Goal: Task Accomplishment & Management: Complete application form

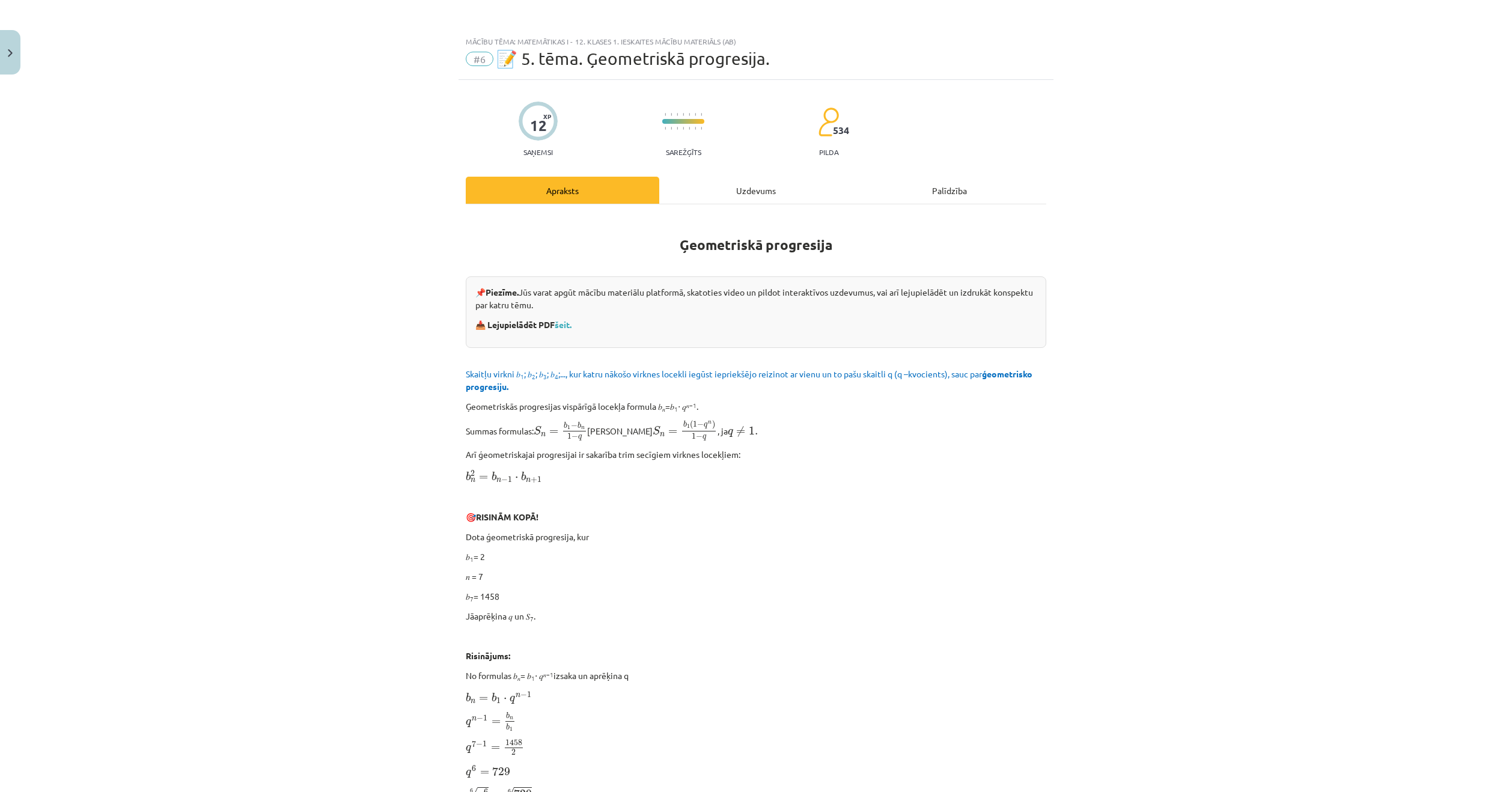
scroll to position [1194, 0]
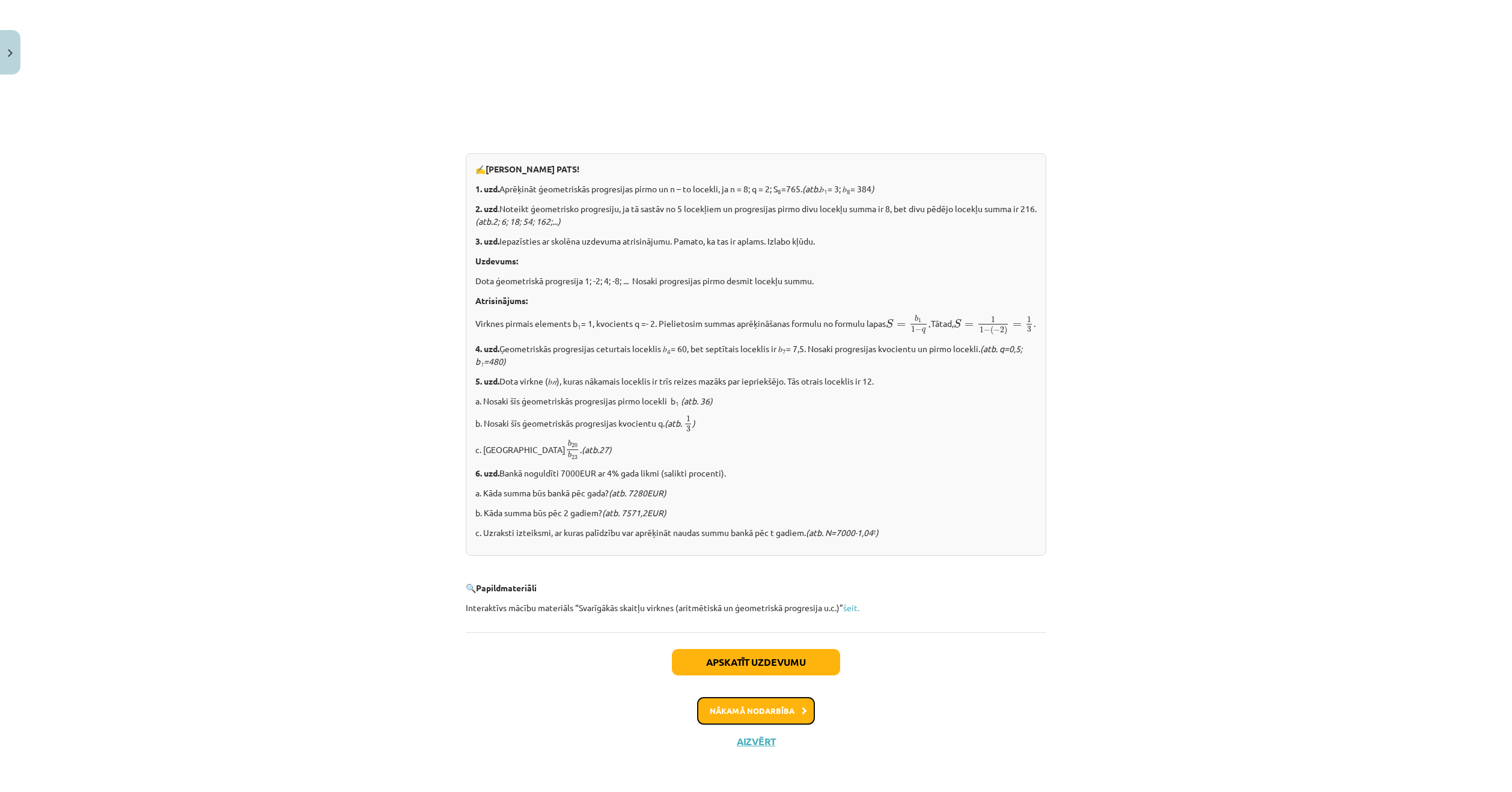
click at [776, 702] on button "Nākamā nodarbība" at bounding box center [756, 710] width 117 height 28
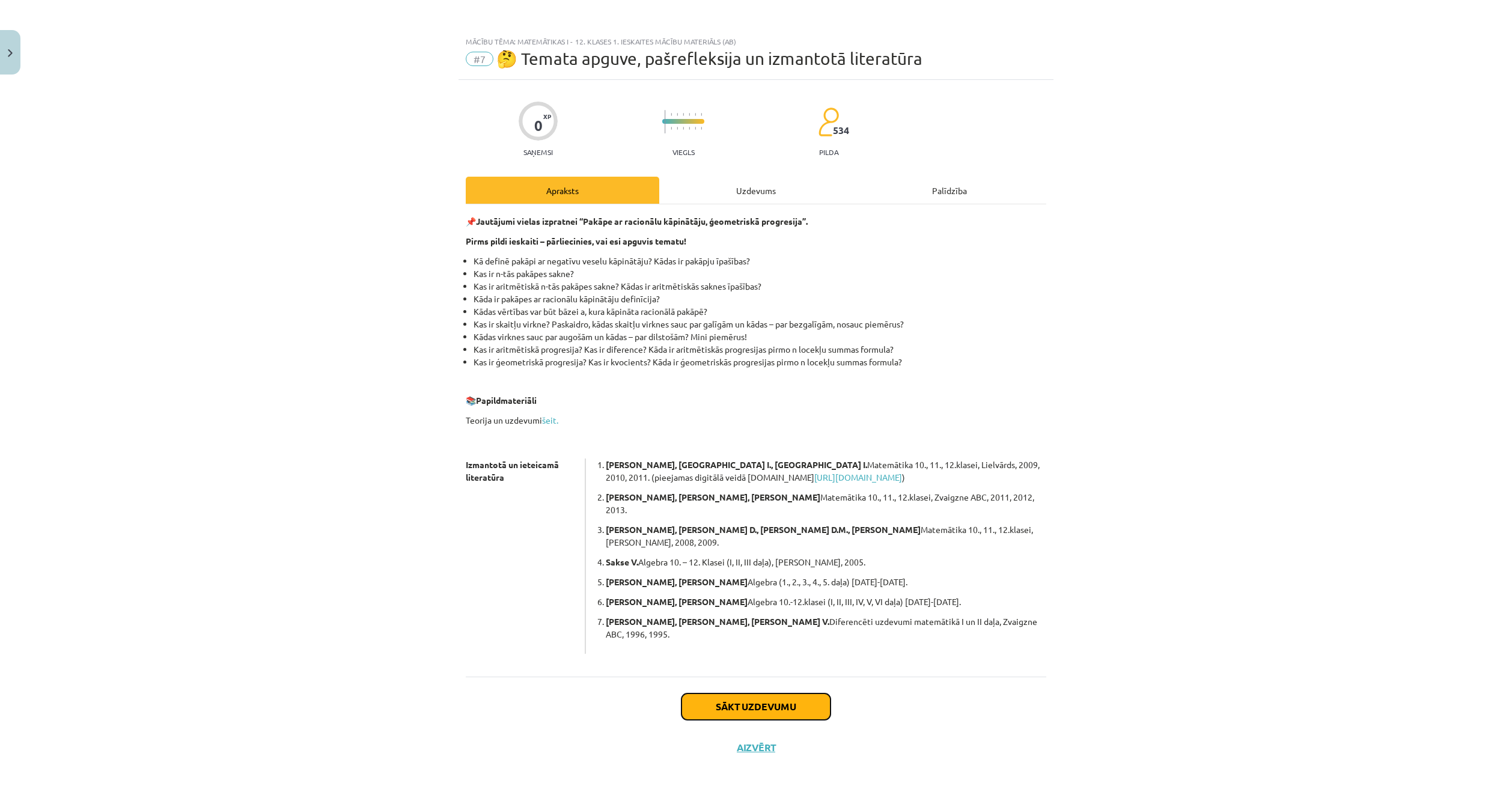
click at [769, 693] on button "Sākt uzdevumu" at bounding box center [756, 706] width 149 height 26
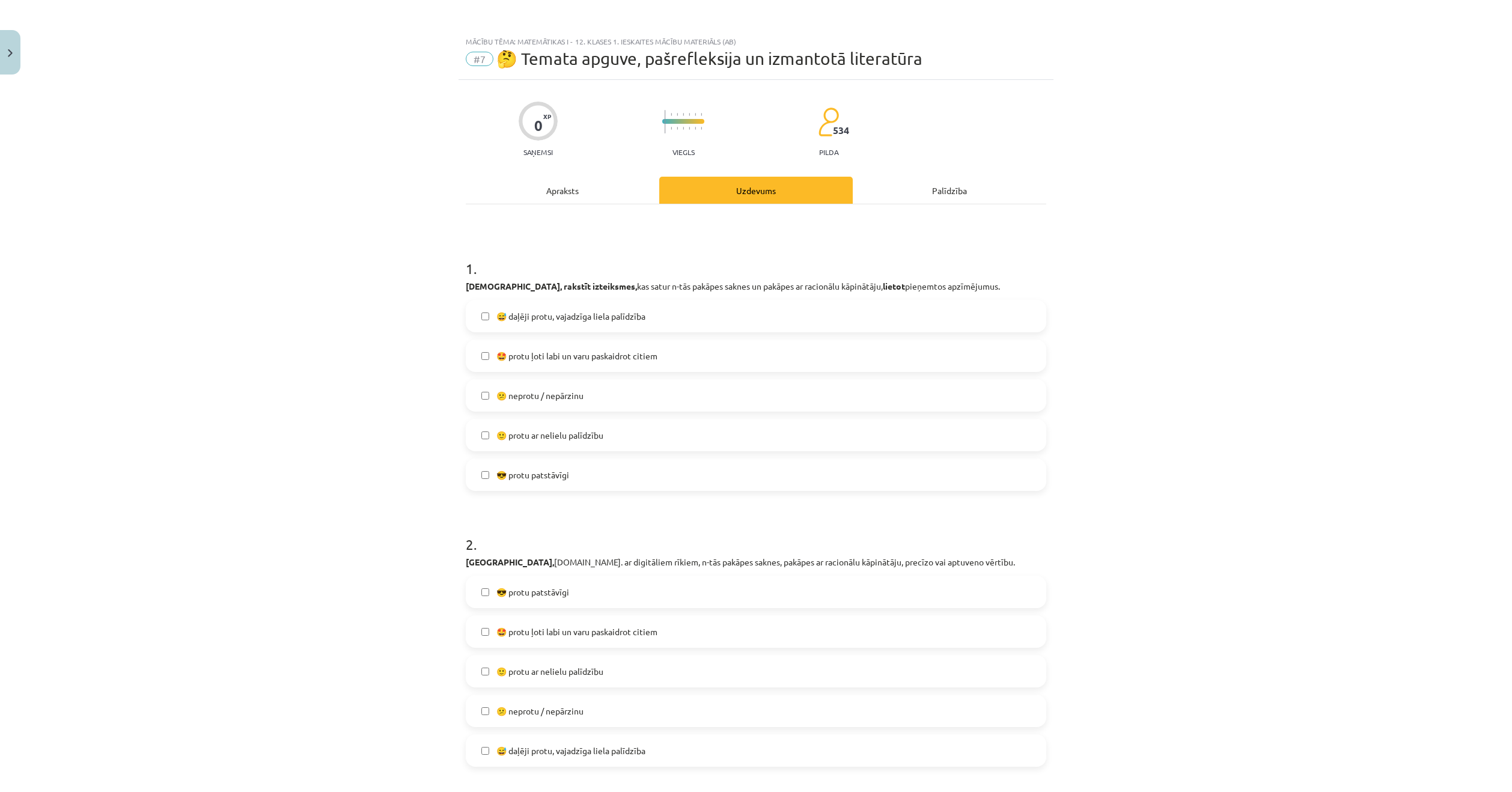
click at [569, 182] on div "Apraksts" at bounding box center [563, 190] width 194 height 27
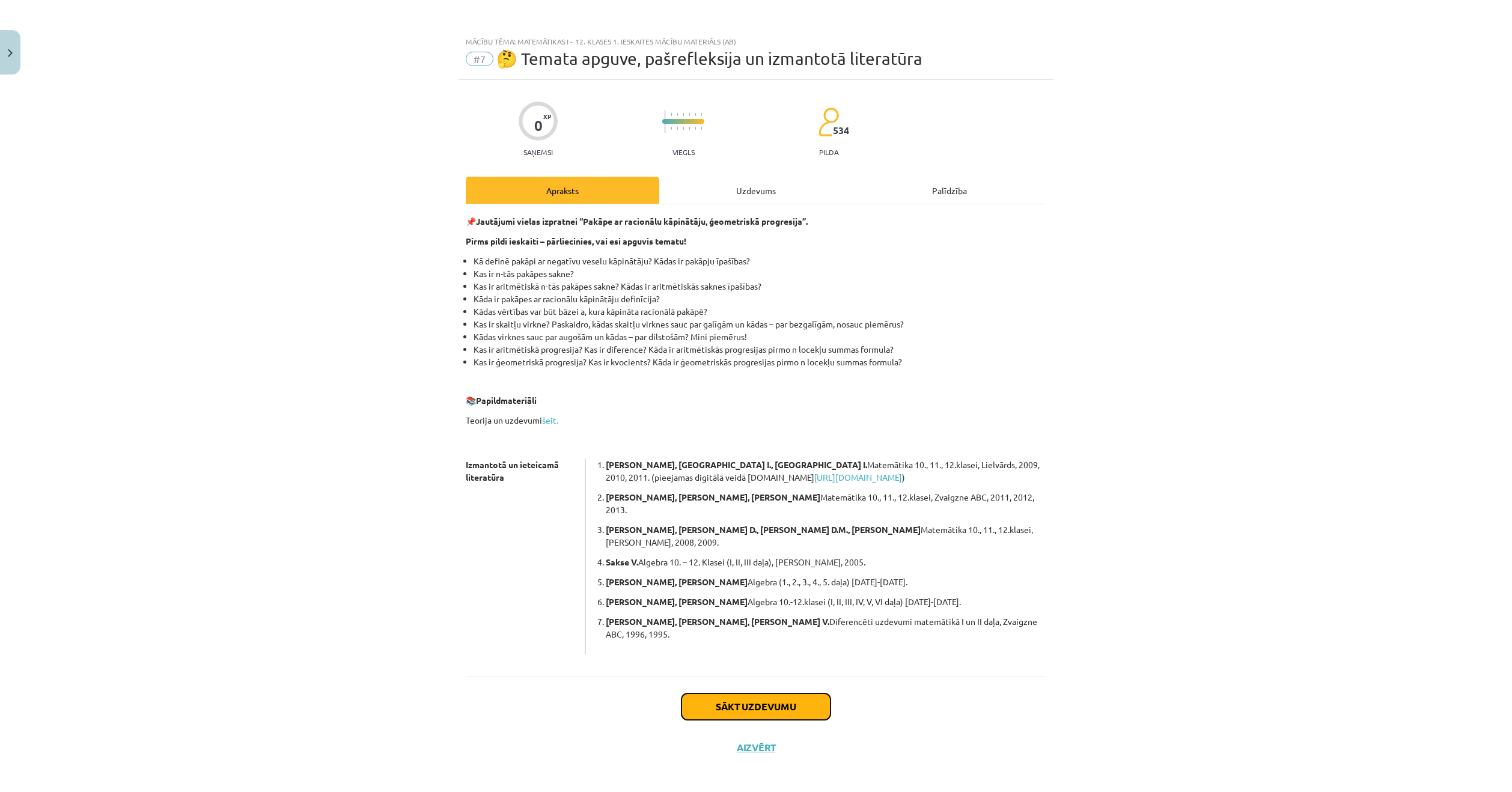
click at [758, 693] on button "Sākt uzdevumu" at bounding box center [756, 706] width 149 height 26
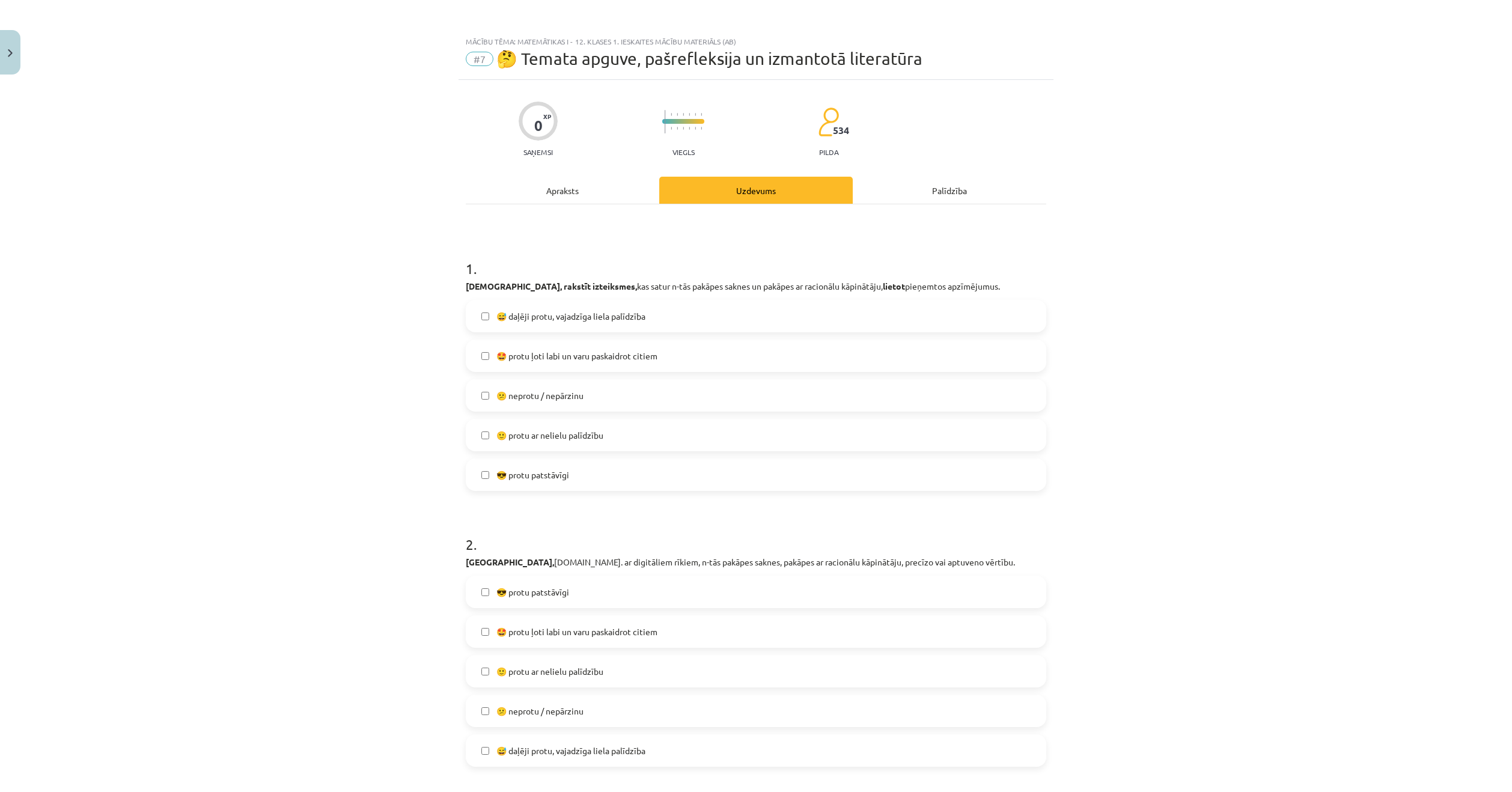
click at [539, 435] on span "🙂 protu ar nelielu palīdzību" at bounding box center [550, 435] width 107 height 13
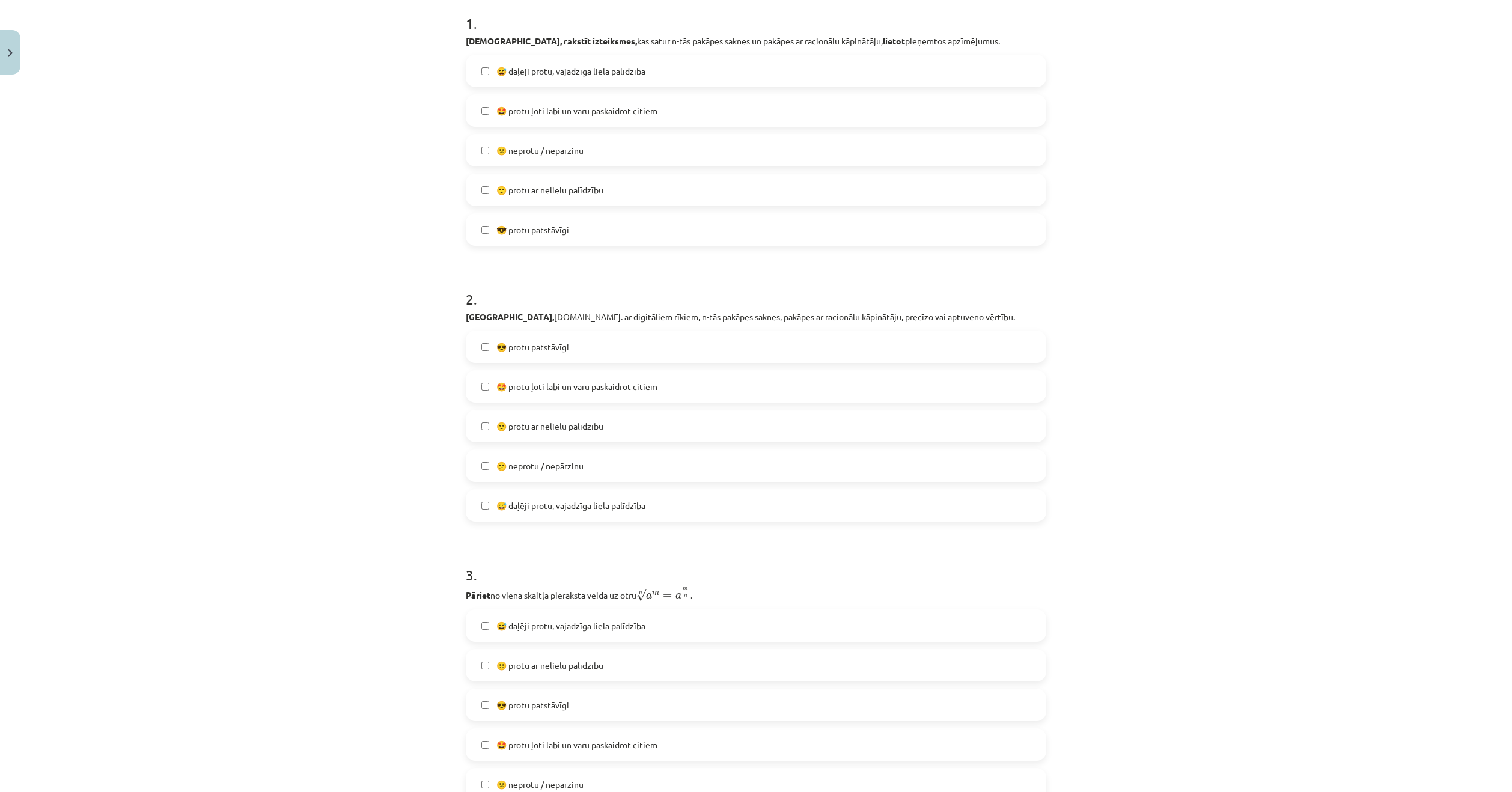
scroll to position [240, 0]
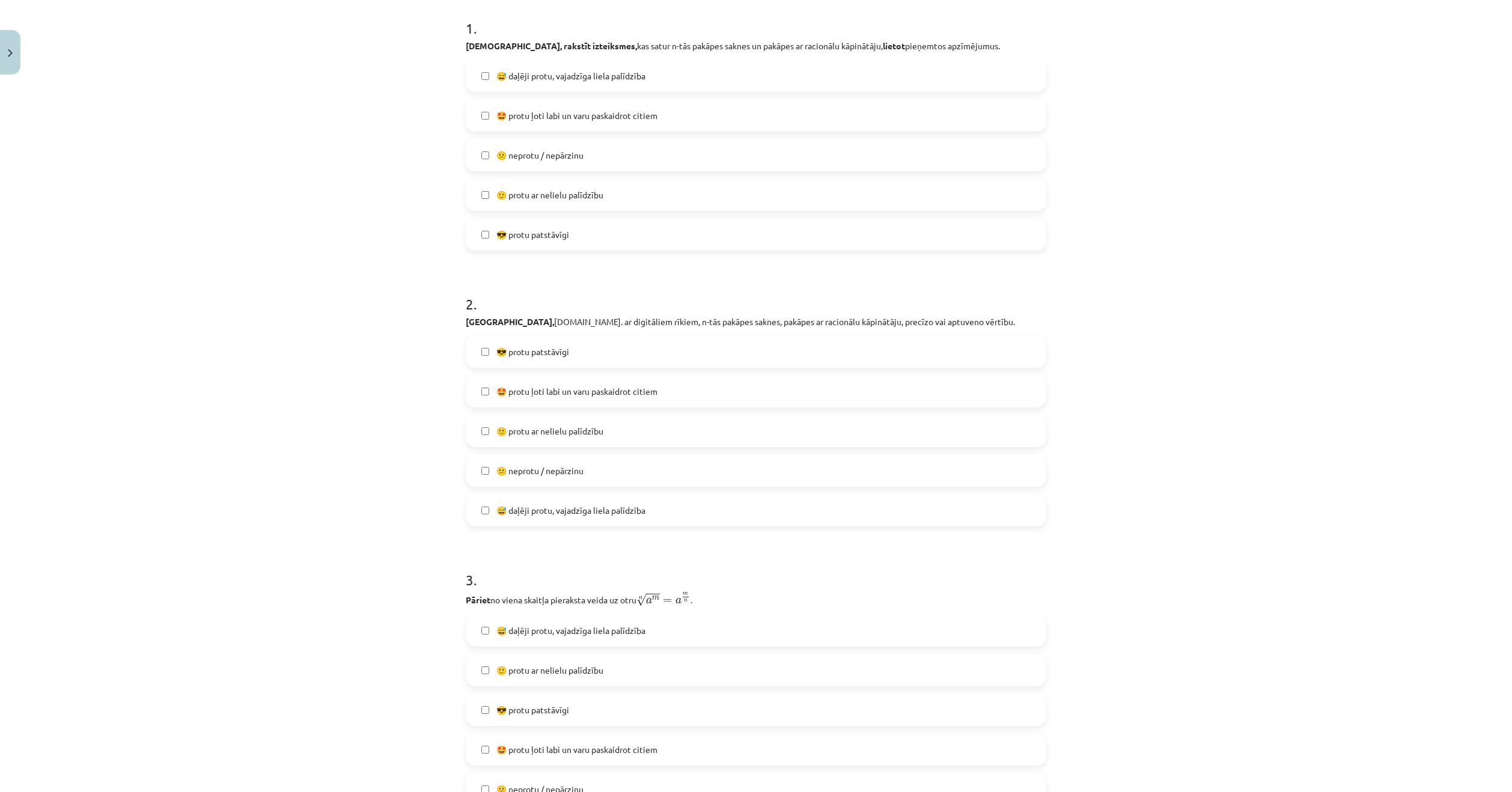
click at [530, 423] on label "🙂 protu ar nelielu palīdzību" at bounding box center [756, 431] width 578 height 30
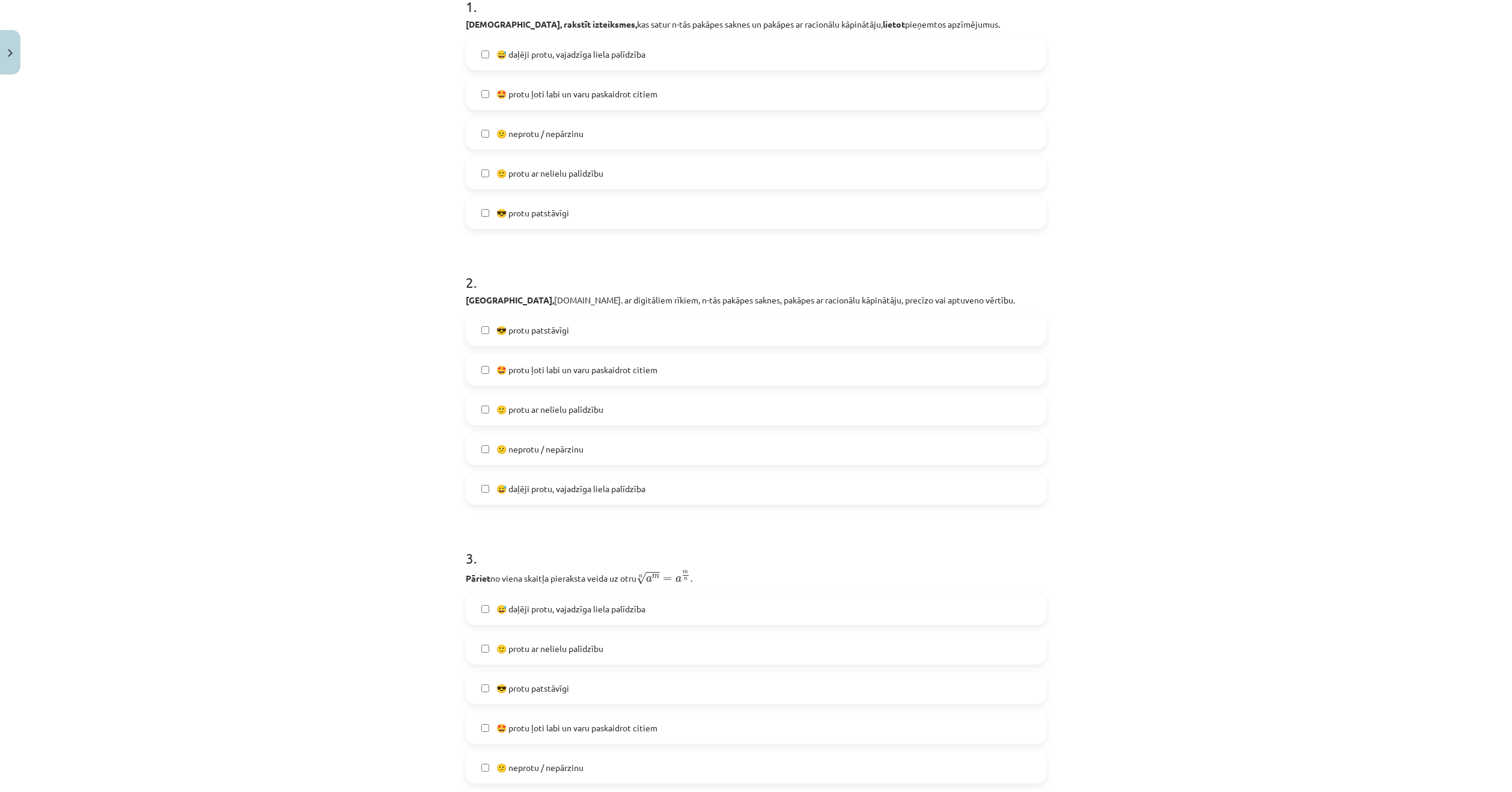
scroll to position [301, 0]
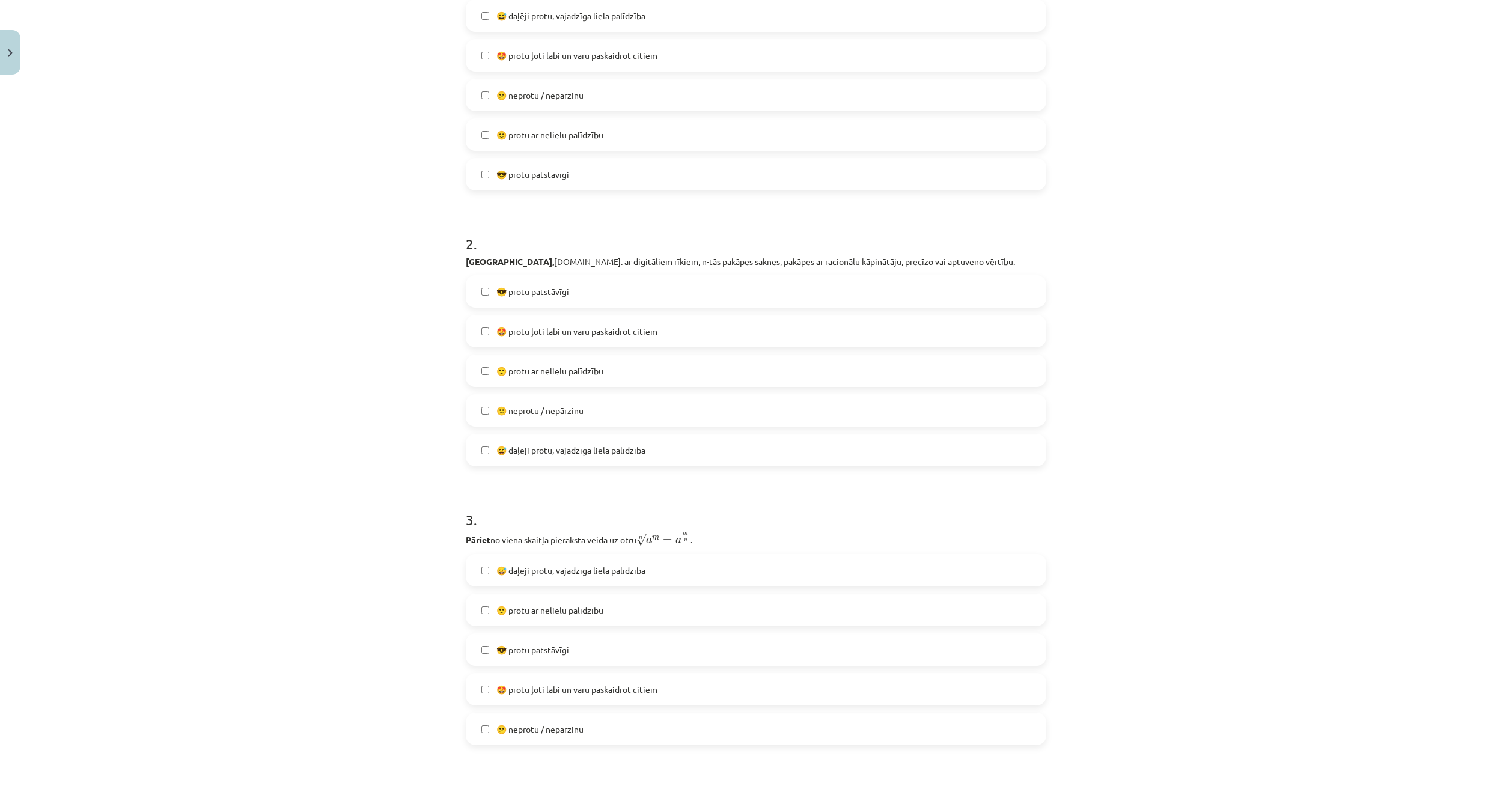
click at [497, 610] on span "🙂 protu ar nelielu palīdzību" at bounding box center [550, 610] width 107 height 13
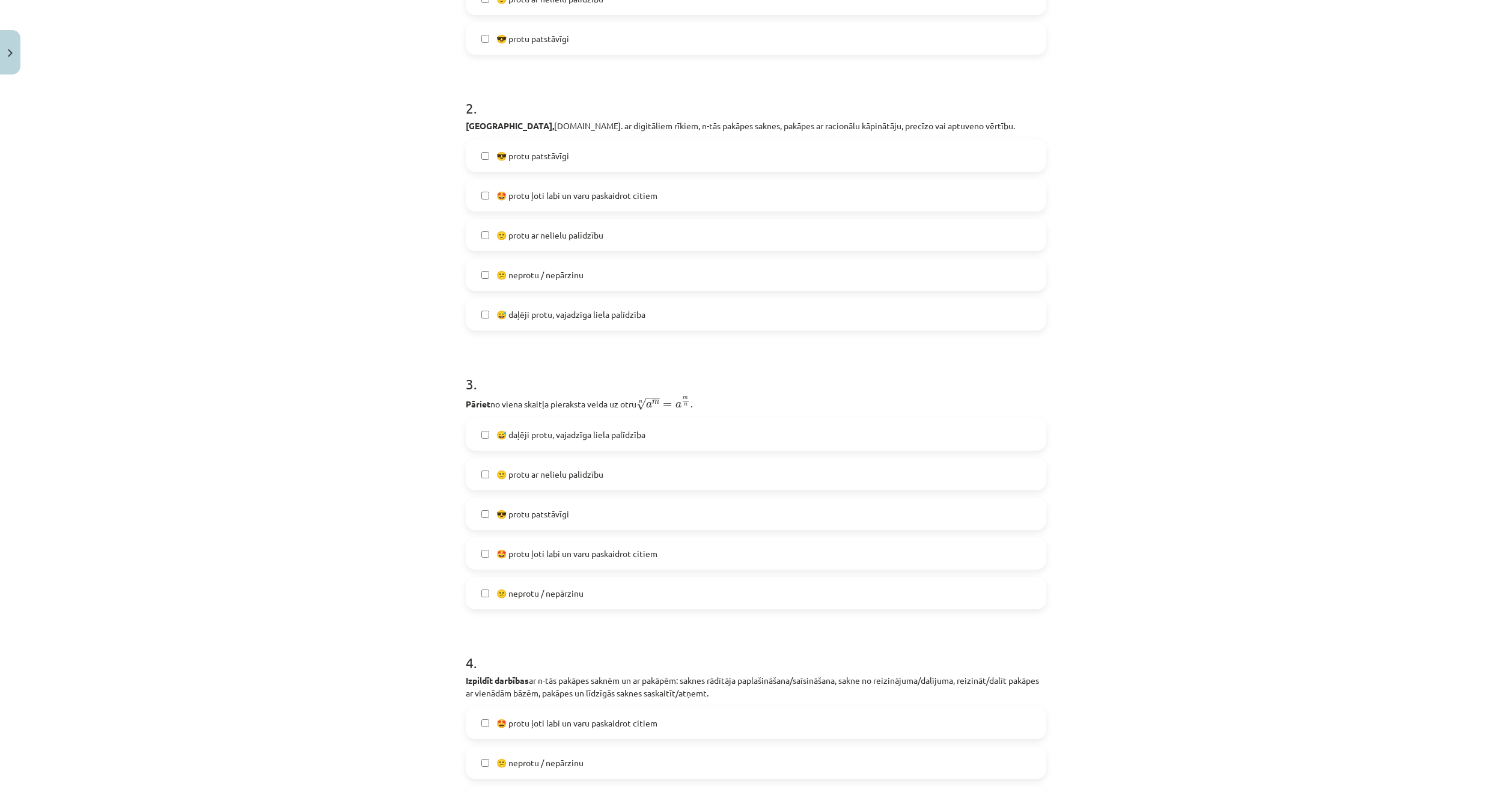
scroll to position [721, 0]
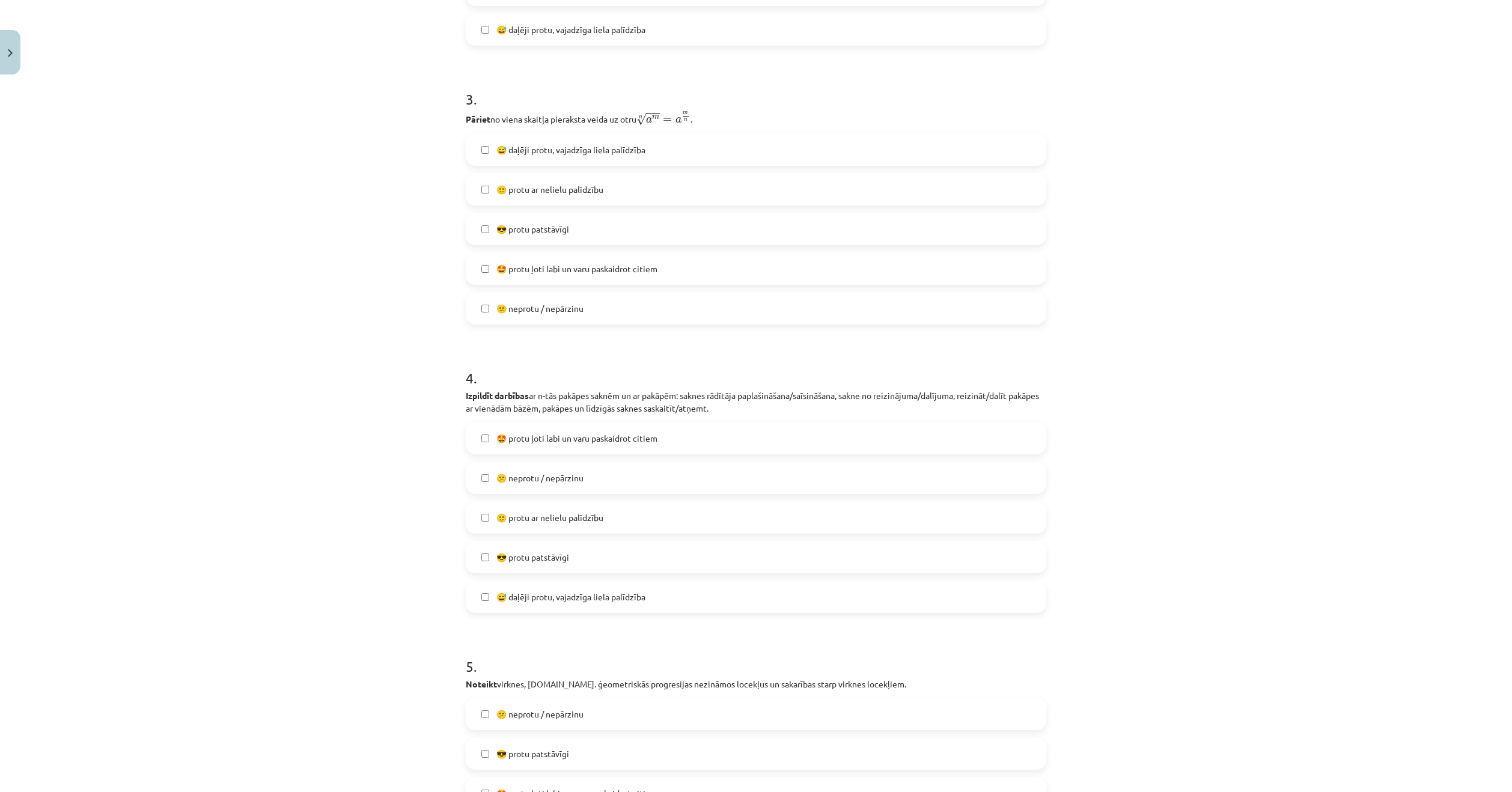
click at [558, 603] on span "😅 daļēji protu, vajadzīga liela palīdzība" at bounding box center [571, 597] width 149 height 13
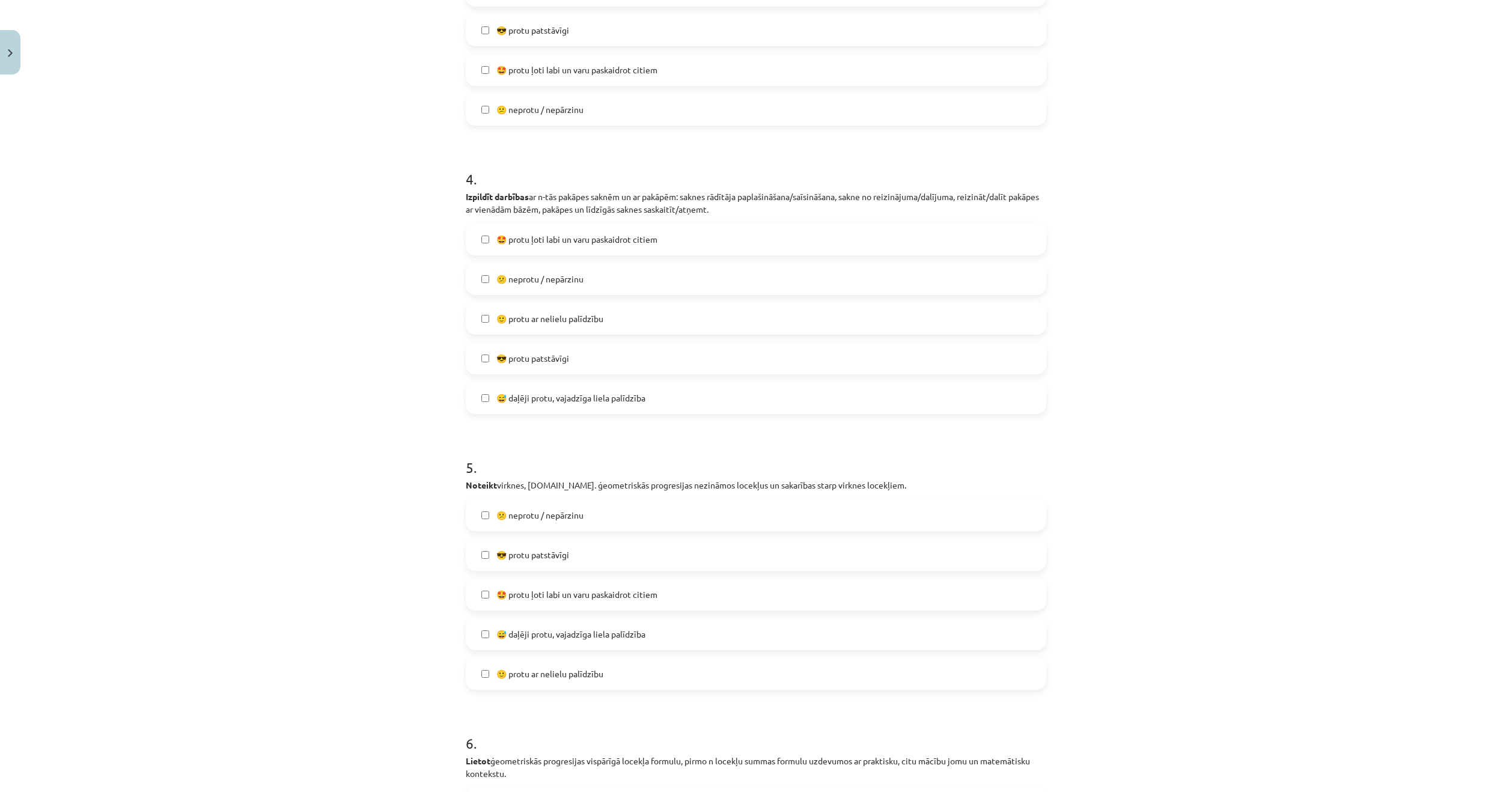
scroll to position [1022, 0]
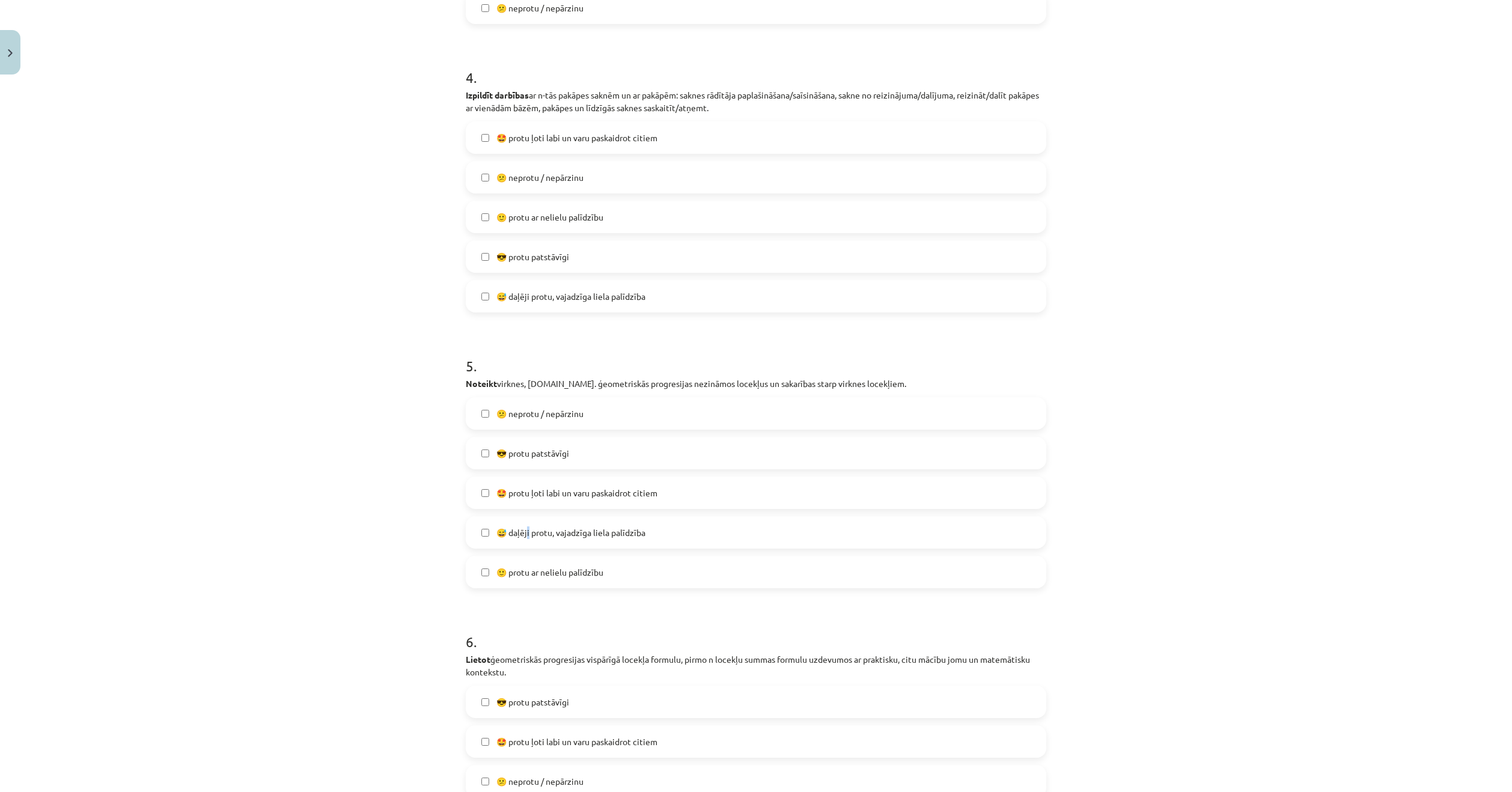
click at [524, 533] on span "😅 daļēji protu, vajadzīga liela palīdzība" at bounding box center [571, 532] width 149 height 13
drag, startPoint x: 453, startPoint y: 529, endPoint x: 476, endPoint y: 533, distance: 23.3
click at [461, 530] on div "Mācību tēma: Matemātikas i - 12. klases 1. ieskaites mācību materiāls (ab) #7 🤔…" at bounding box center [756, 396] width 1512 height 792
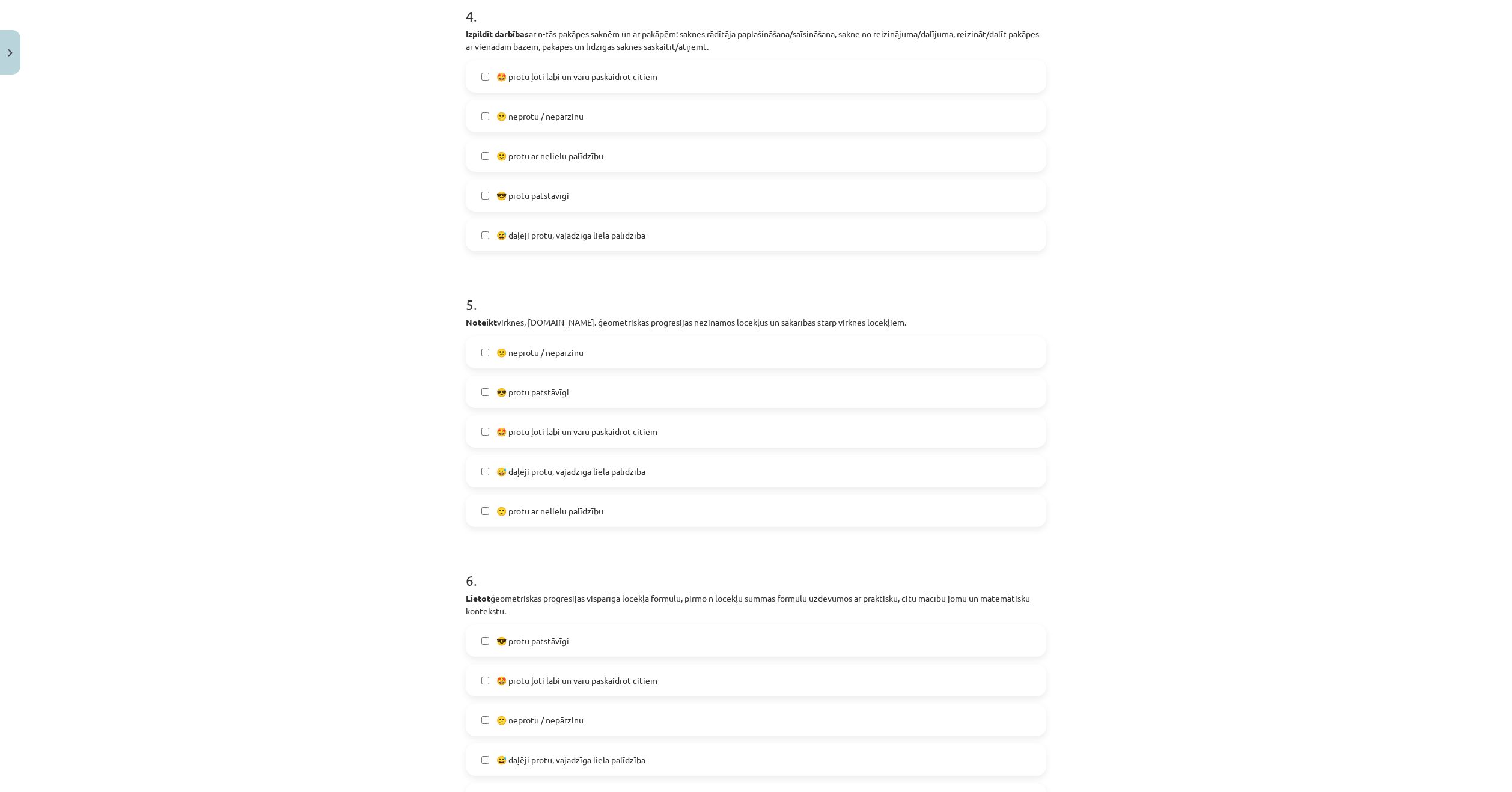
scroll to position [1245, 0]
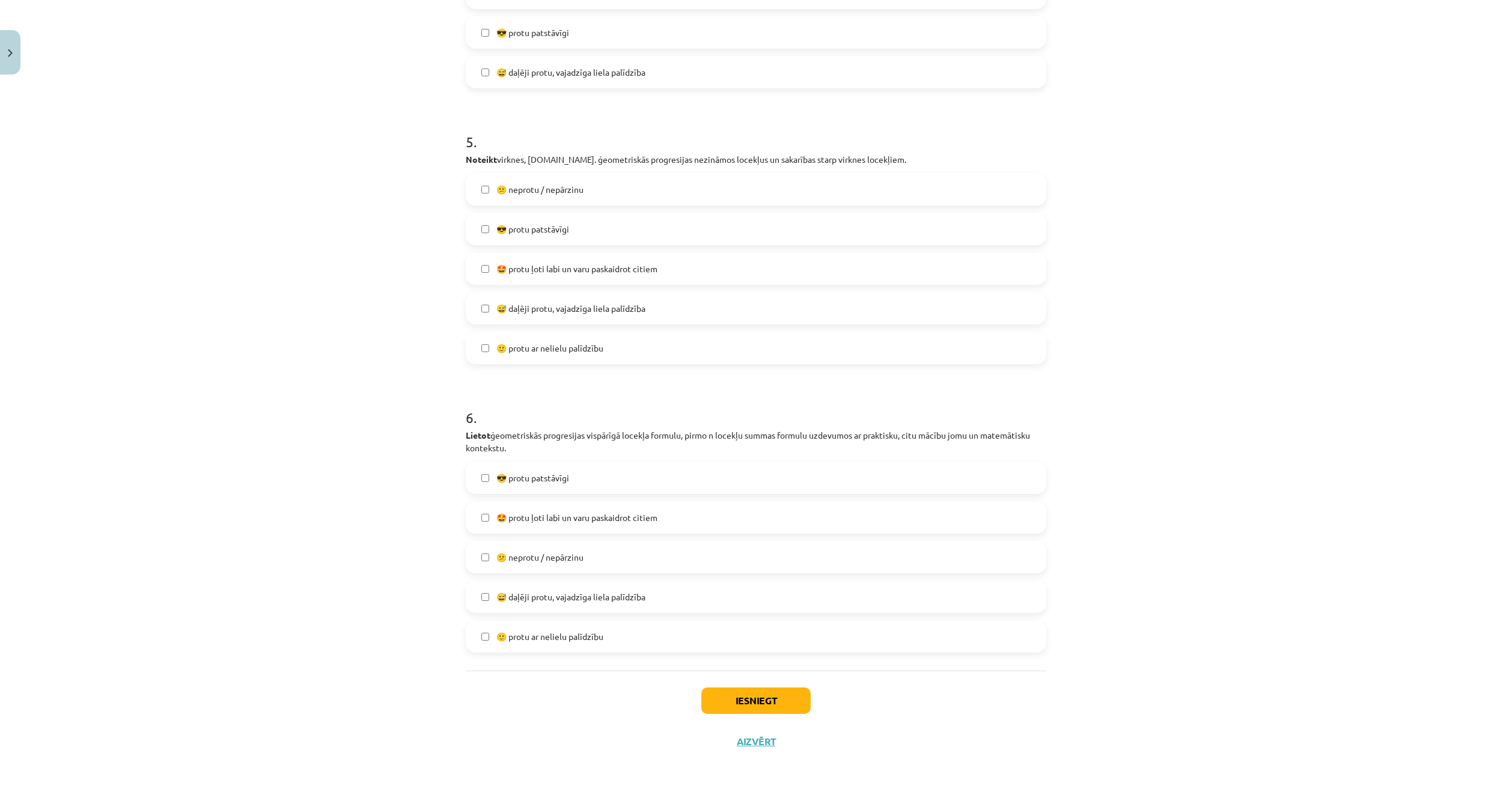
click at [572, 639] on span "🙂 protu ar nelielu palīdzību" at bounding box center [550, 636] width 107 height 13
click at [771, 700] on button "Iesniegt" at bounding box center [756, 700] width 109 height 26
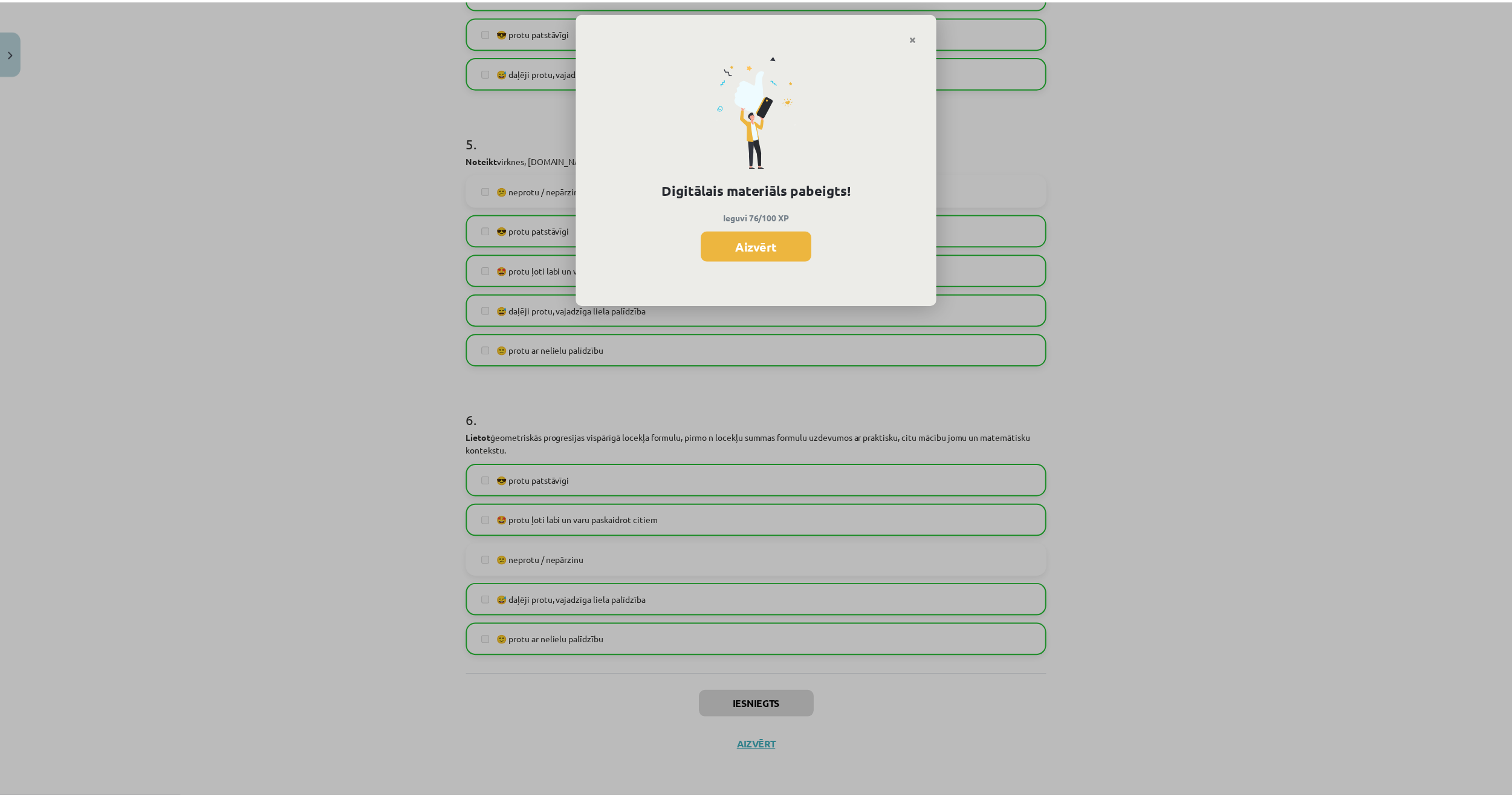
scroll to position [459, 0]
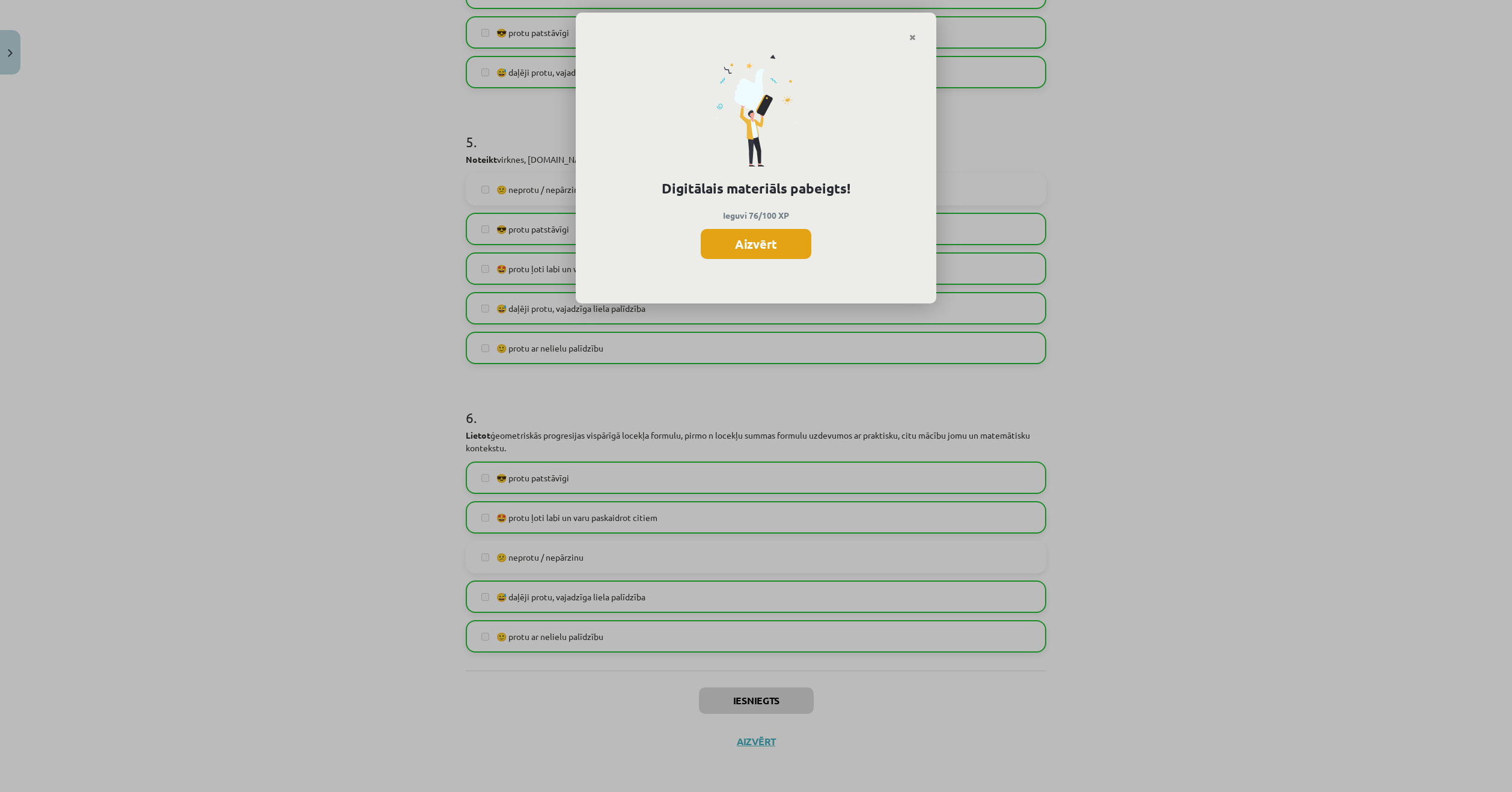
click at [782, 240] on button "Aizvērt" at bounding box center [756, 244] width 111 height 30
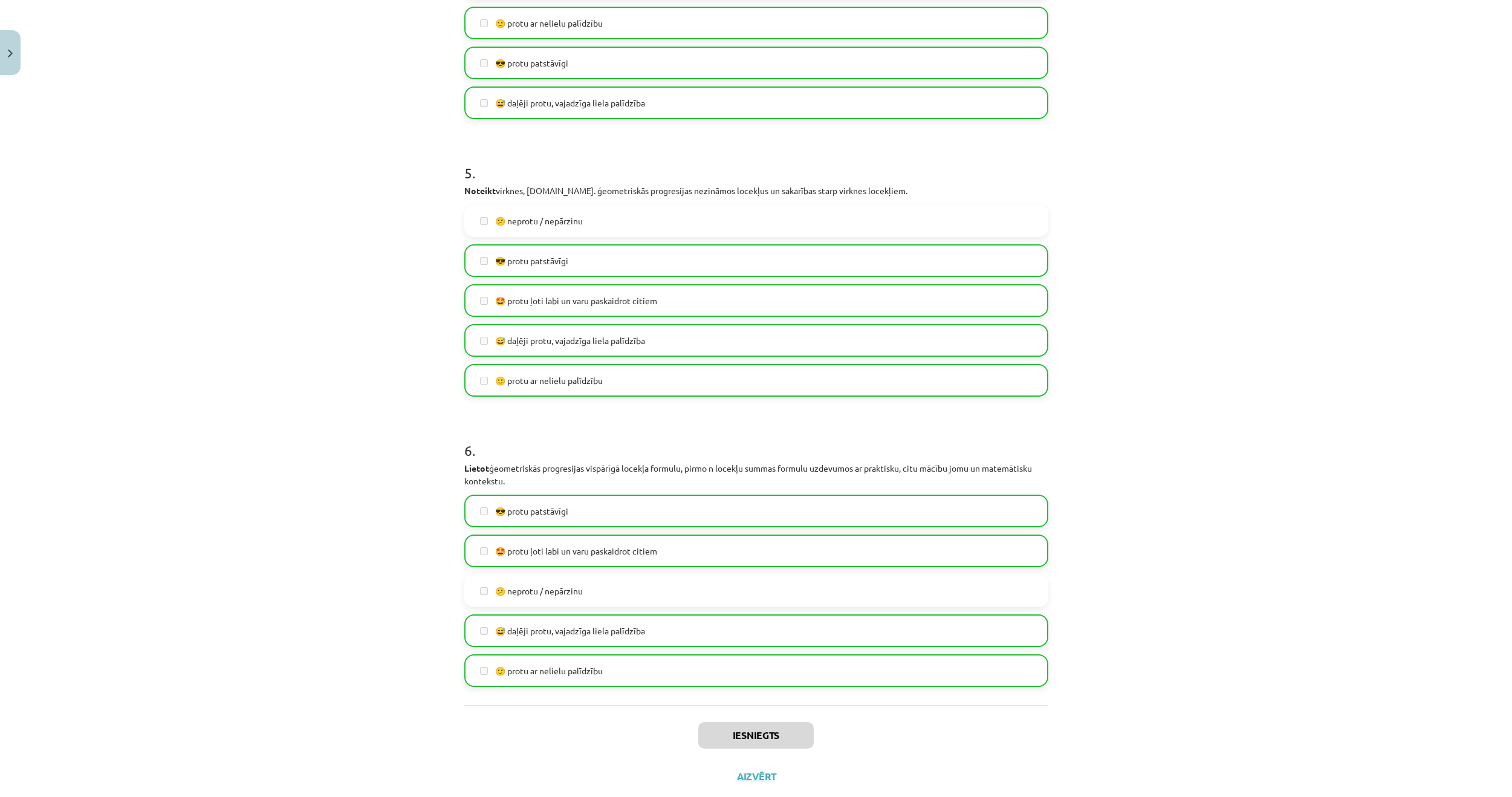
scroll to position [1253, 0]
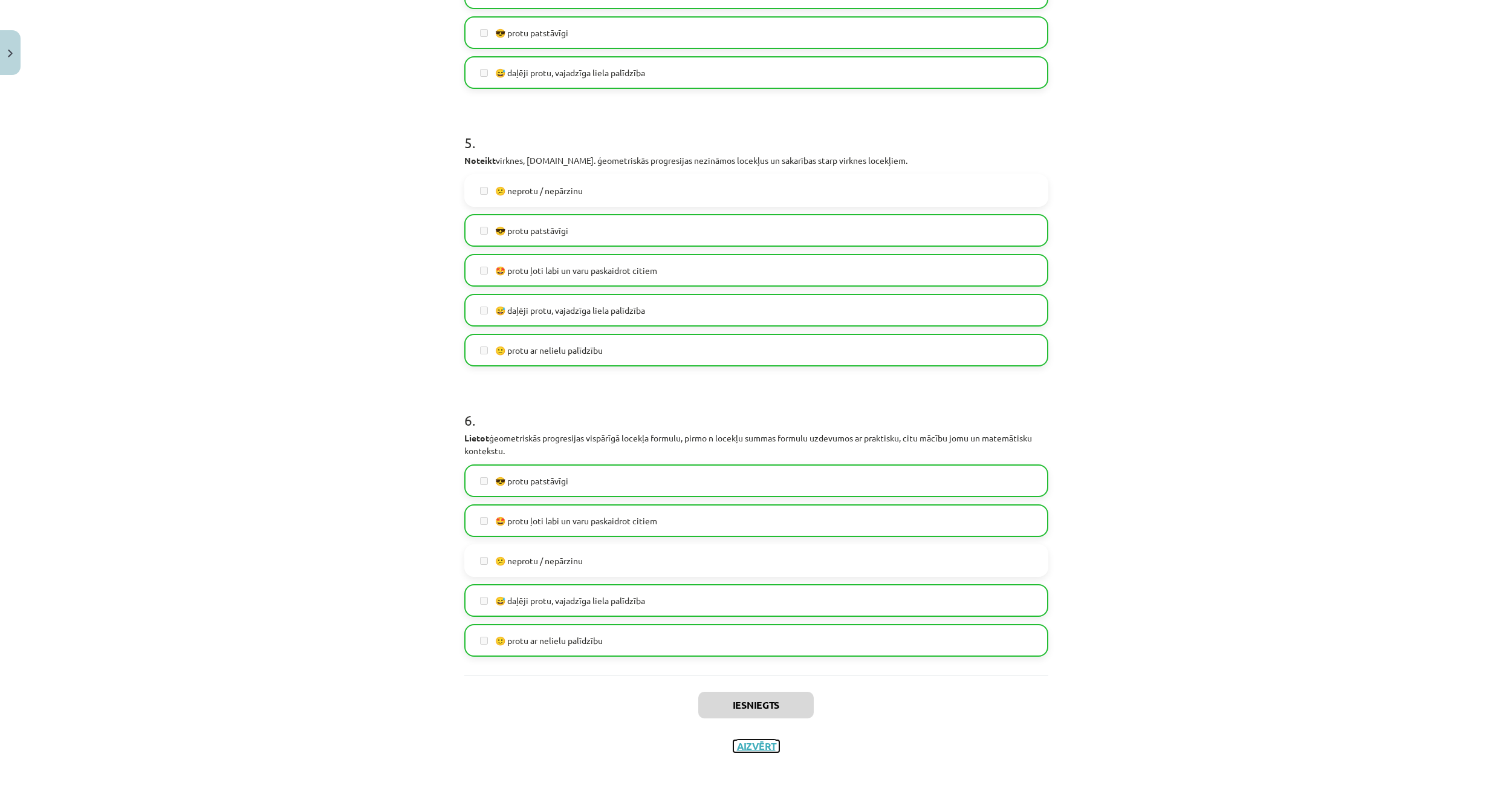
click at [749, 750] on button "Aizvērt" at bounding box center [756, 746] width 46 height 12
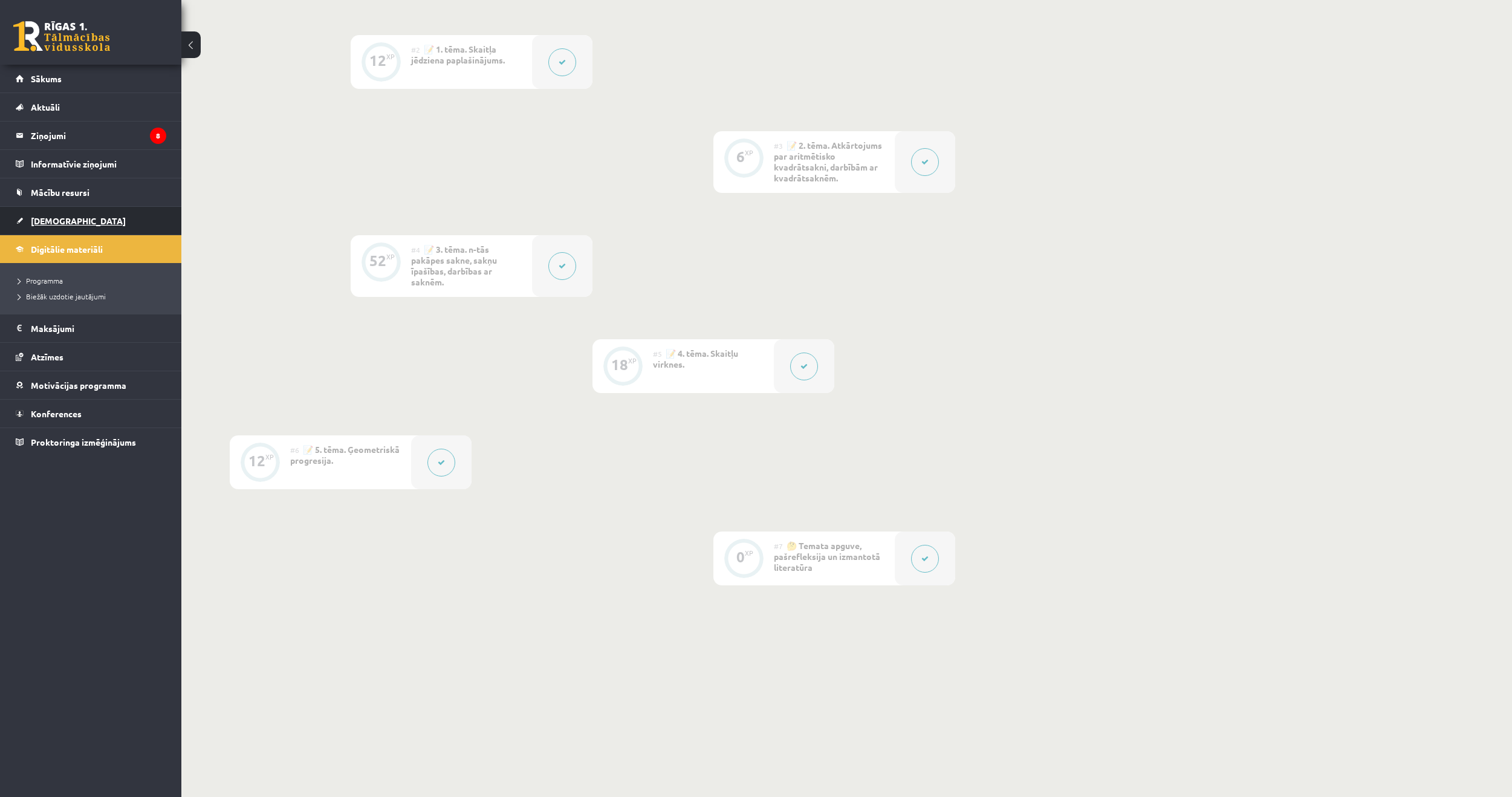
click at [53, 217] on span "[DEMOGRAPHIC_DATA]" at bounding box center [78, 221] width 95 height 11
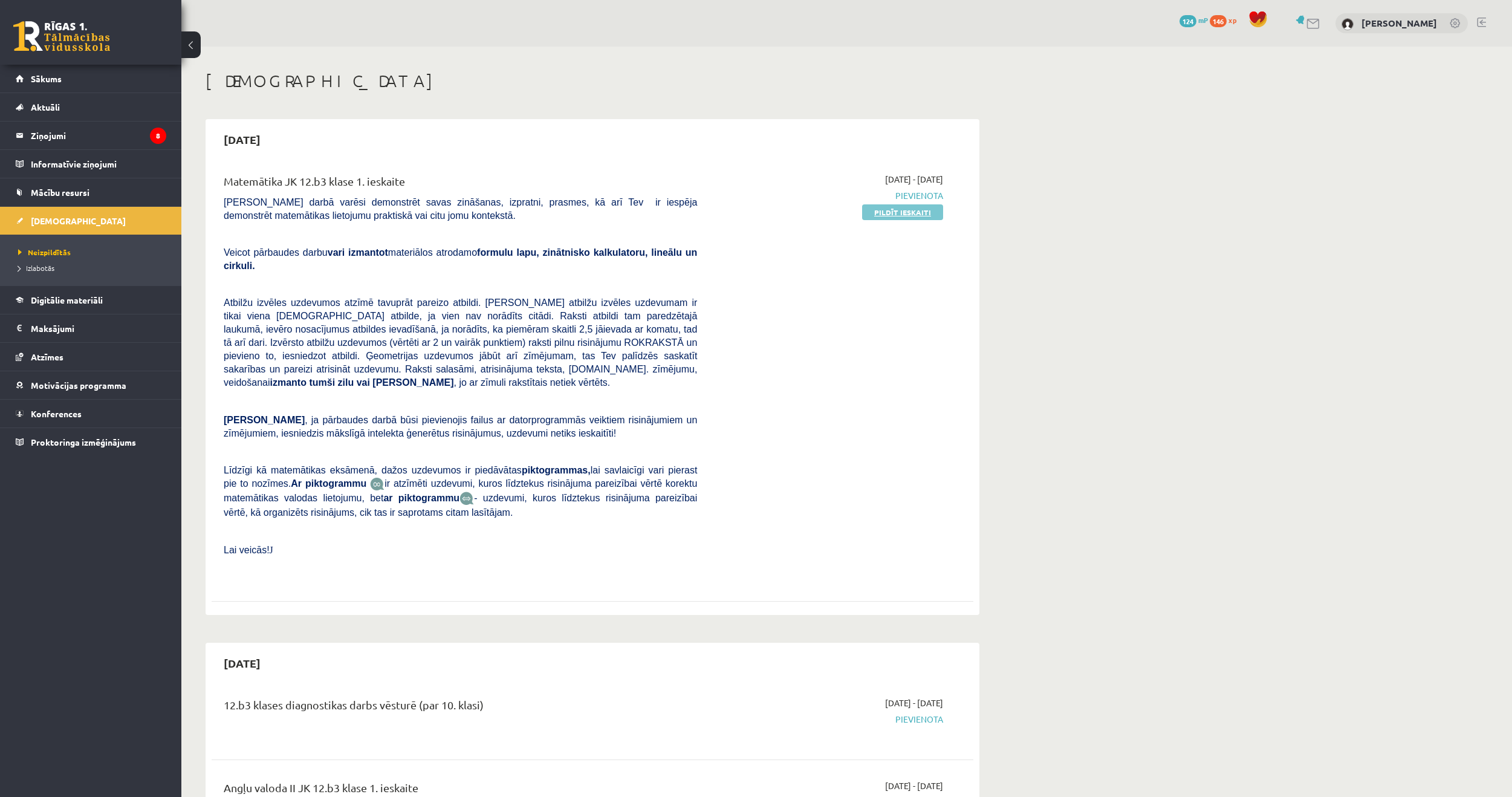
click at [887, 214] on link "Pildīt ieskaiti" at bounding box center [903, 212] width 81 height 16
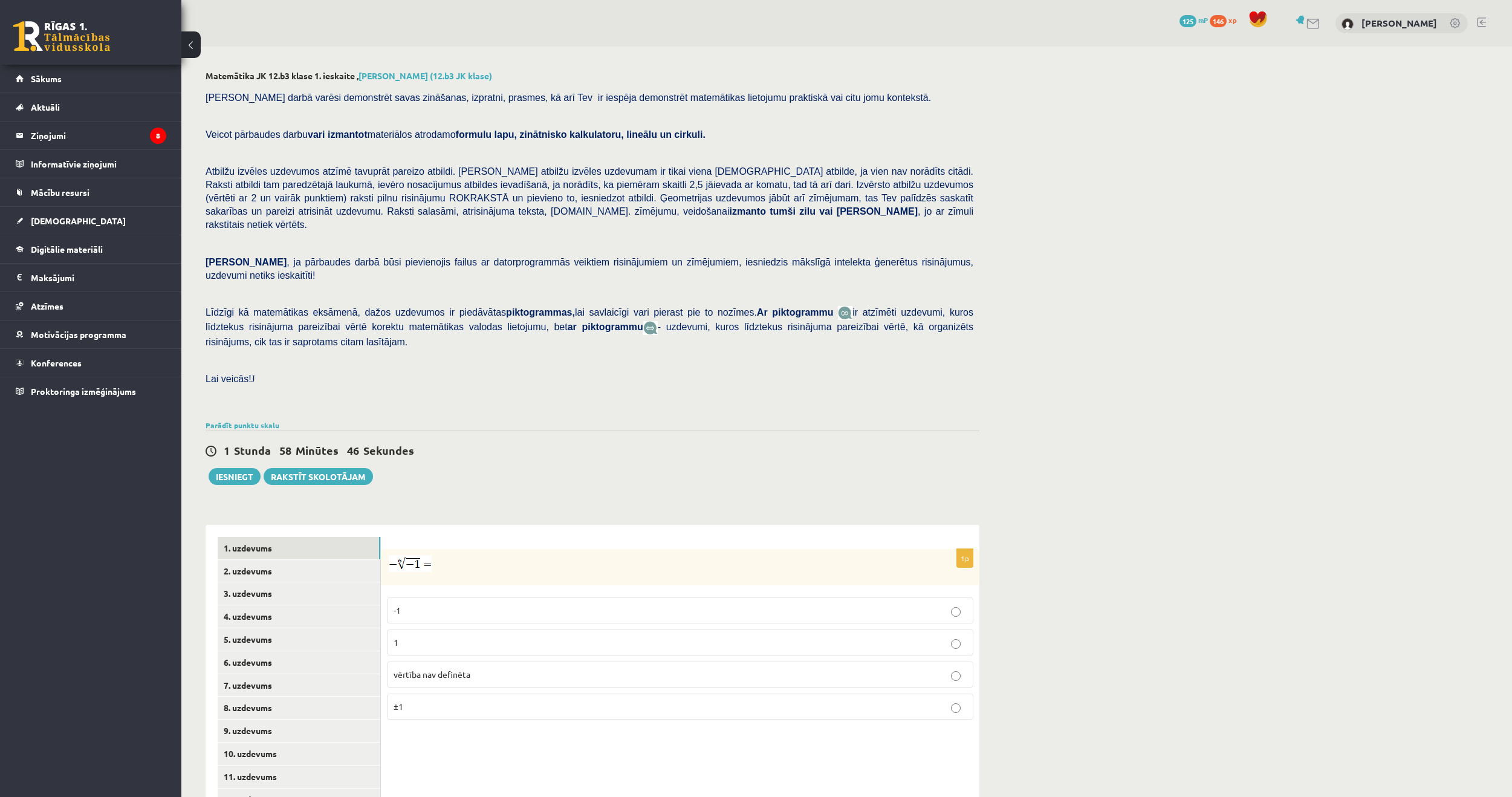
click at [961, 668] on p "vērtība nav definēta" at bounding box center [680, 674] width 573 height 13
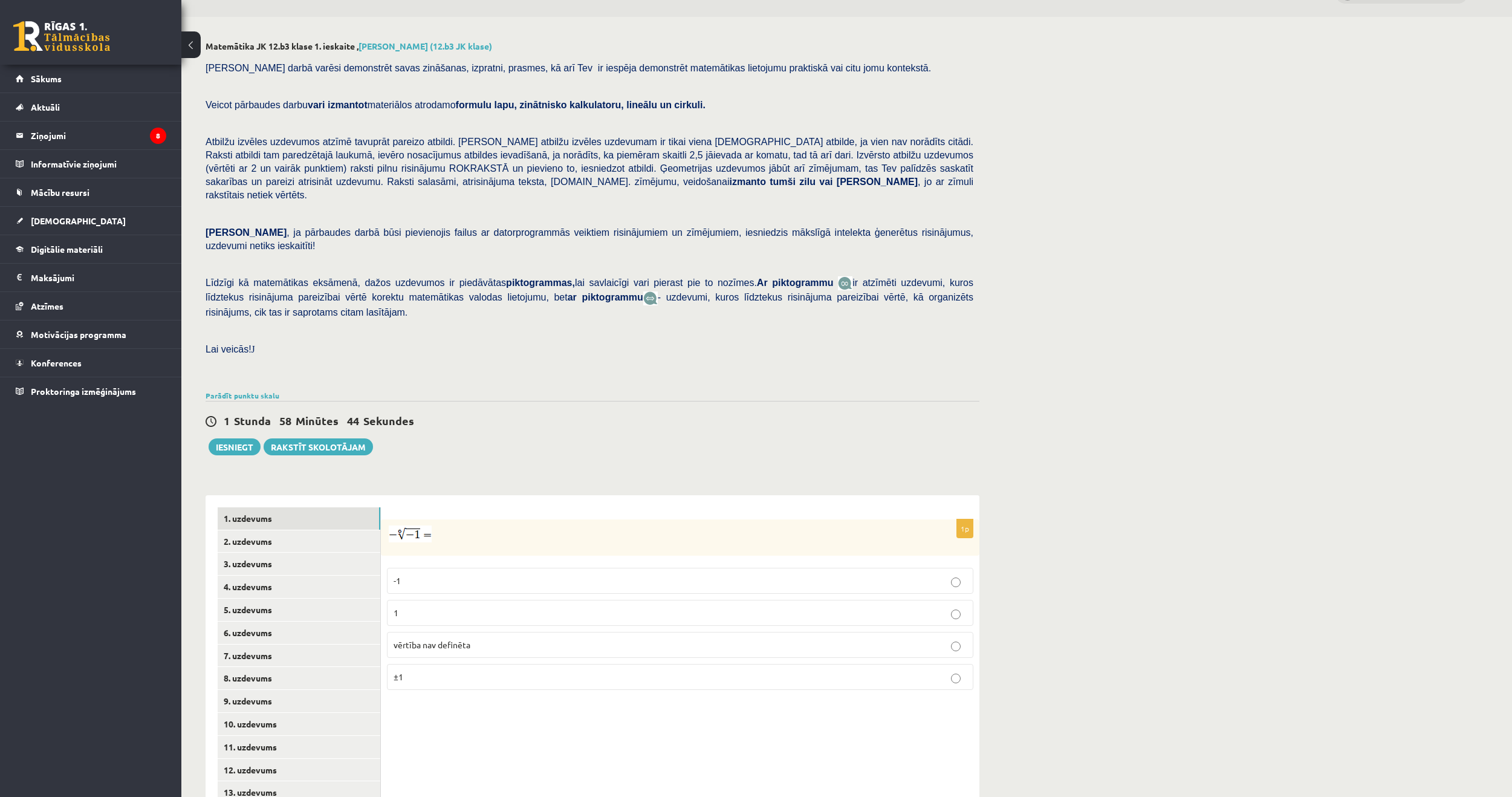
scroll to position [93, 0]
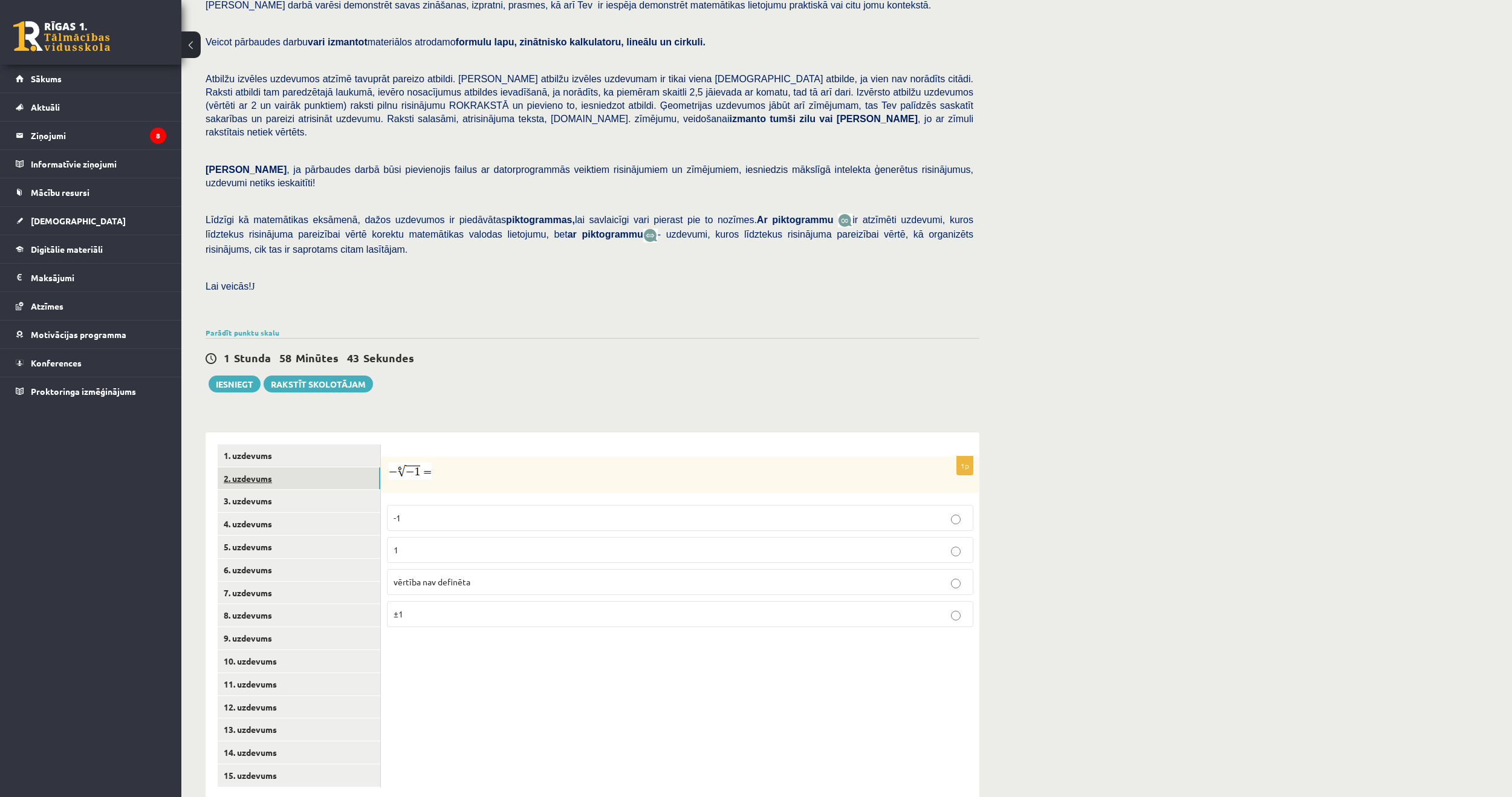
click at [284, 467] on link "2. uzdevums" at bounding box center [299, 479] width 163 height 23
click at [613, 546] on p "x 9 4 x 9 4" at bounding box center [680, 552] width 573 height 14
click at [241, 490] on link "3. uzdevums" at bounding box center [299, 501] width 163 height 23
click at [638, 524] on input "text" at bounding box center [622, 534] width 91 height 20
type input "****"
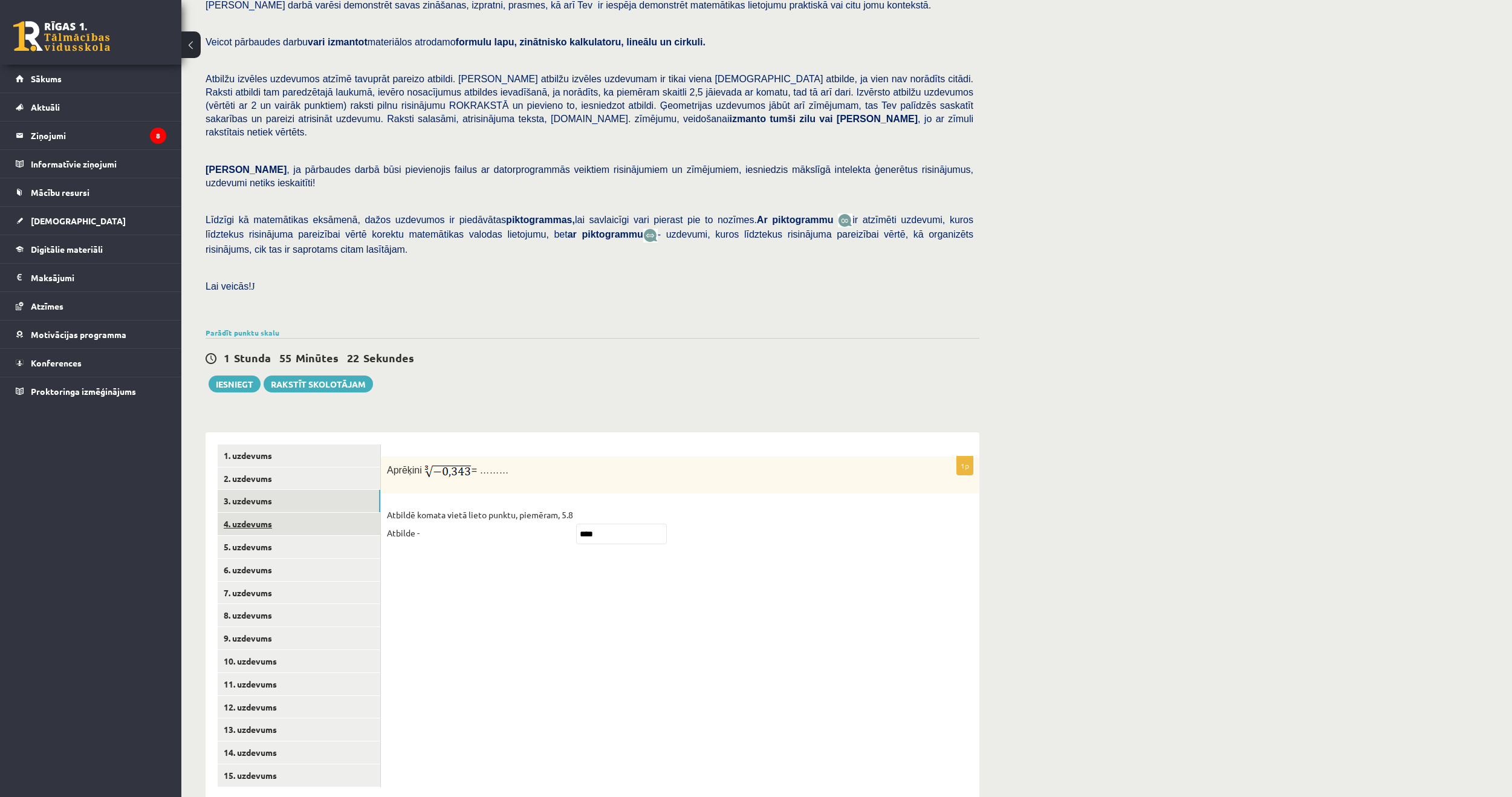
click at [244, 513] on link "4. uzdevums" at bounding box center [299, 524] width 163 height 23
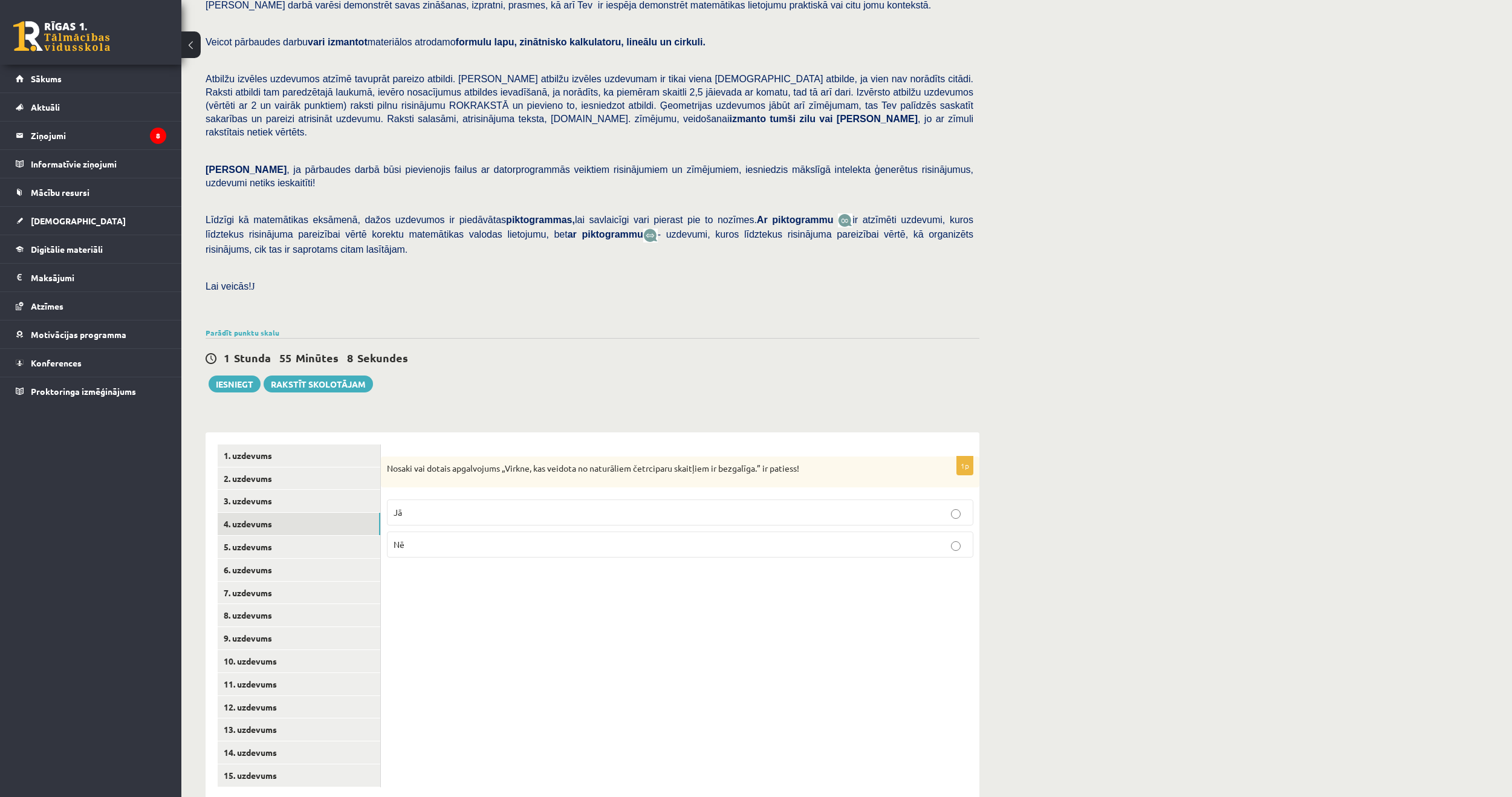
click at [889, 506] on p "Jā" at bounding box center [680, 512] width 573 height 13
click at [266, 536] on link "5. uzdevums" at bounding box center [299, 547] width 163 height 23
click at [577, 508] on p "Jā" at bounding box center [680, 514] width 573 height 13
click at [251, 558] on link "6. uzdevums" at bounding box center [299, 570] width 163 height 23
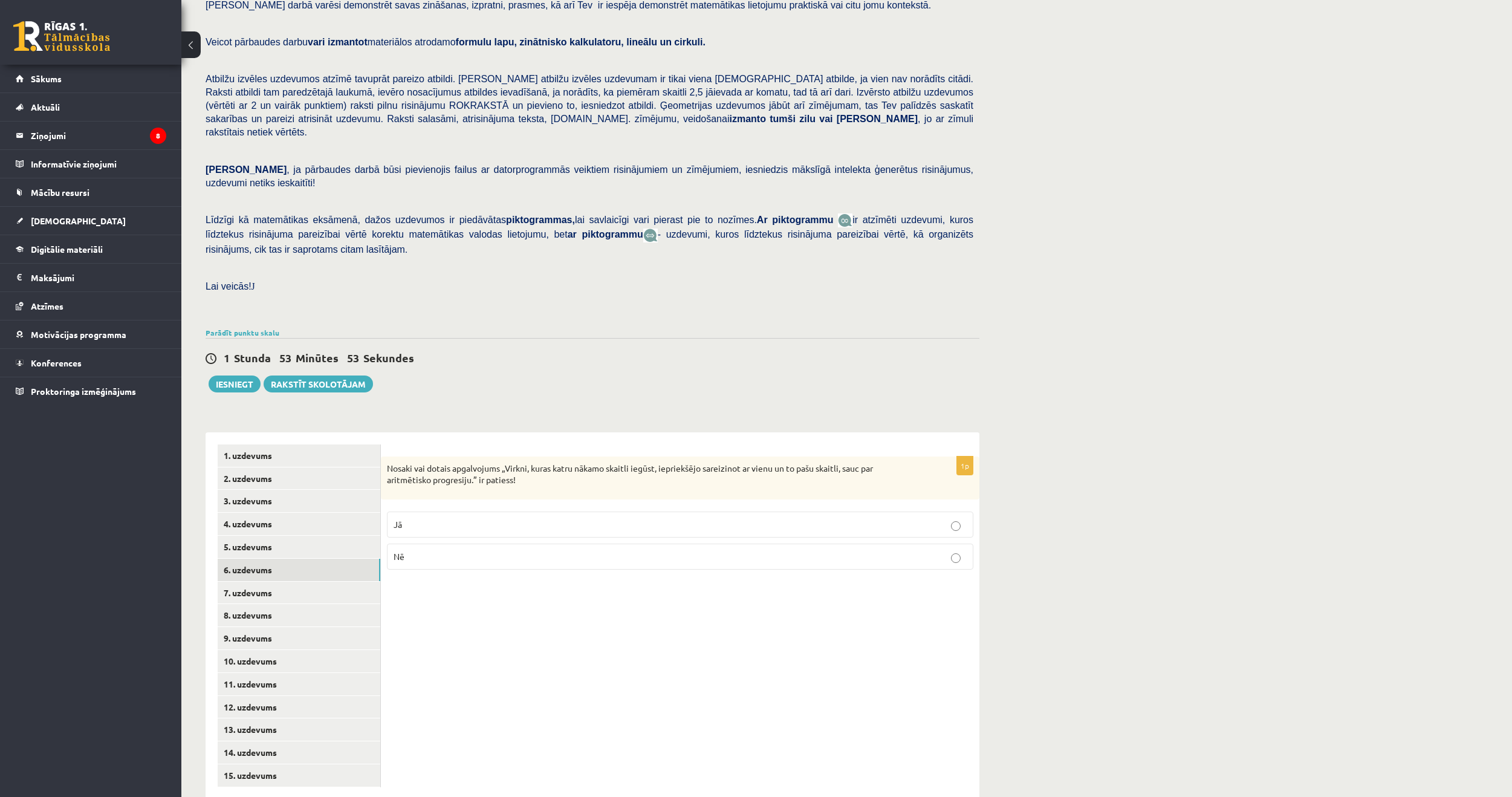
click at [412, 506] on fieldset "Jā Nē" at bounding box center [680, 540] width 586 height 68
click at [412, 519] on p "Jā" at bounding box center [680, 525] width 573 height 13
click at [306, 582] on link "7. uzdevums" at bounding box center [299, 593] width 163 height 23
click at [540, 551] on label "16" at bounding box center [680, 564] width 586 height 26
click at [543, 622] on p "16 vai 7" at bounding box center [680, 628] width 573 height 13
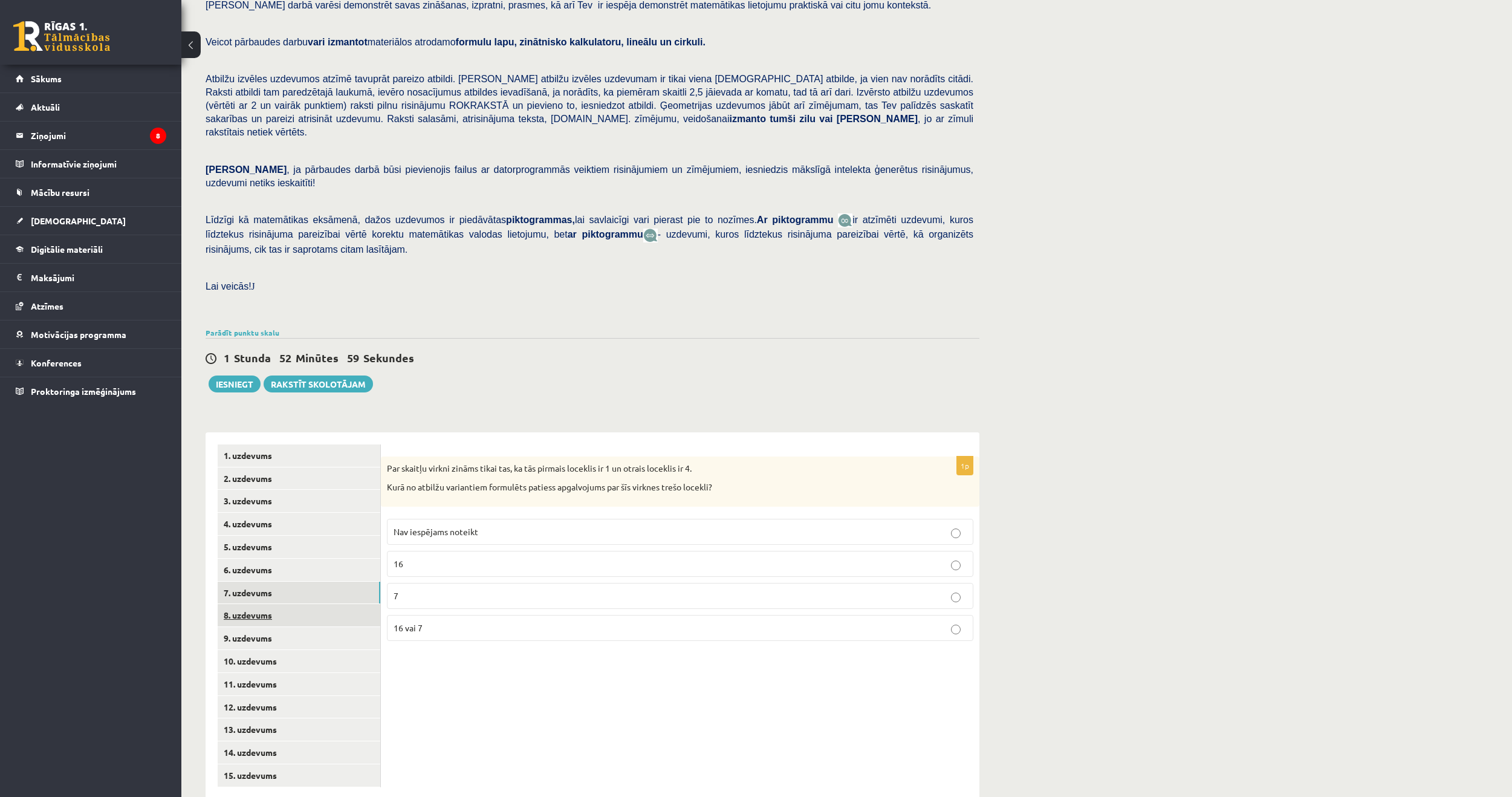
click at [269, 604] on link "8. uzdevums" at bounding box center [299, 616] width 163 height 23
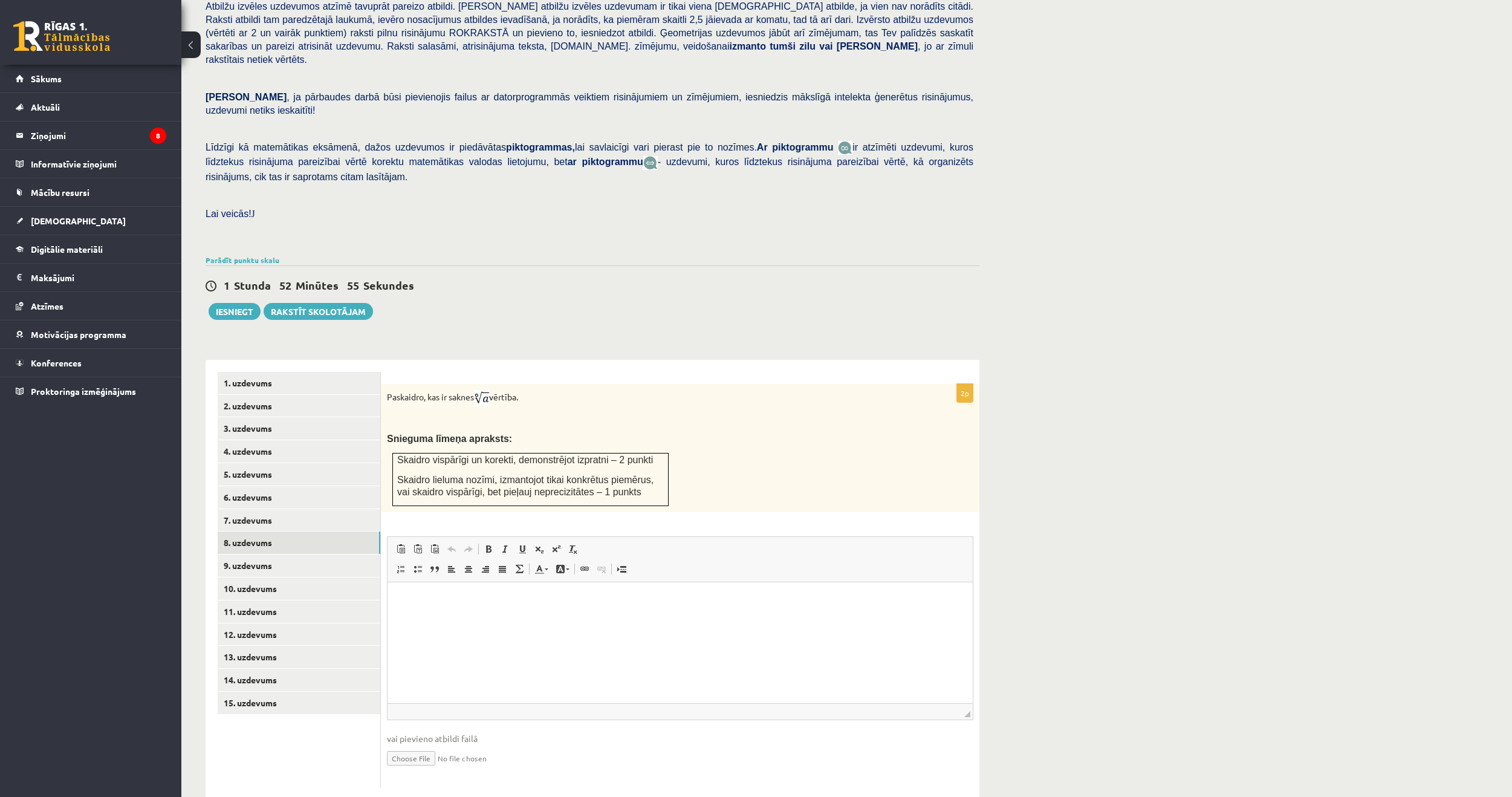
scroll to position [166, 0]
click at [519, 607] on html at bounding box center [680, 598] width 586 height 37
click at [717, 431] on p "Snieguma līmeņa apraksts:" at bounding box center [650, 437] width 526 height 13
click at [645, 617] on html at bounding box center [680, 598] width 586 height 37
click at [460, 595] on p "**********" at bounding box center [680, 598] width 561 height 13
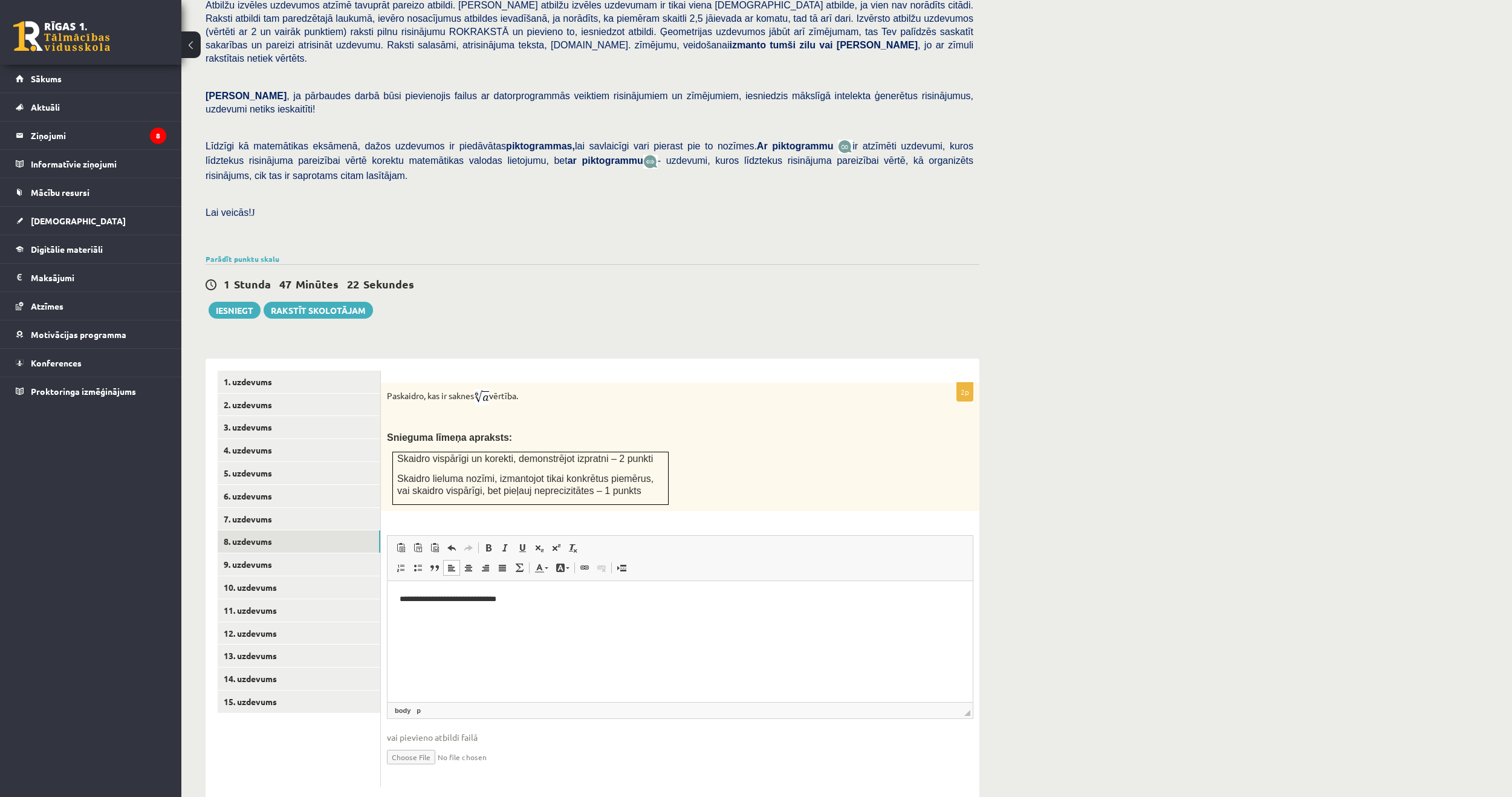
click at [548, 597] on p "**********" at bounding box center [680, 598] width 561 height 13
click at [247, 553] on link "9. uzdevums" at bounding box center [299, 564] width 163 height 23
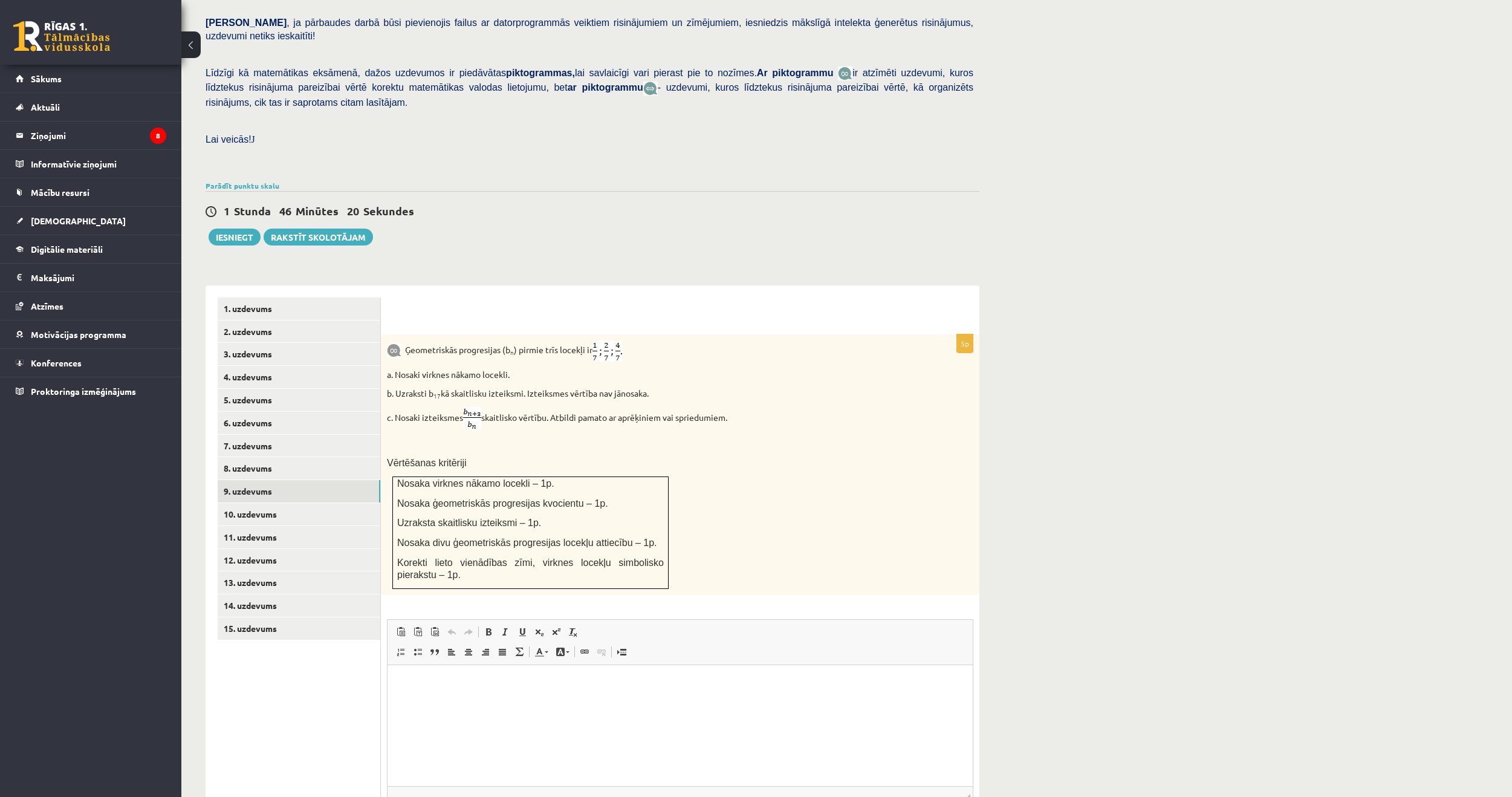
scroll to position [287, 0]
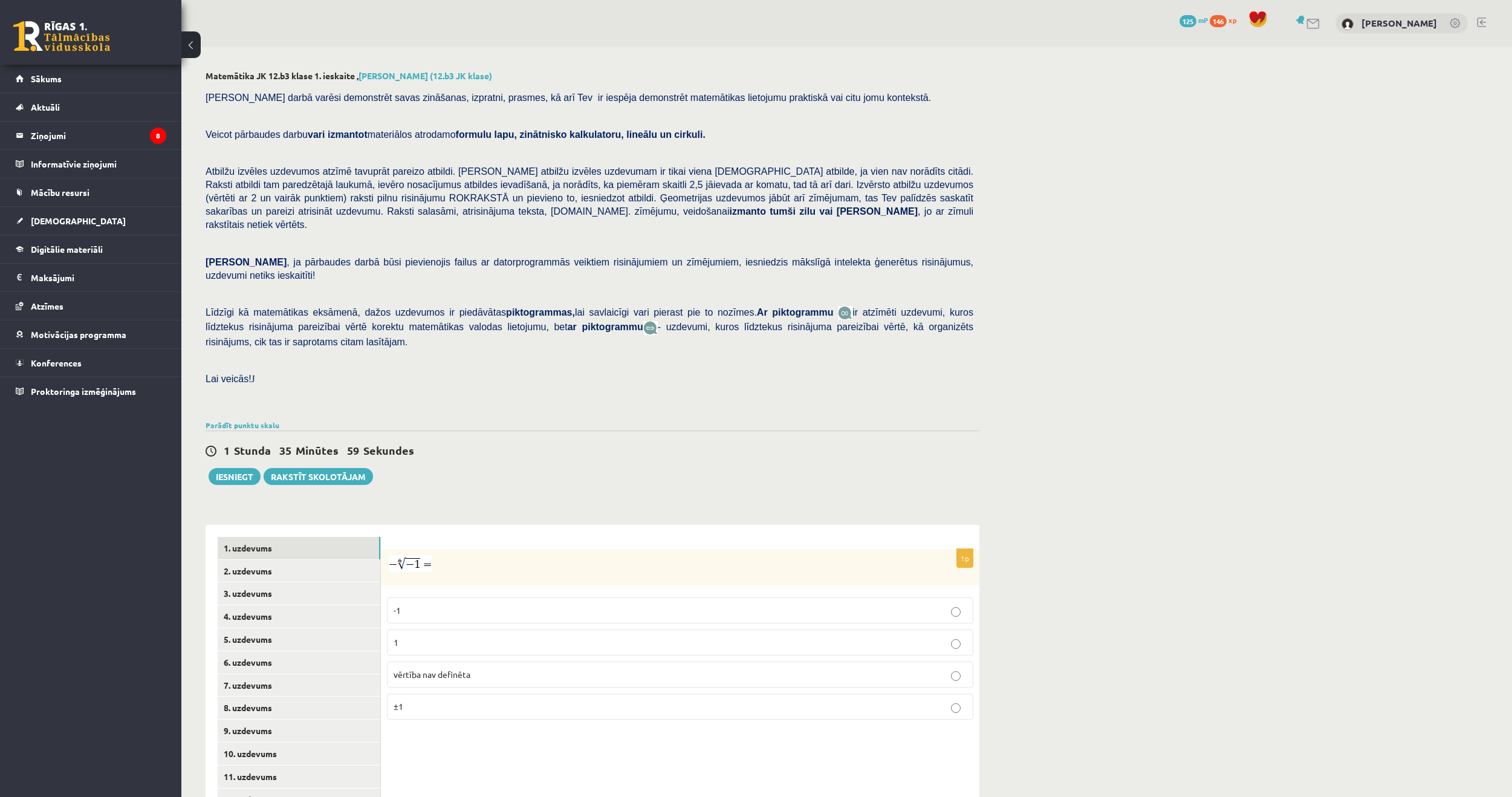
scroll to position [93, 0]
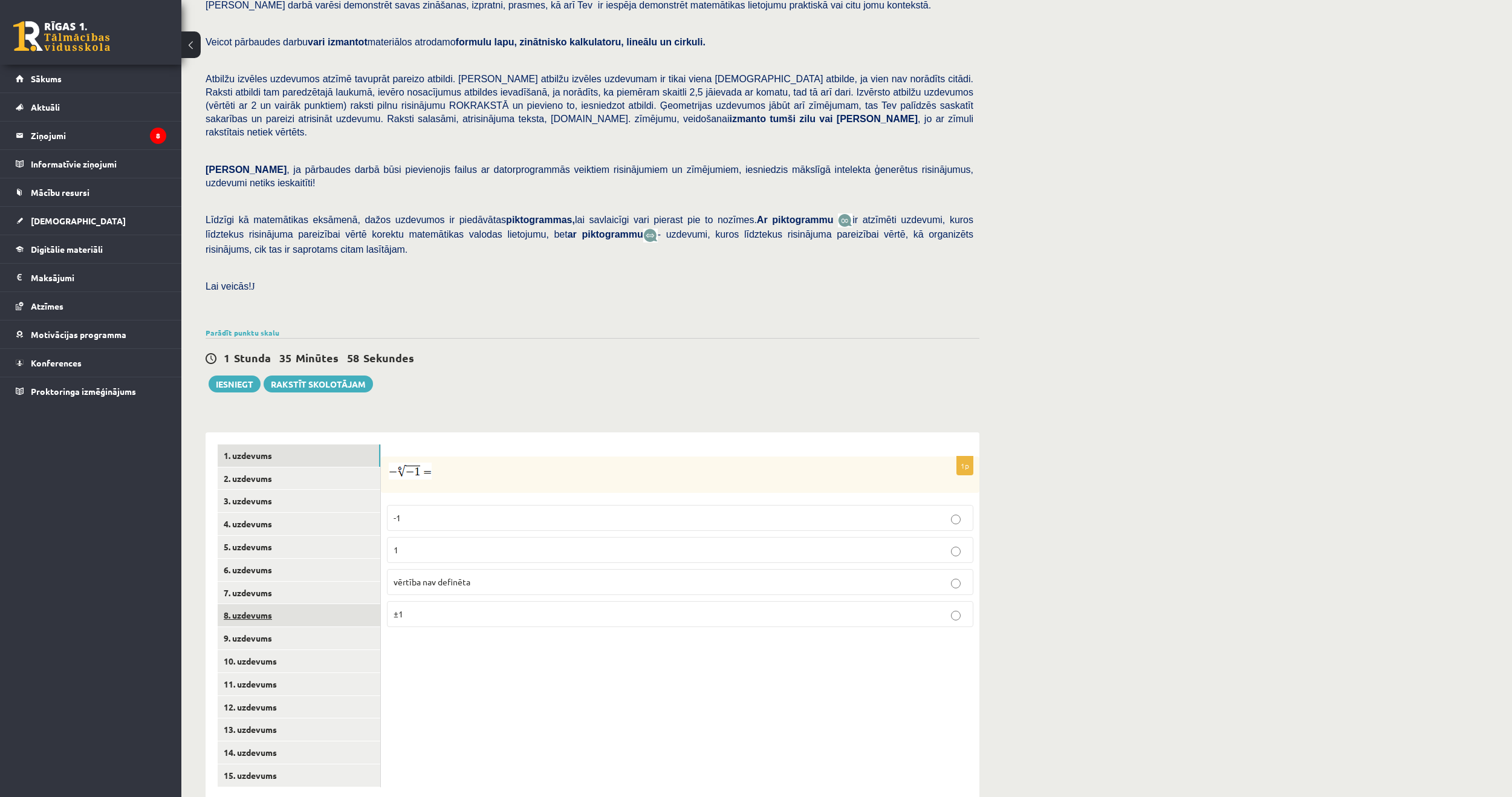
click at [272, 604] on link "8. uzdevums" at bounding box center [299, 616] width 163 height 23
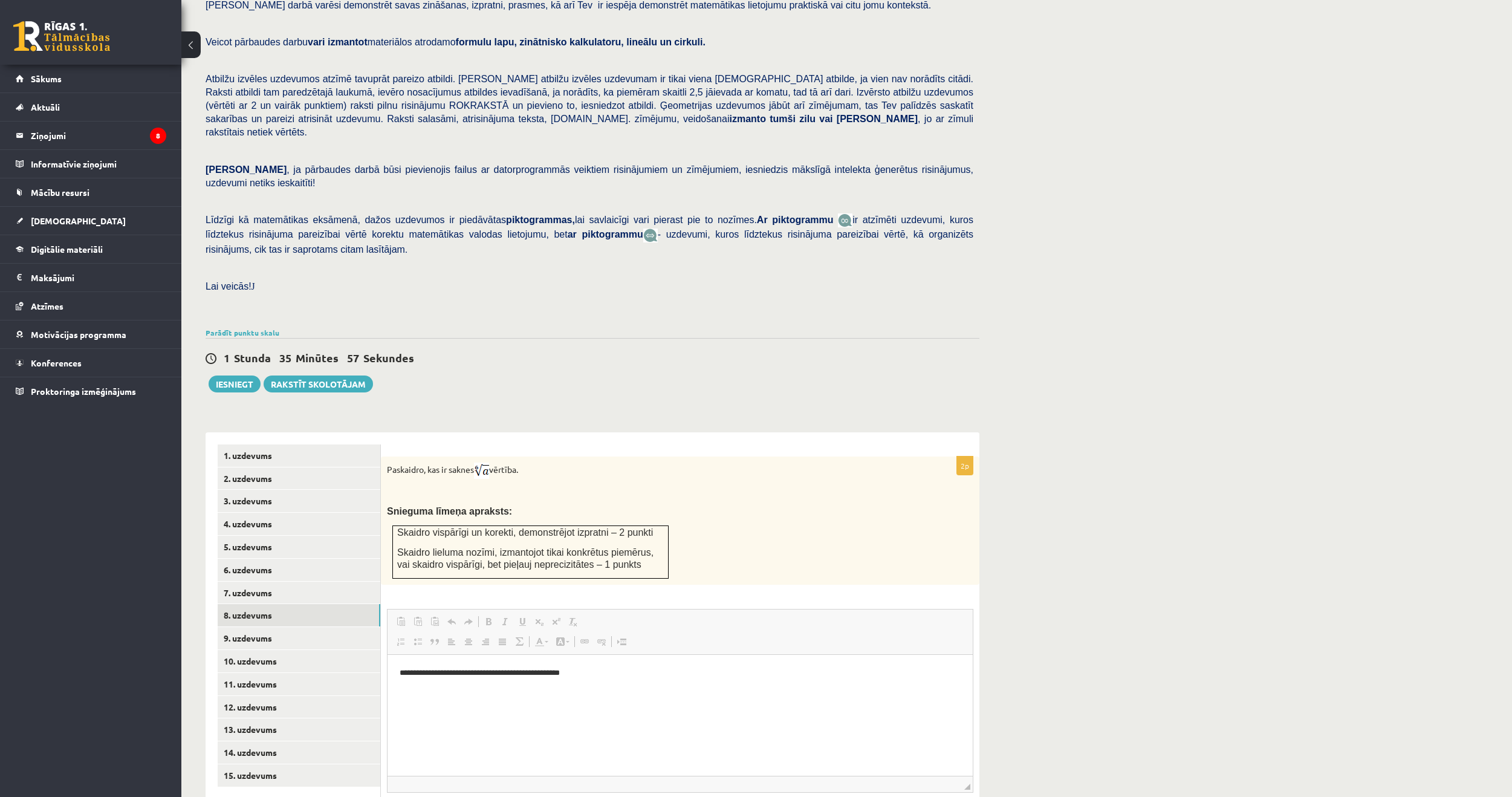
scroll to position [0, 0]
click at [257, 627] on link "9. uzdevums" at bounding box center [299, 638] width 163 height 23
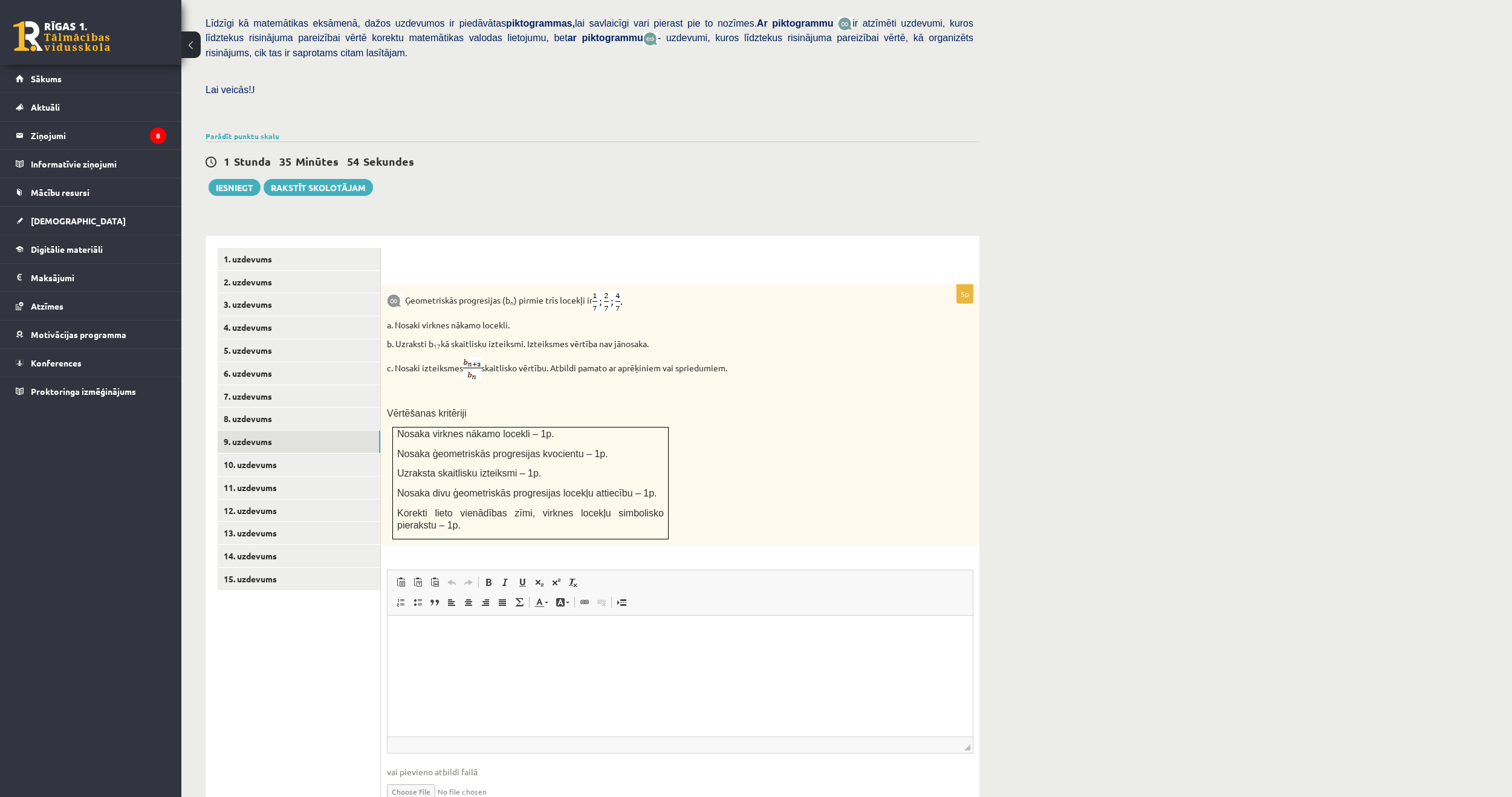
scroll to position [324, 0]
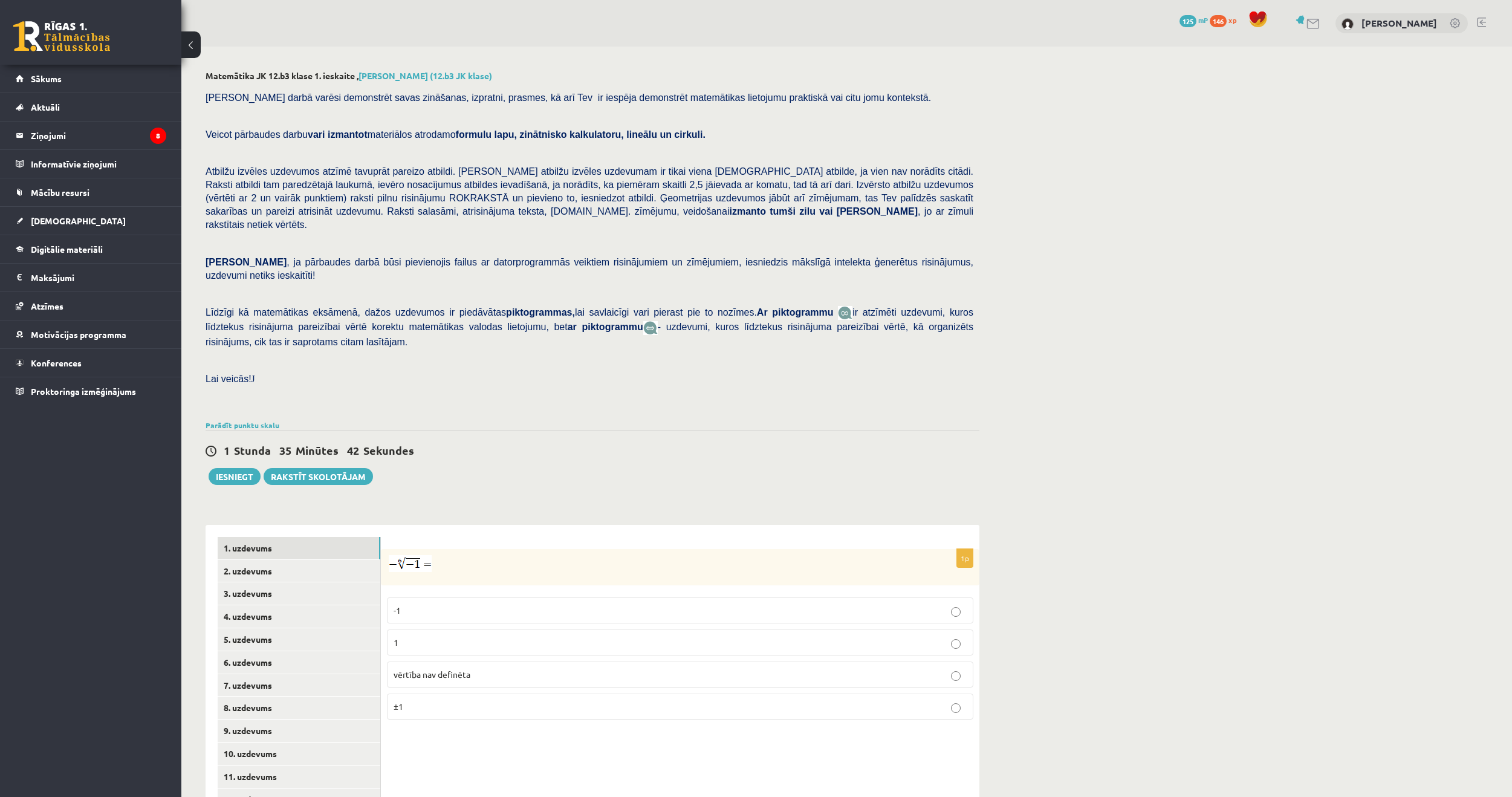
scroll to position [93, 0]
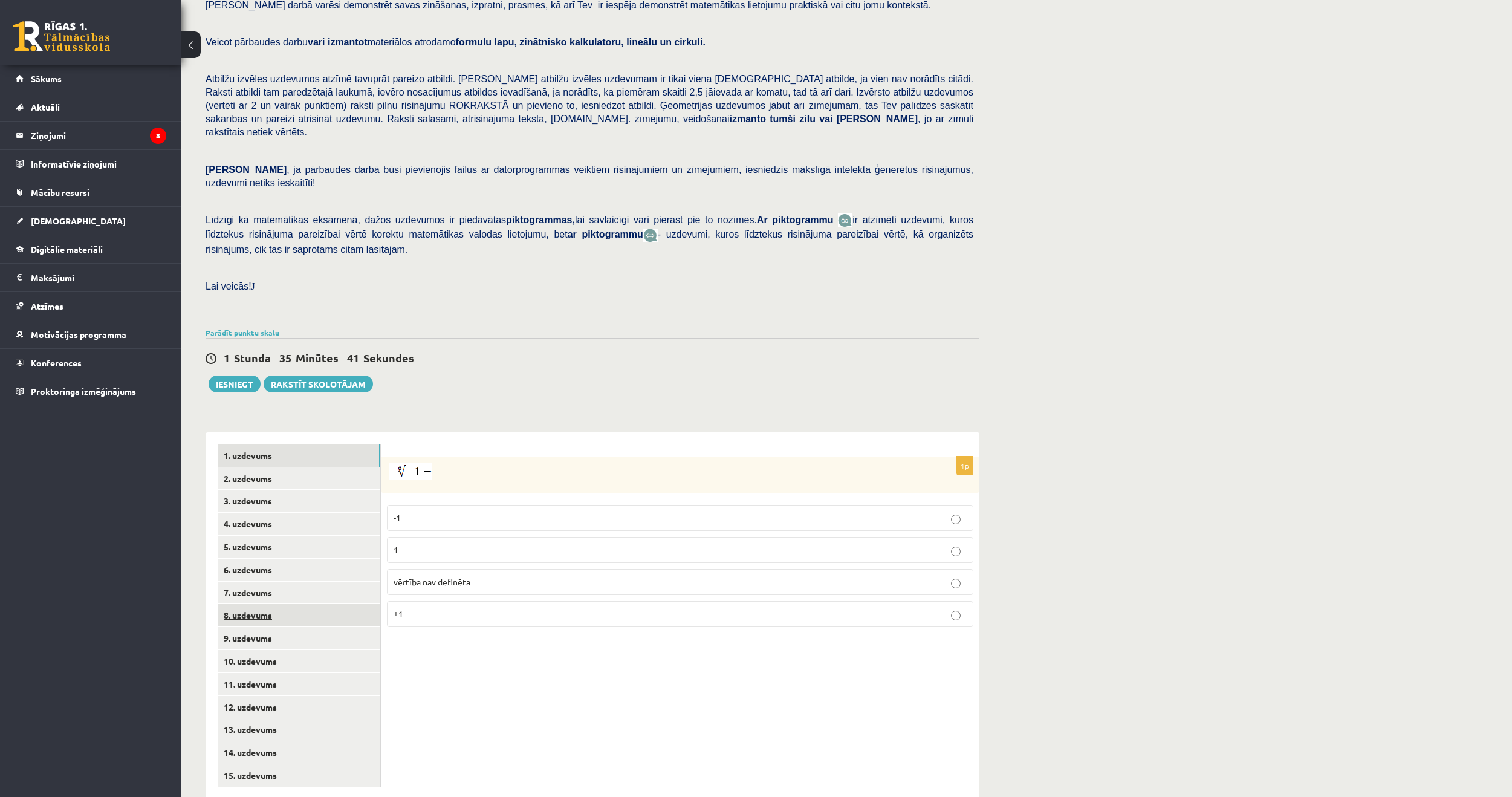
click at [248, 604] on link "8. uzdevums" at bounding box center [299, 616] width 163 height 23
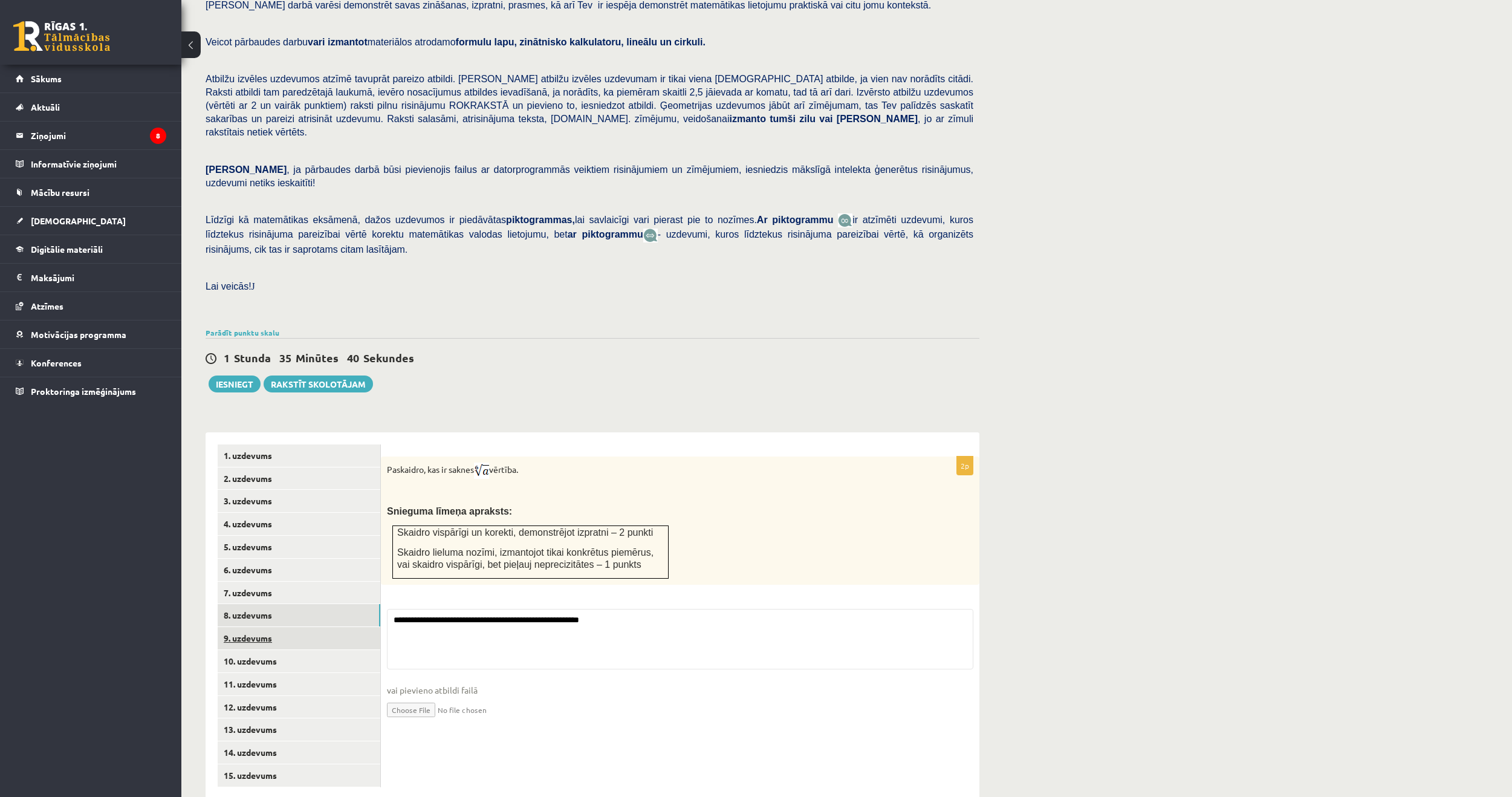
click at [252, 627] on link "9. uzdevums" at bounding box center [299, 638] width 163 height 23
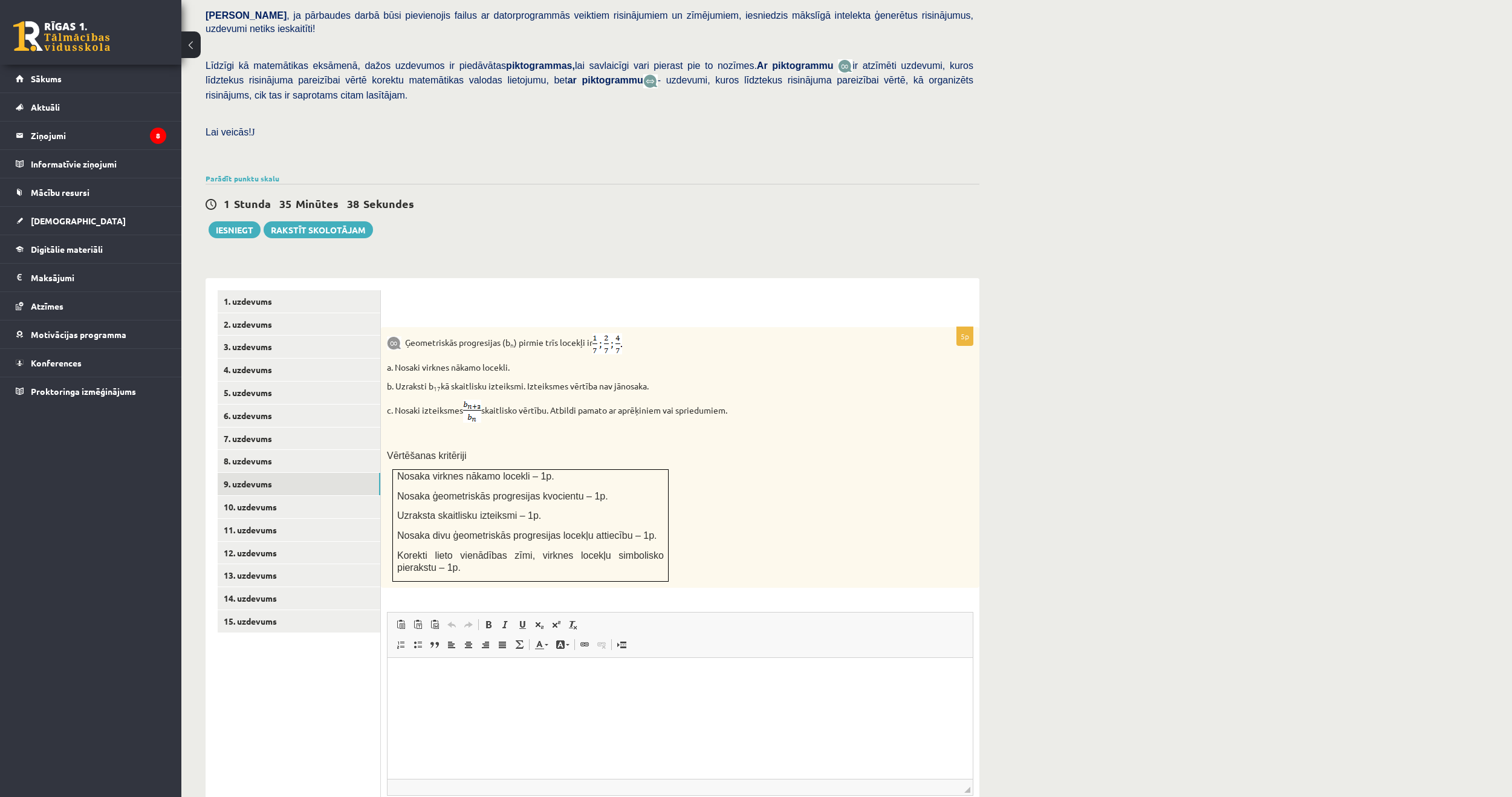
scroll to position [324, 0]
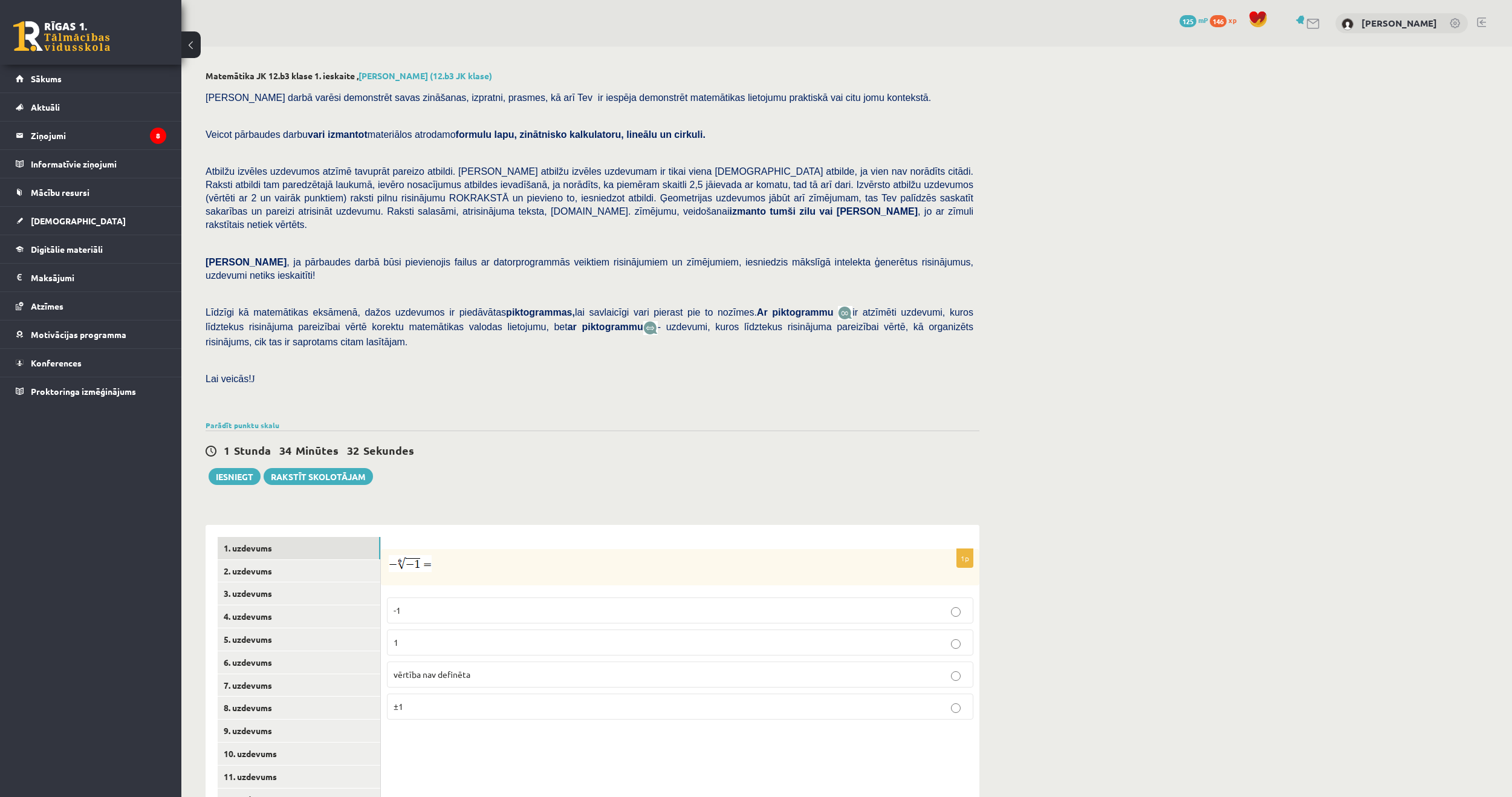
scroll to position [93, 0]
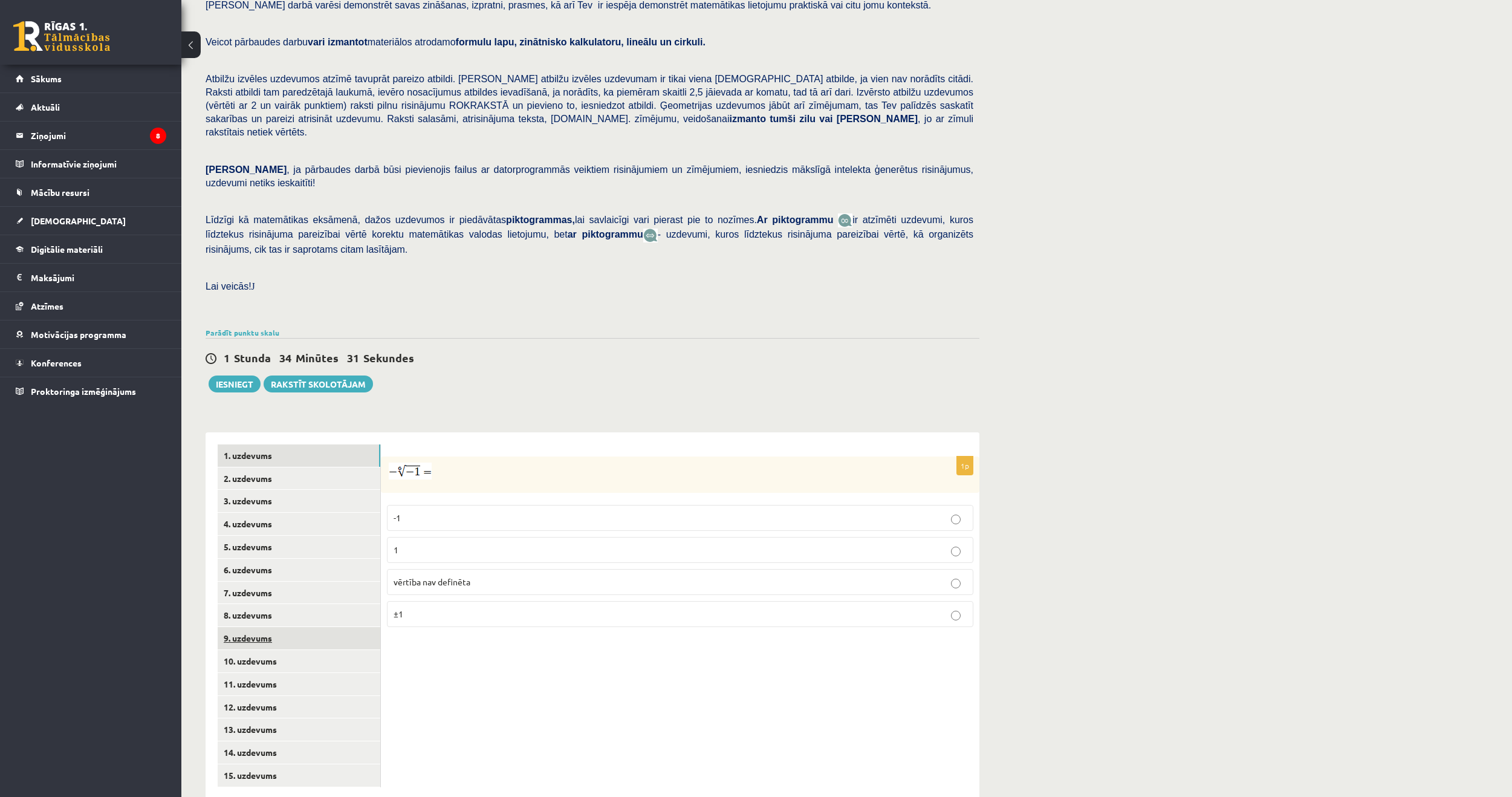
click at [244, 627] on link "9. uzdevums" at bounding box center [299, 638] width 163 height 23
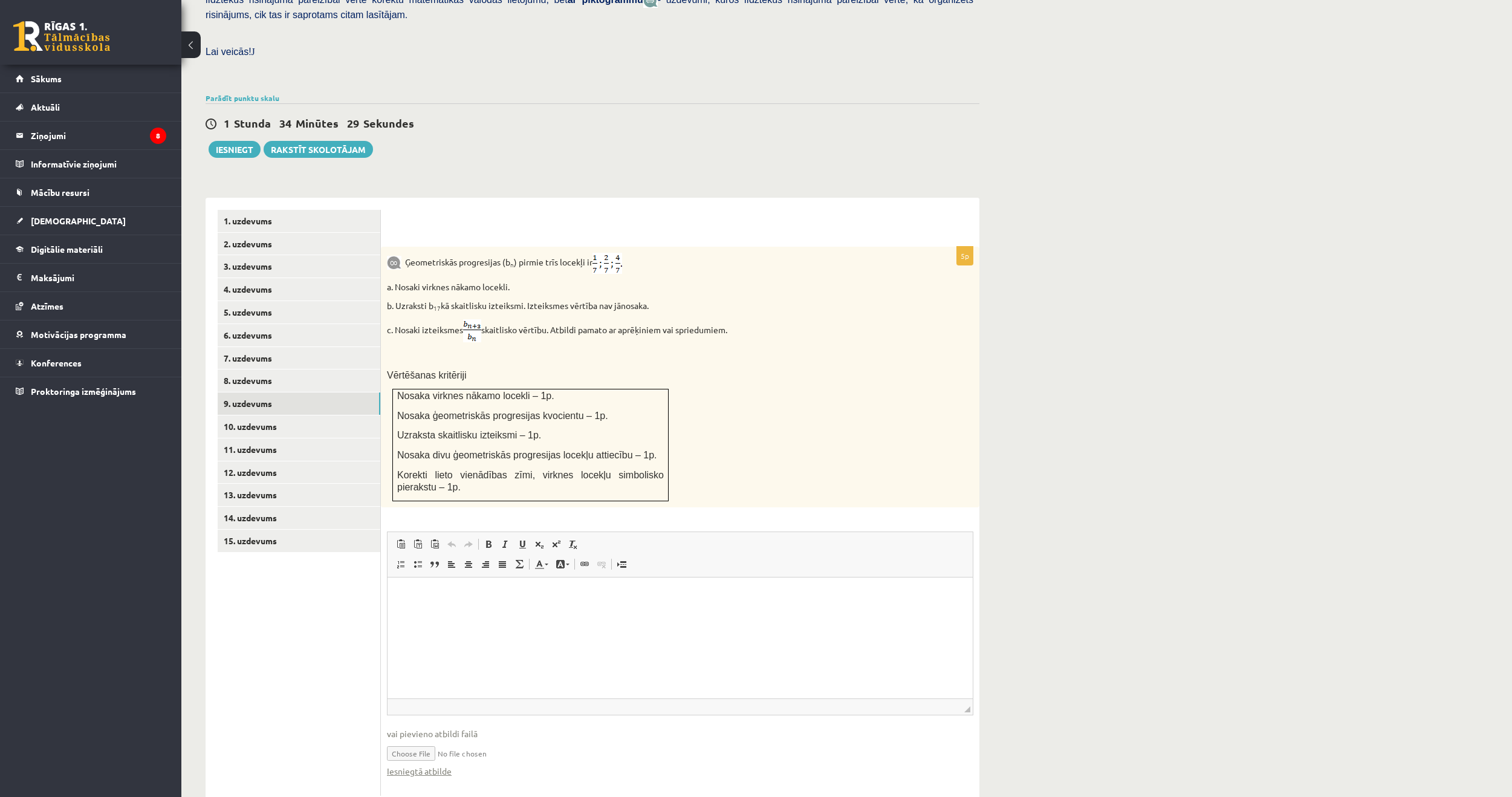
scroll to position [336, 0]
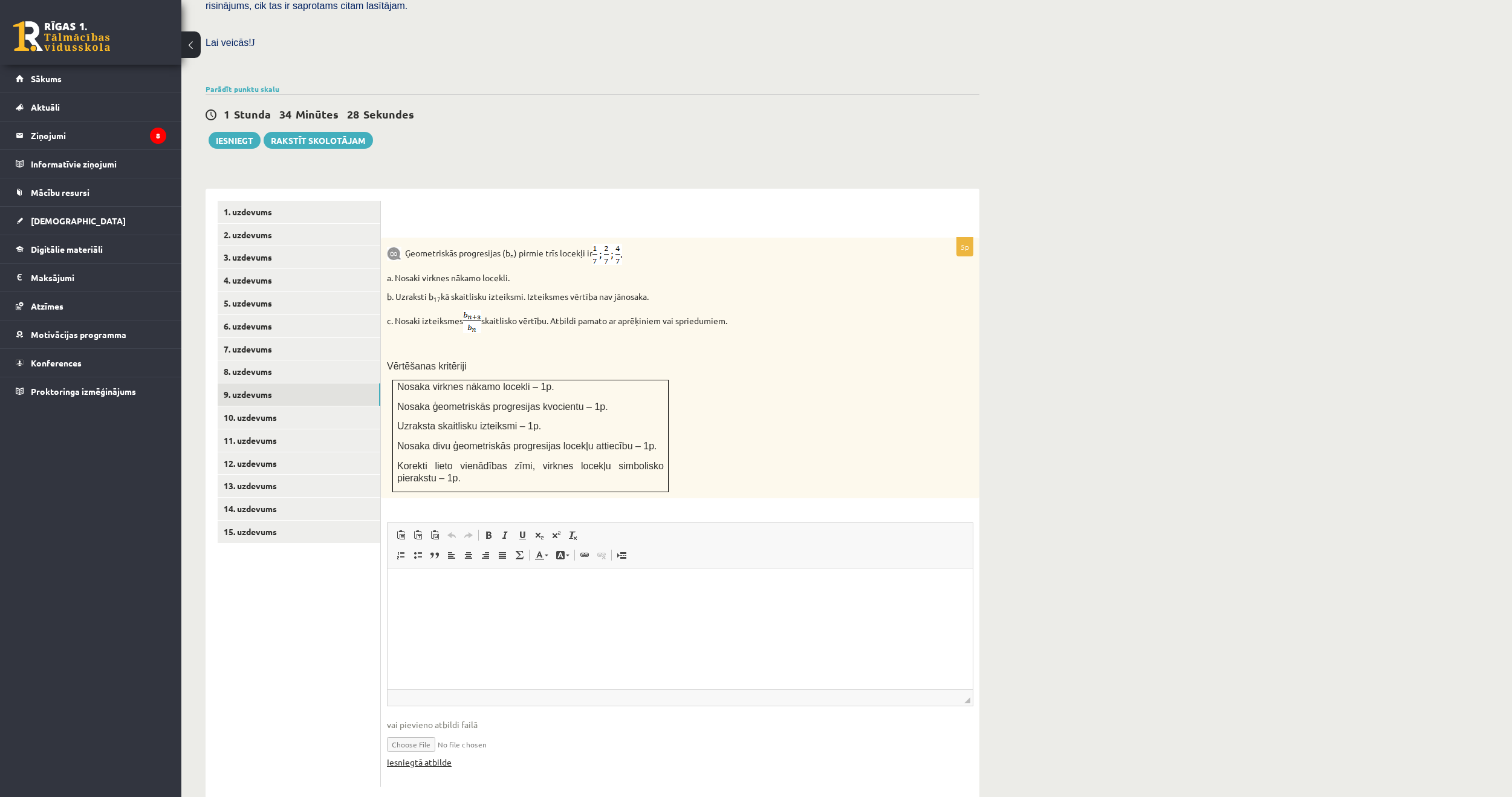
click at [441, 756] on link "Iesniegtā atbilde" at bounding box center [419, 762] width 65 height 13
click at [259, 406] on link "10. uzdevums" at bounding box center [299, 418] width 163 height 23
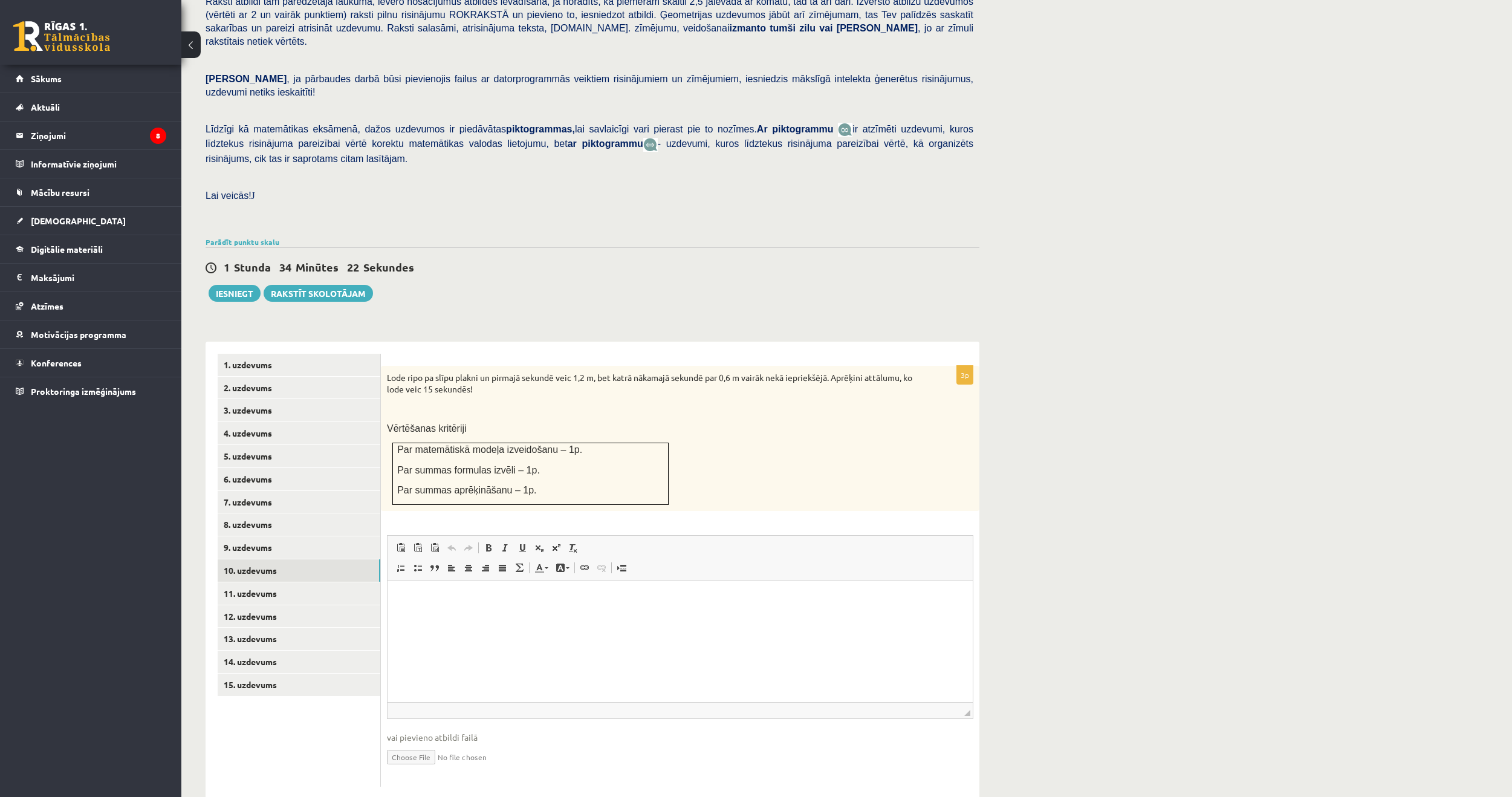
scroll to position [0, 0]
click at [267, 559] on link "10. uzdevums" at bounding box center [299, 570] width 163 height 23
click at [421, 768] on link "Iesniegtā atbilde" at bounding box center [419, 774] width 65 height 13
click at [255, 583] on link "11. uzdevums" at bounding box center [299, 594] width 163 height 23
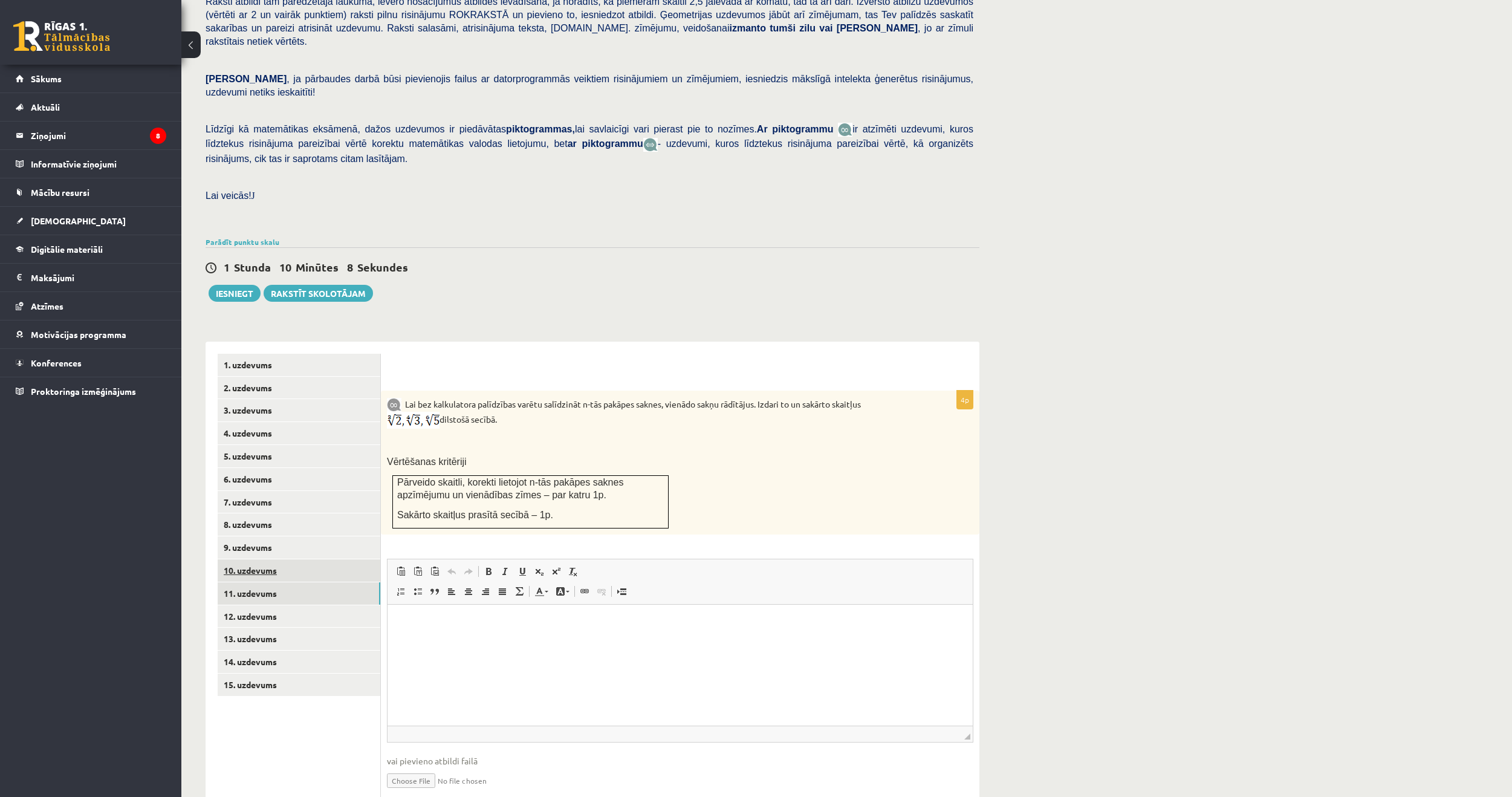
click at [261, 559] on link "10. uzdevums" at bounding box center [299, 570] width 163 height 23
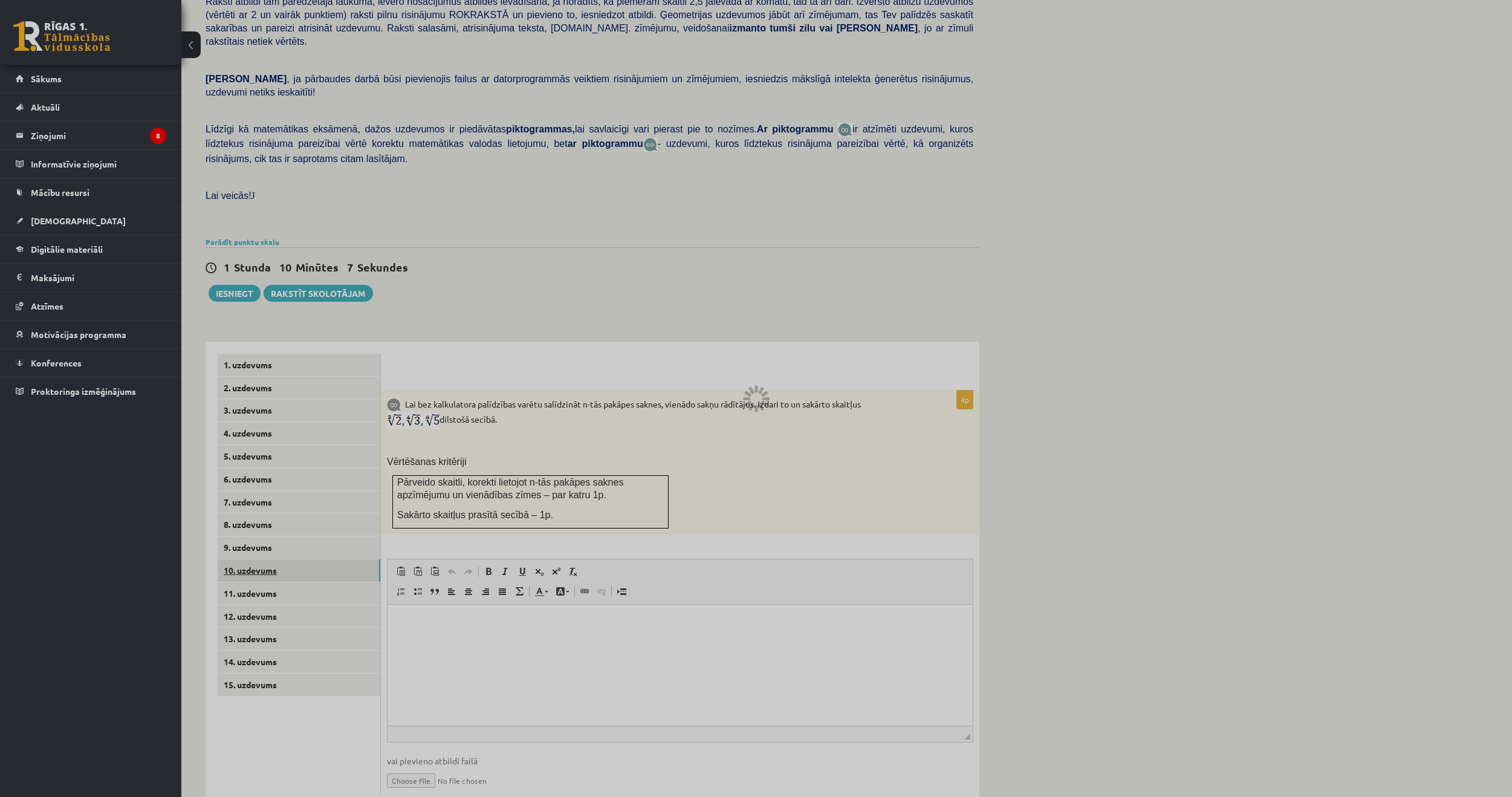
scroll to position [93, 0]
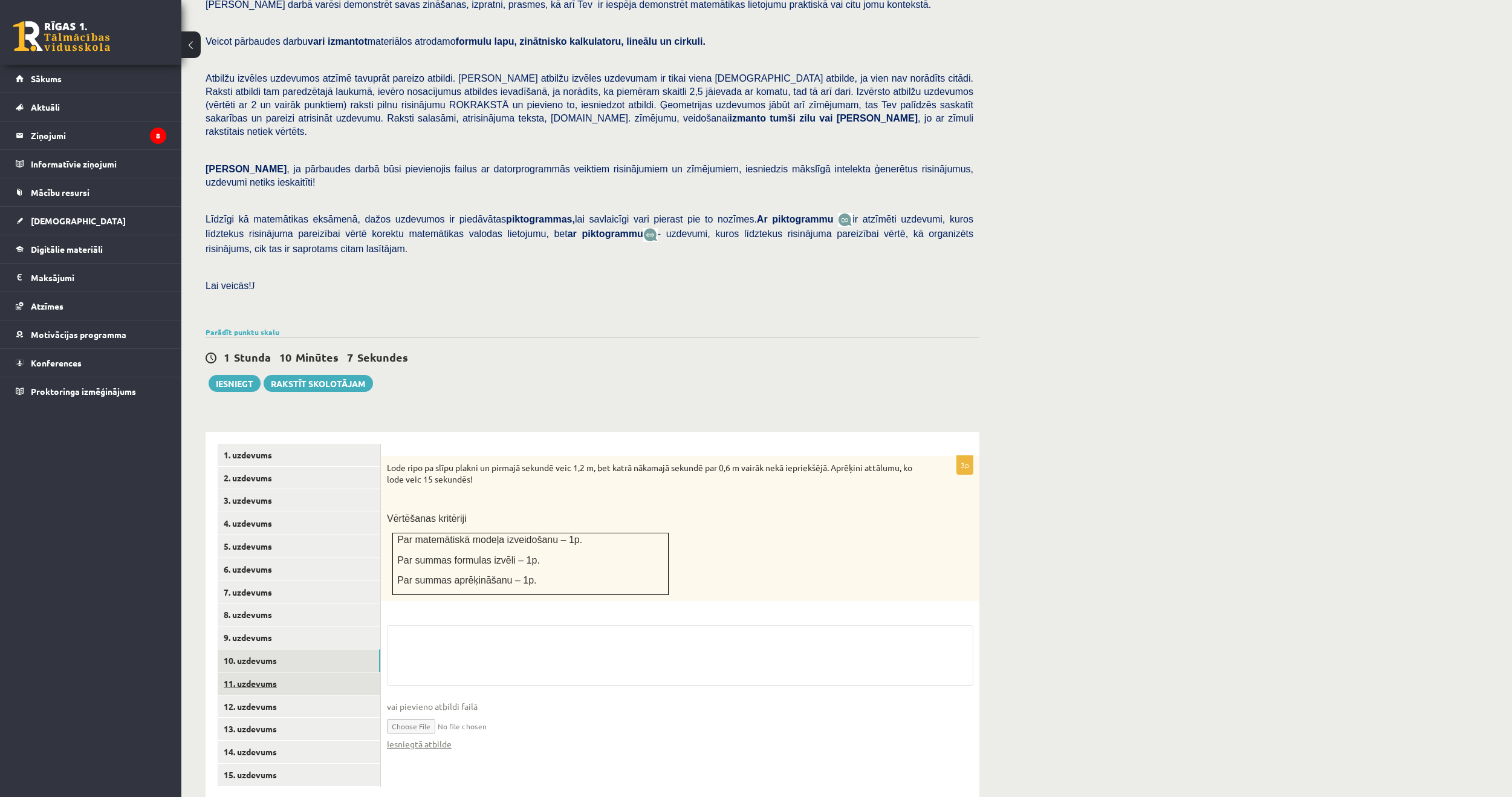
click at [264, 672] on link "11. uzdevums" at bounding box center [299, 683] width 163 height 23
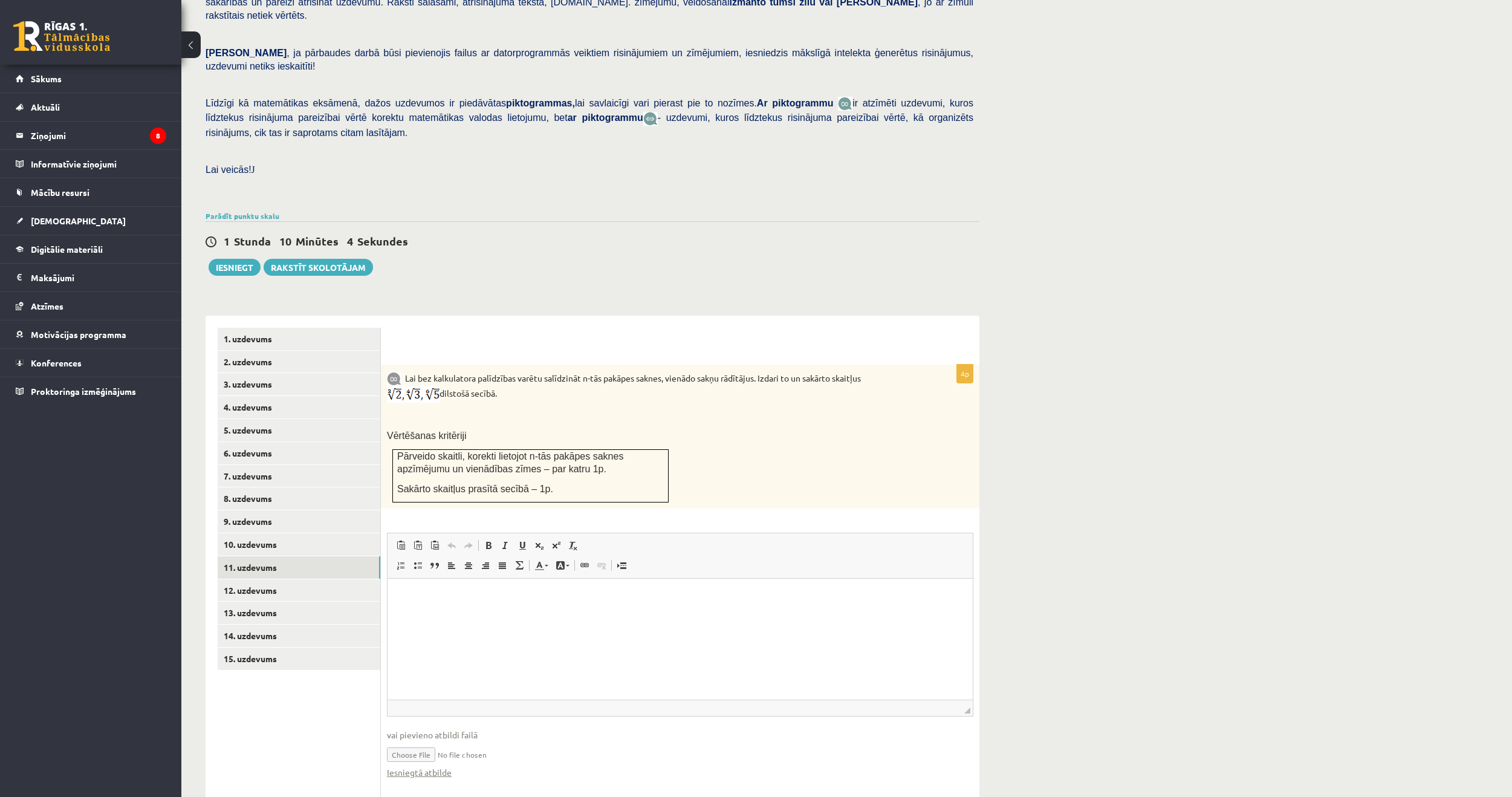
scroll to position [220, 0]
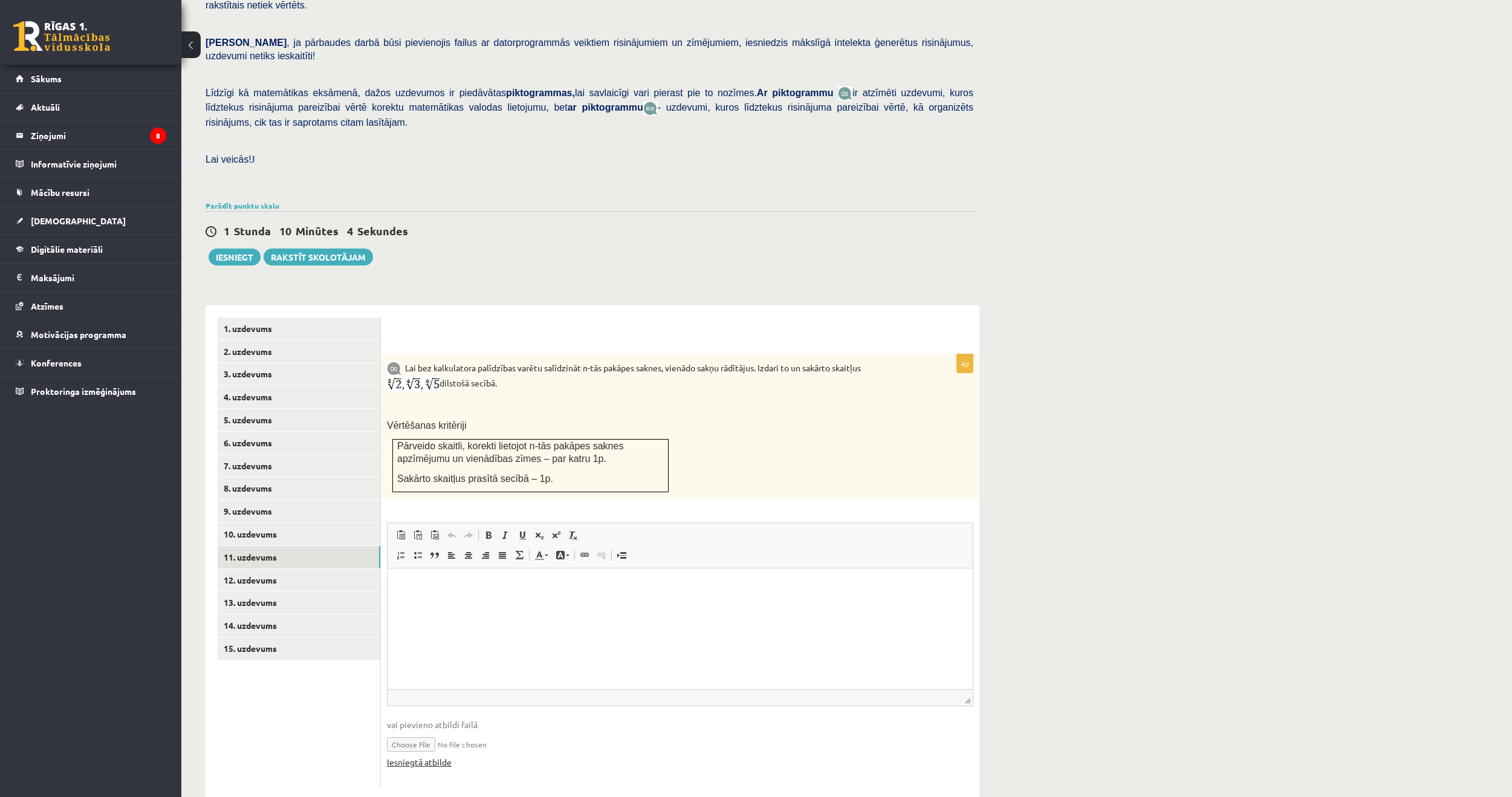
click at [422, 756] on link "Iesniegtā atbilde" at bounding box center [419, 762] width 65 height 13
click at [260, 569] on link "12. uzdevums" at bounding box center [299, 580] width 163 height 23
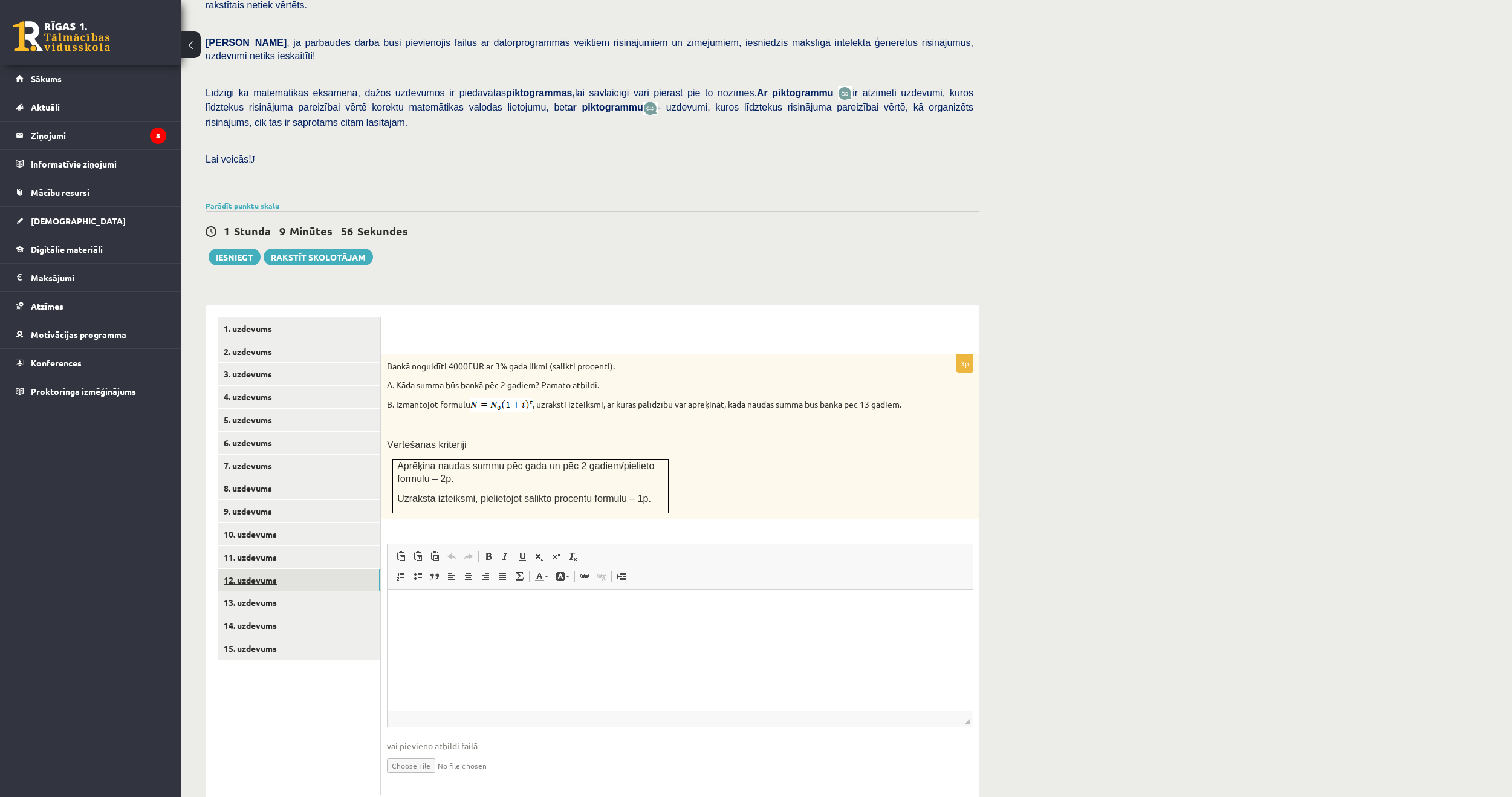
scroll to position [0, 0]
click at [246, 592] on link "13. uzdevums" at bounding box center [299, 603] width 163 height 23
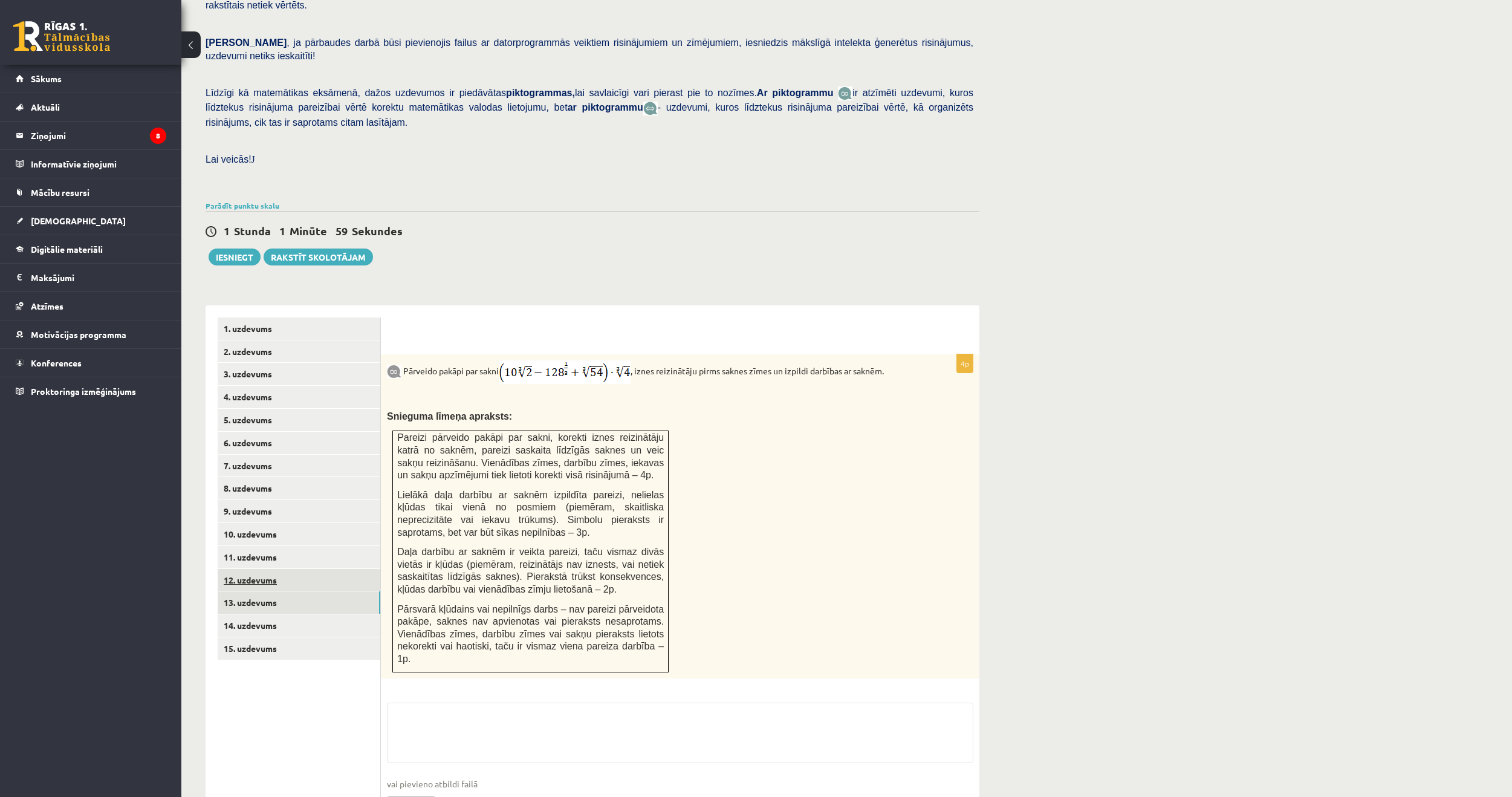
click at [239, 569] on link "12. uzdevums" at bounding box center [299, 580] width 163 height 23
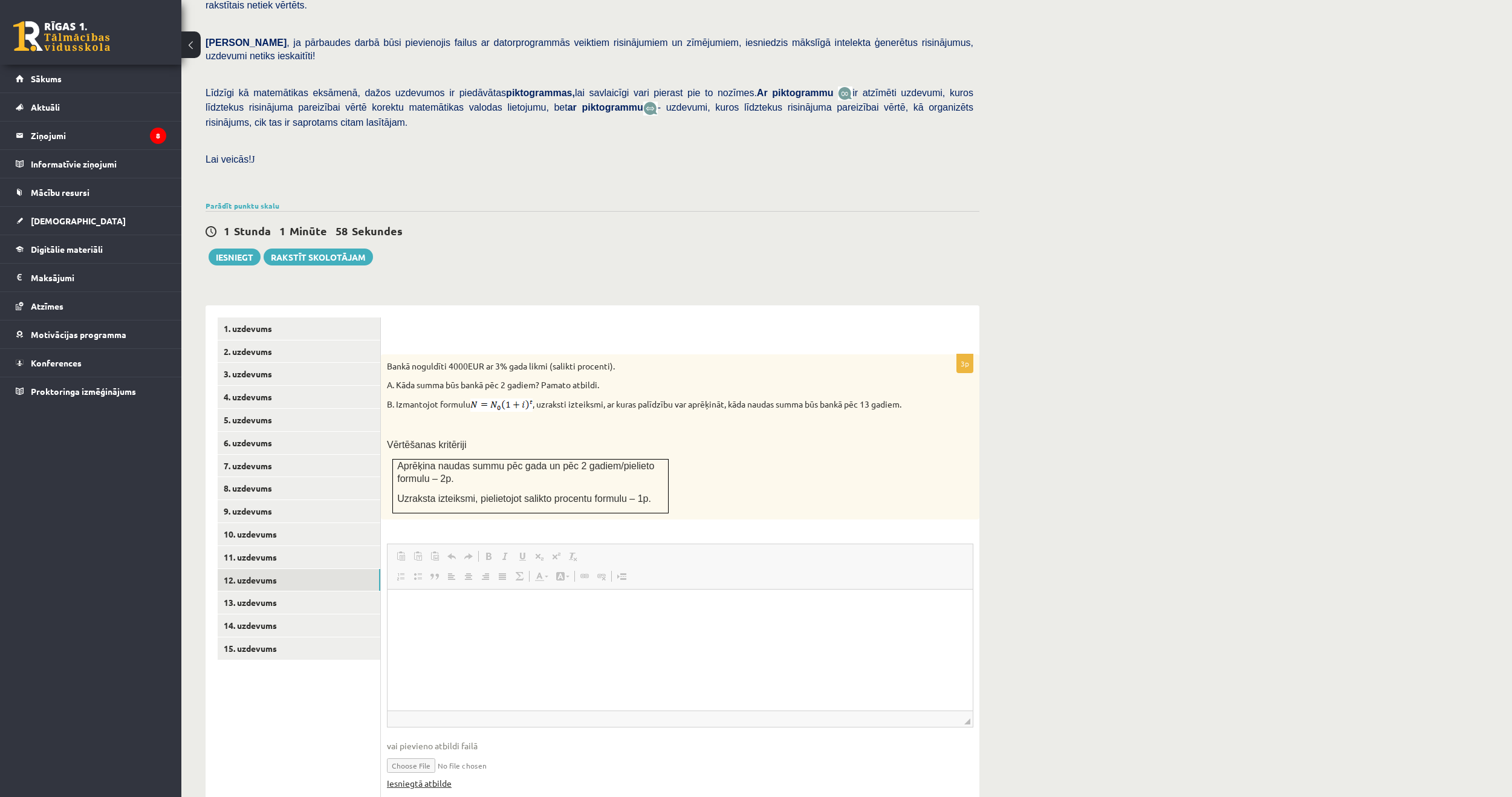
click at [427, 752] on input "file" at bounding box center [680, 764] width 586 height 25
click at [433, 777] on link "Iesniegtā atbilde" at bounding box center [419, 783] width 65 height 13
click at [269, 592] on link "13. uzdevums" at bounding box center [299, 603] width 163 height 23
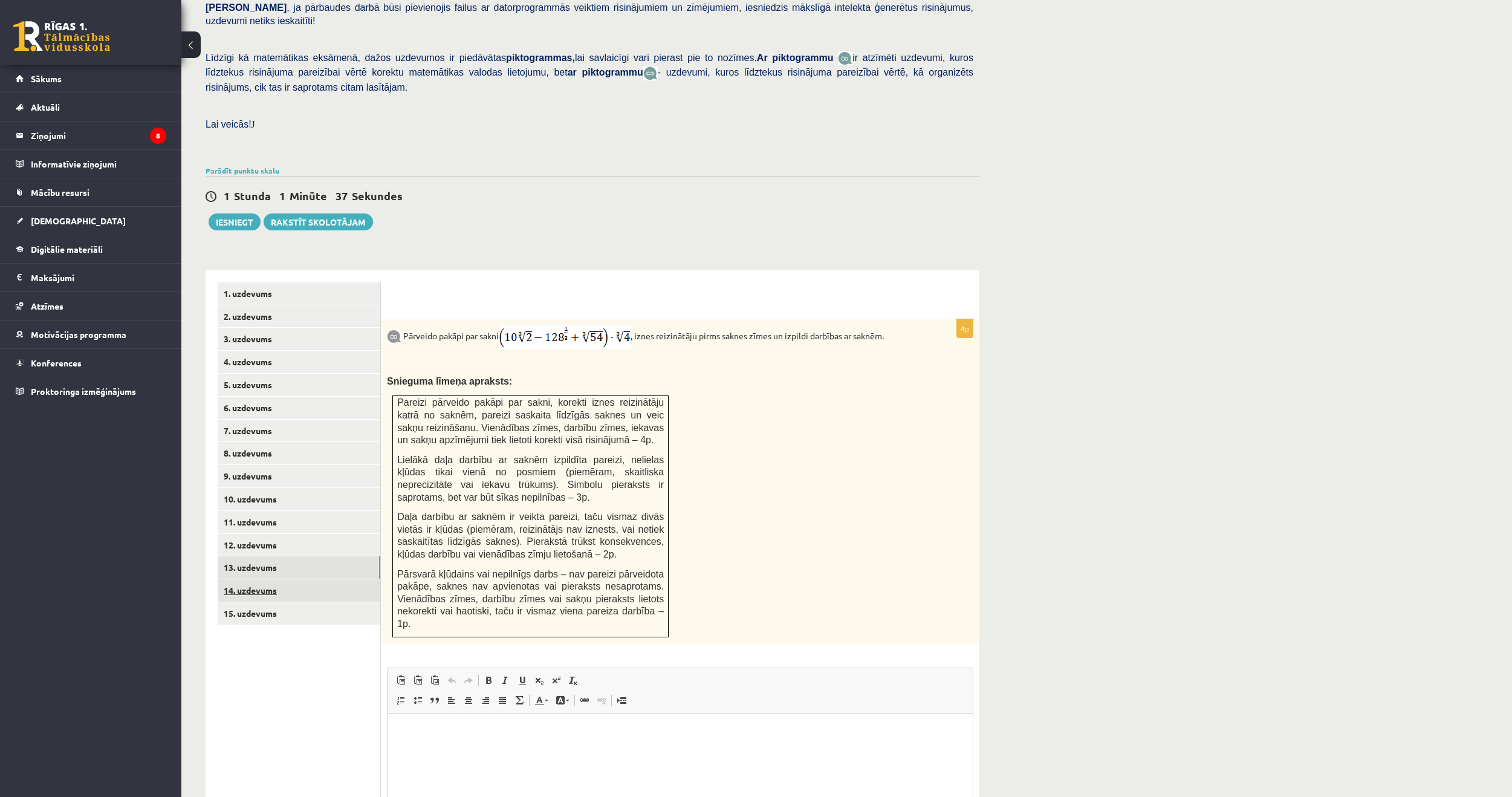
click at [269, 579] on link "14. uzdevums" at bounding box center [299, 591] width 163 height 23
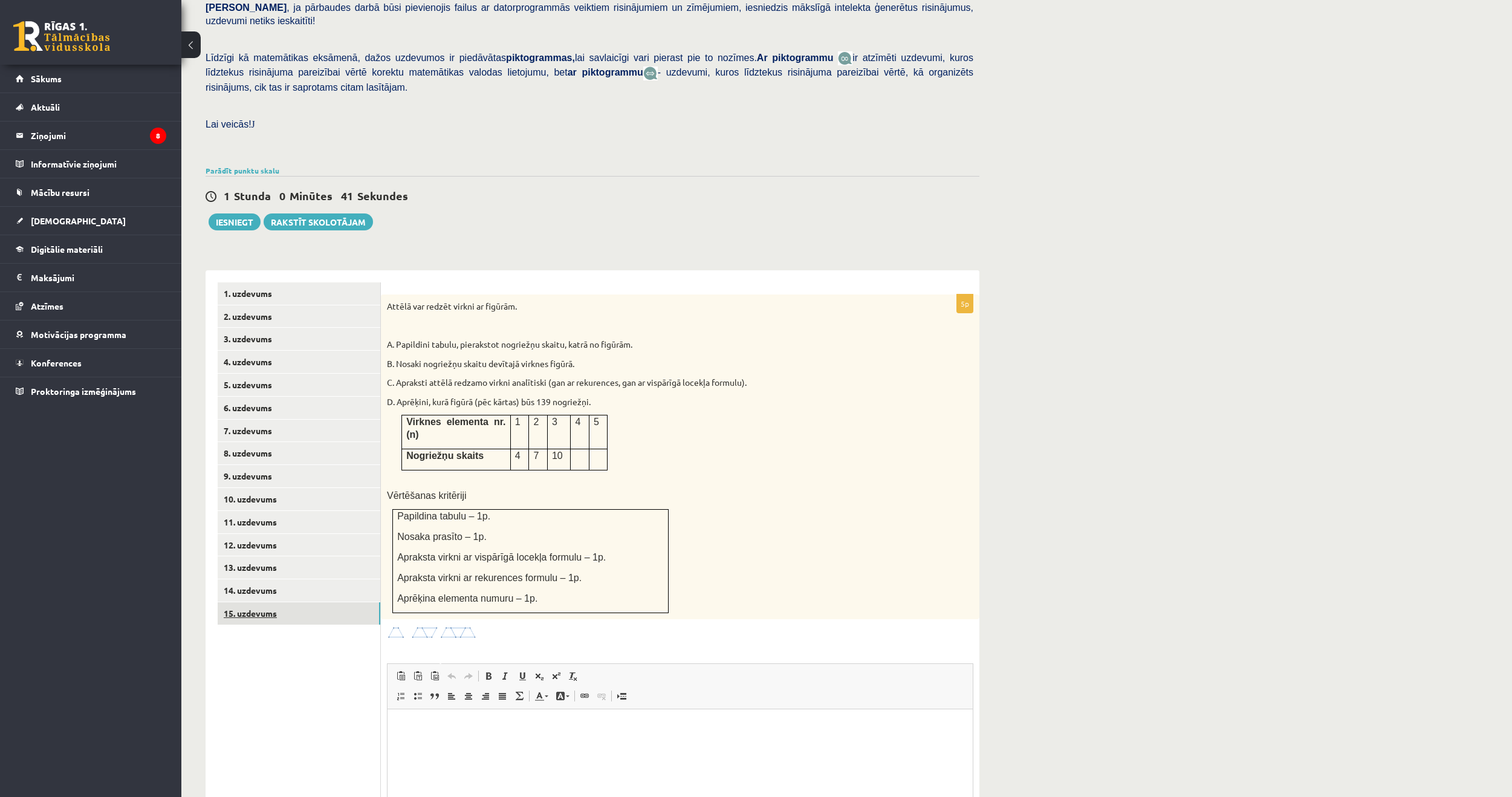
click at [260, 602] on link "15. uzdevums" at bounding box center [299, 613] width 163 height 23
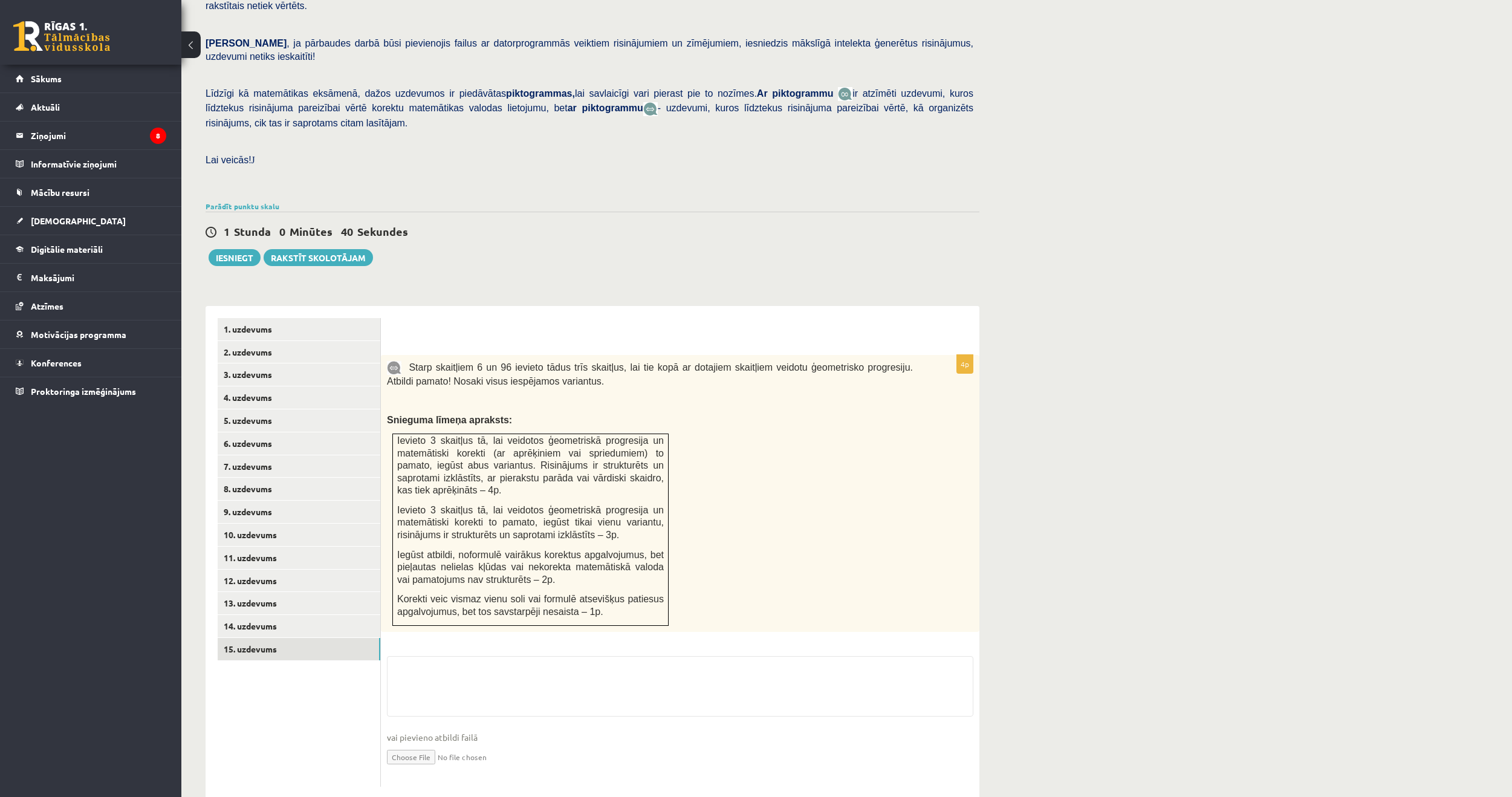
click at [265, 685] on ul "1. uzdevums 2. uzdevums 3. uzdevums 4. uzdevums 5. uzdevums 6. uzdevums 7. uzde…" at bounding box center [299, 552] width 163 height 469
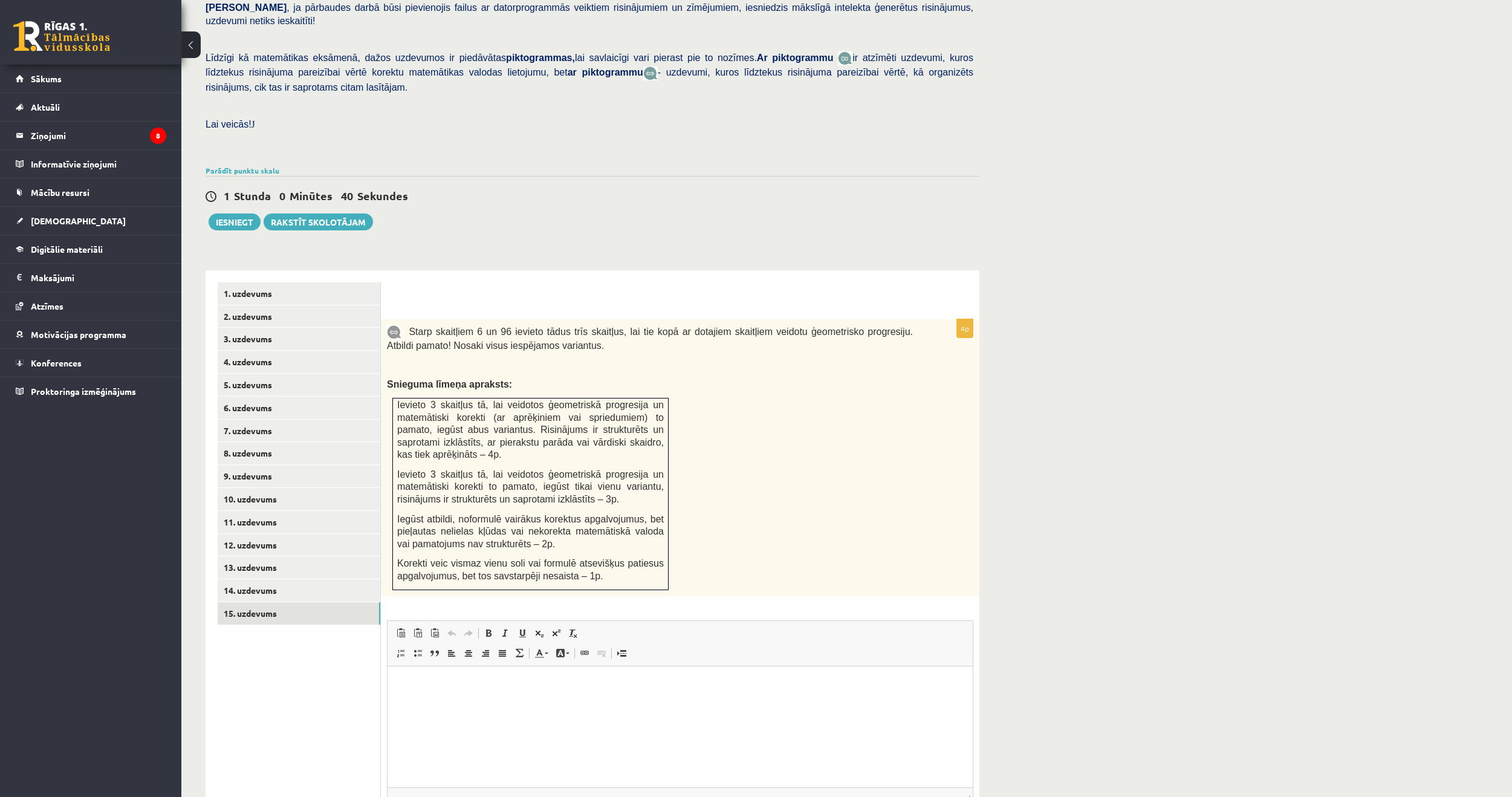
scroll to position [0, 0]
click at [263, 556] on link "13. uzdevums" at bounding box center [299, 567] width 163 height 23
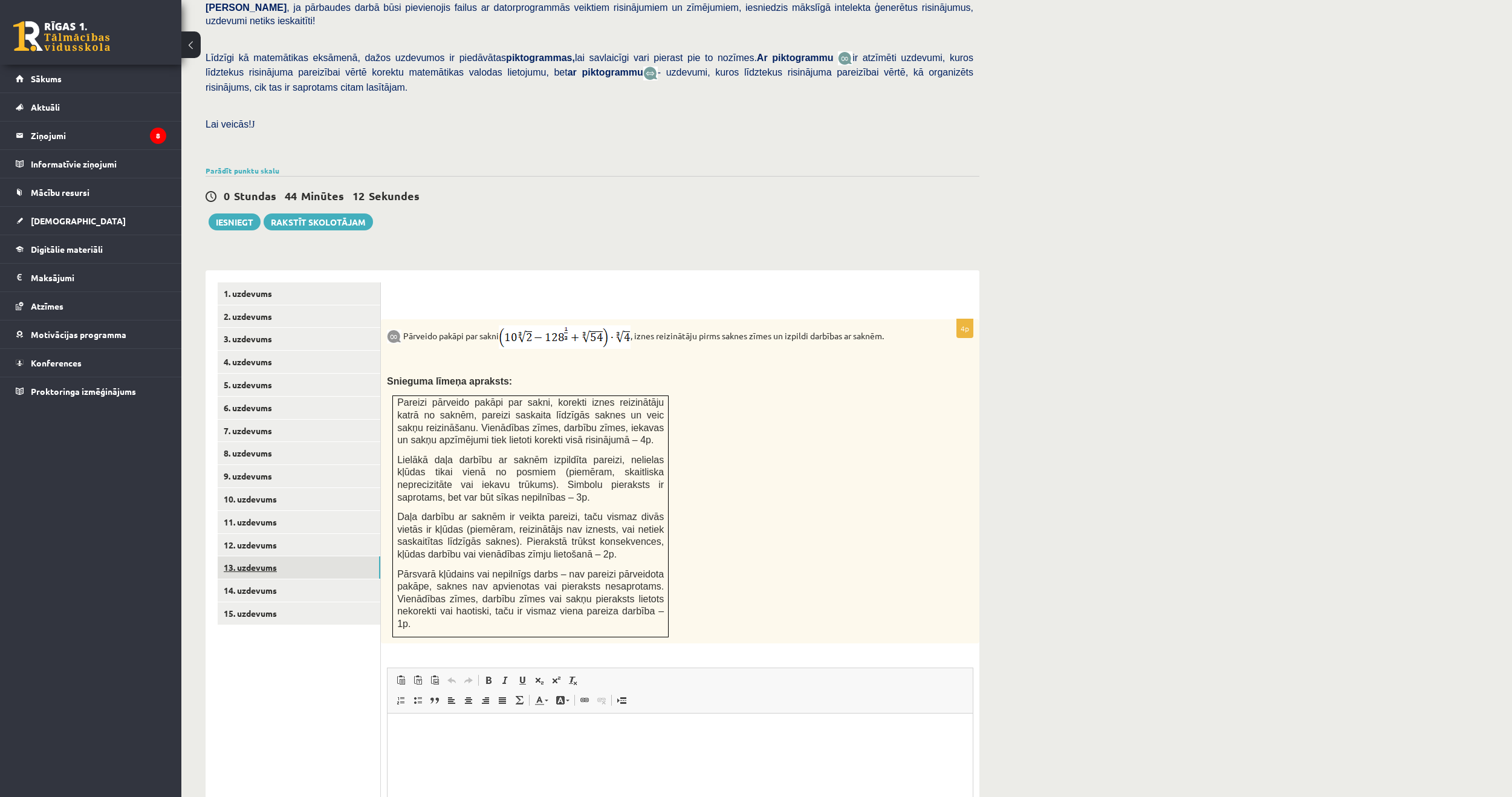
click at [257, 556] on link "13. uzdevums" at bounding box center [299, 567] width 163 height 23
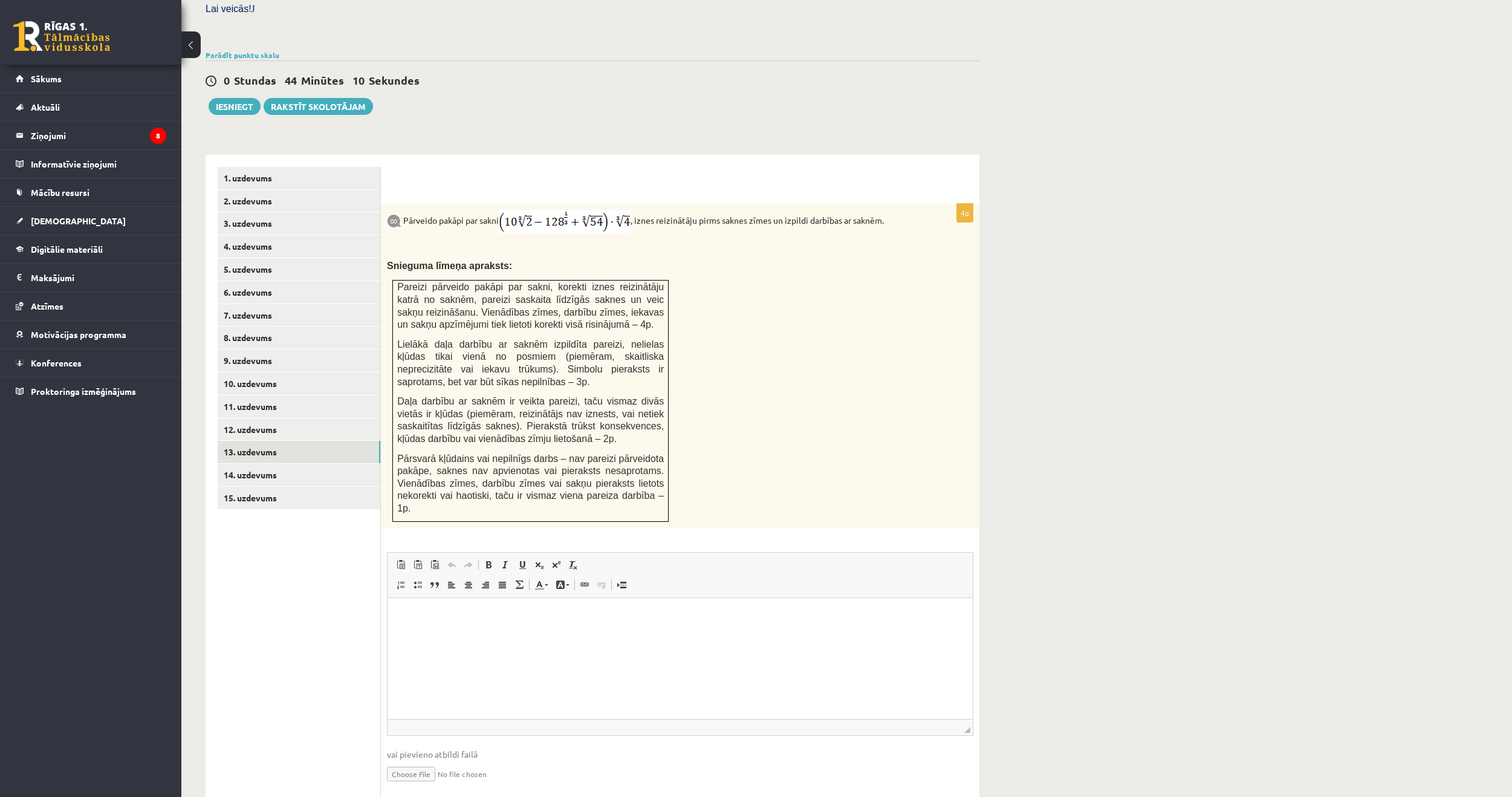
scroll to position [375, 0]
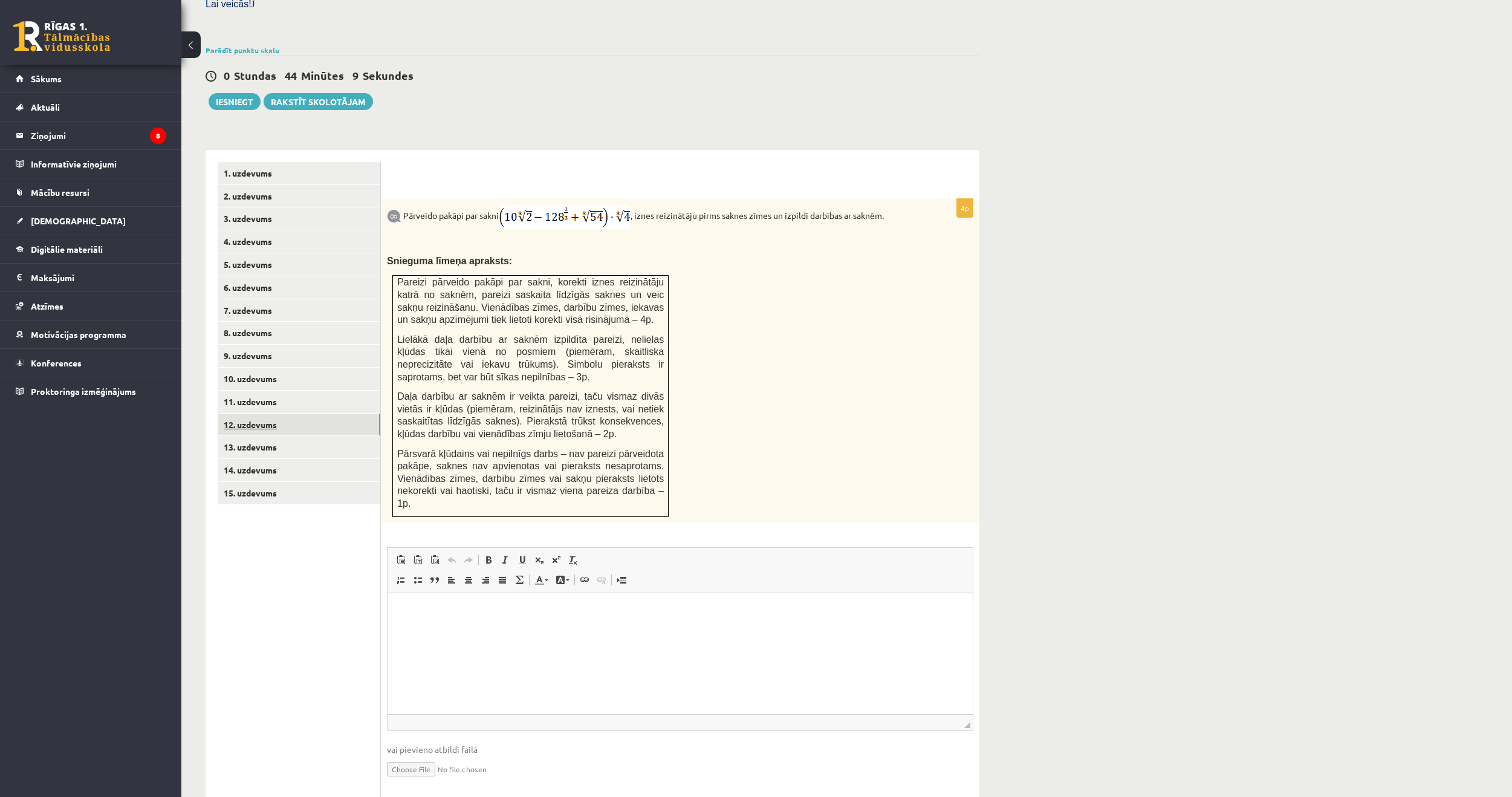
click at [260, 414] on link "12. uzdevums" at bounding box center [299, 425] width 163 height 23
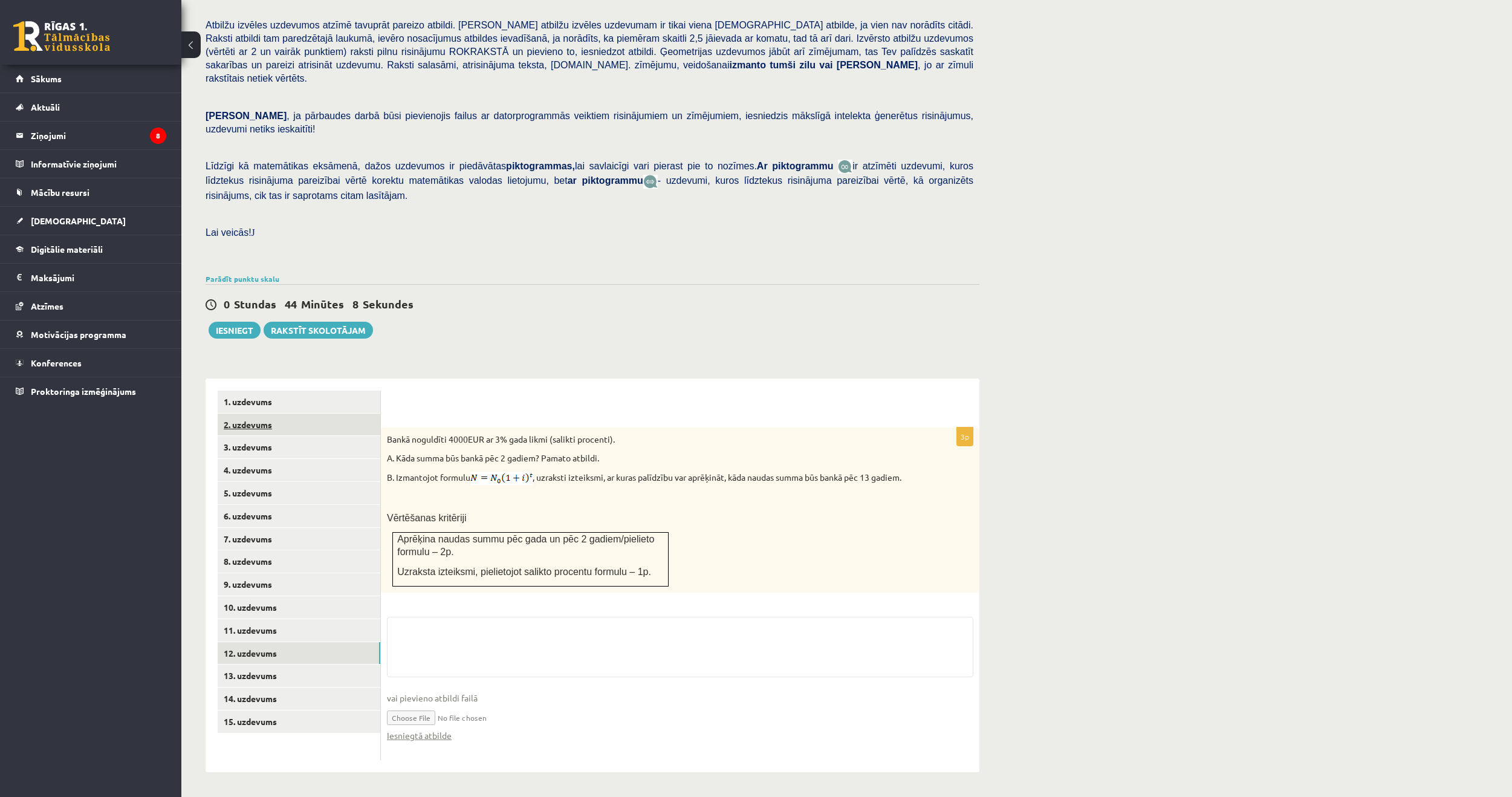
scroll to position [120, 0]
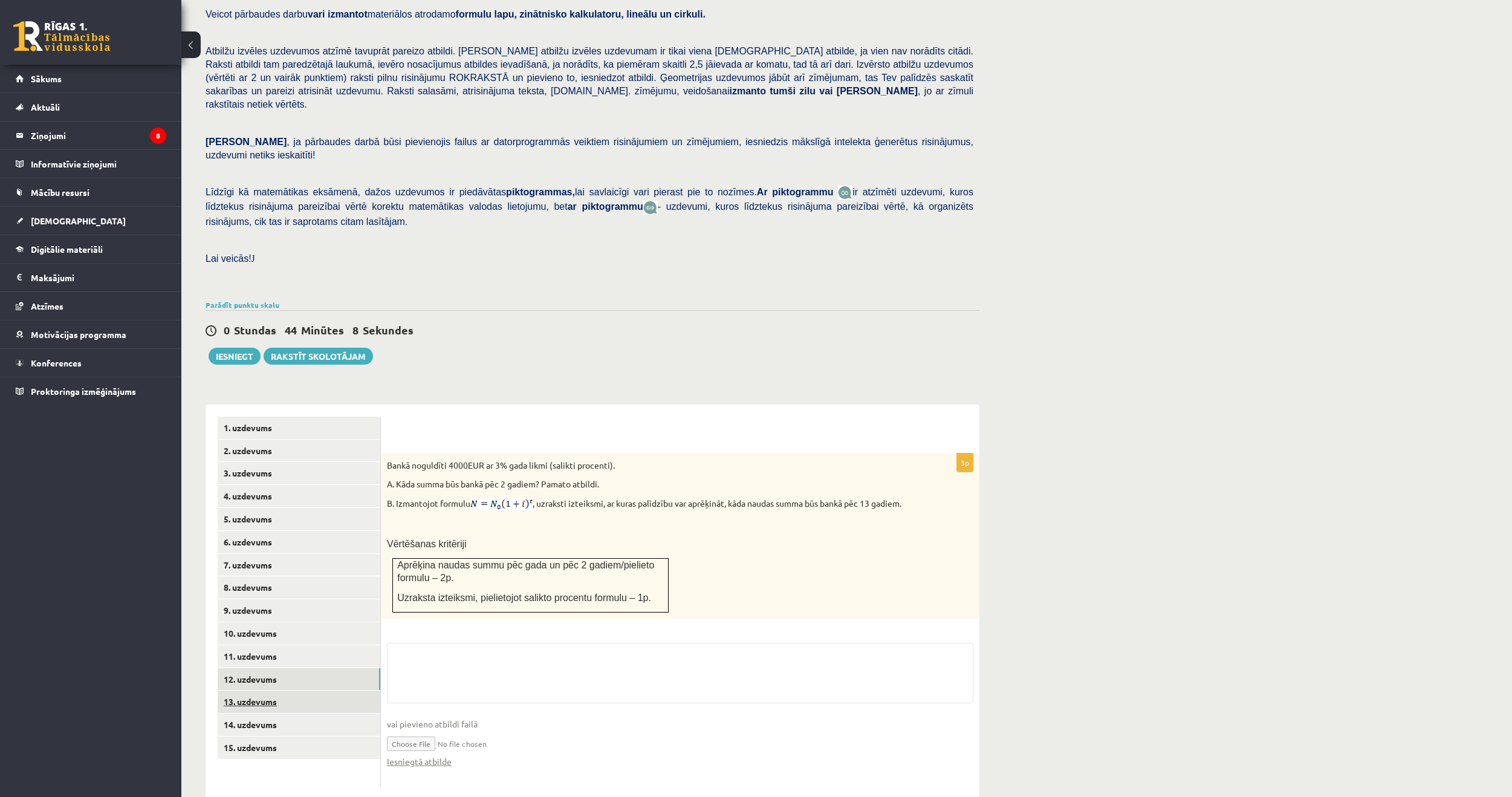
click at [257, 690] on link "13. uzdevums" at bounding box center [299, 701] width 163 height 23
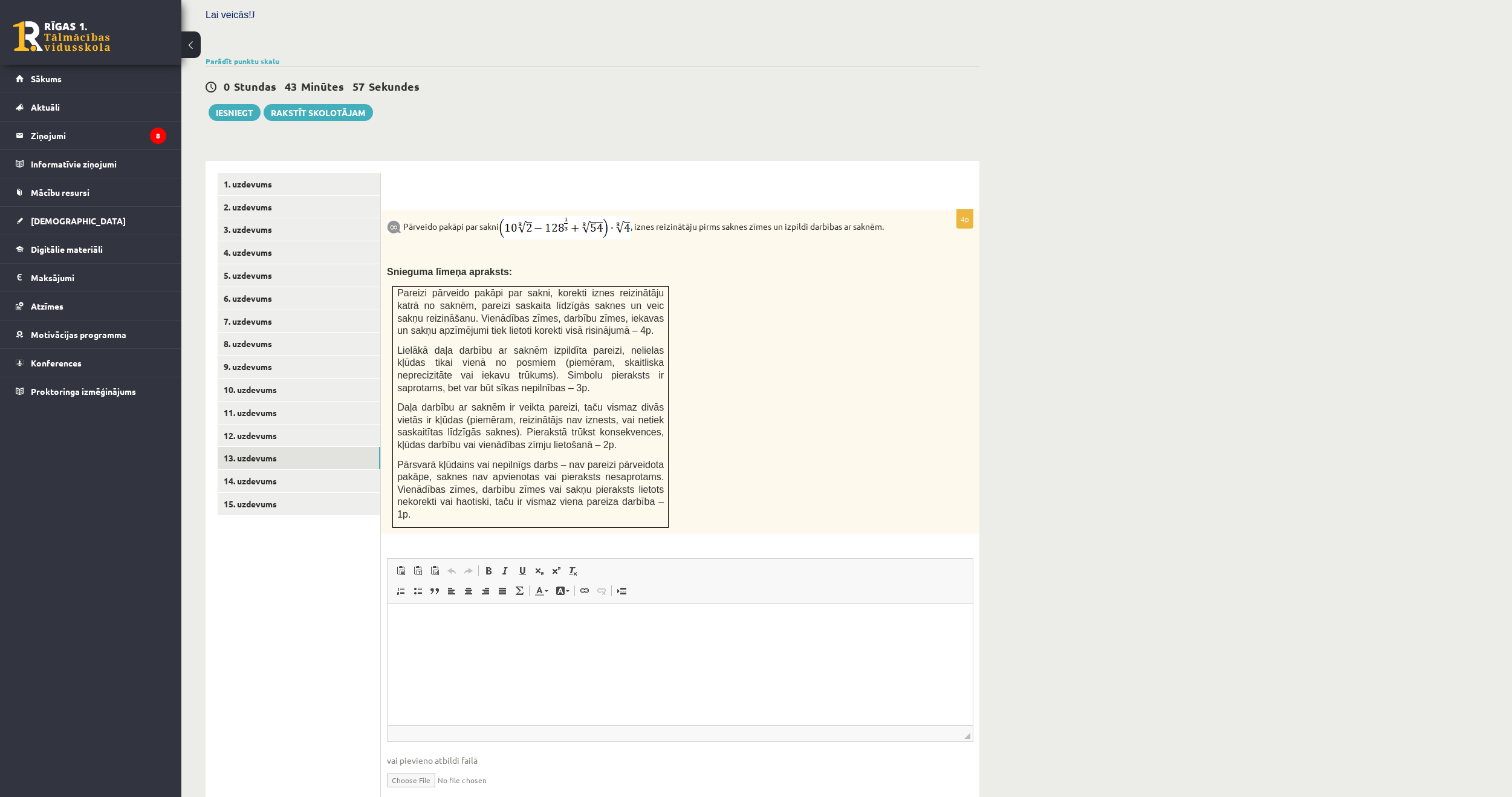
scroll to position [375, 0]
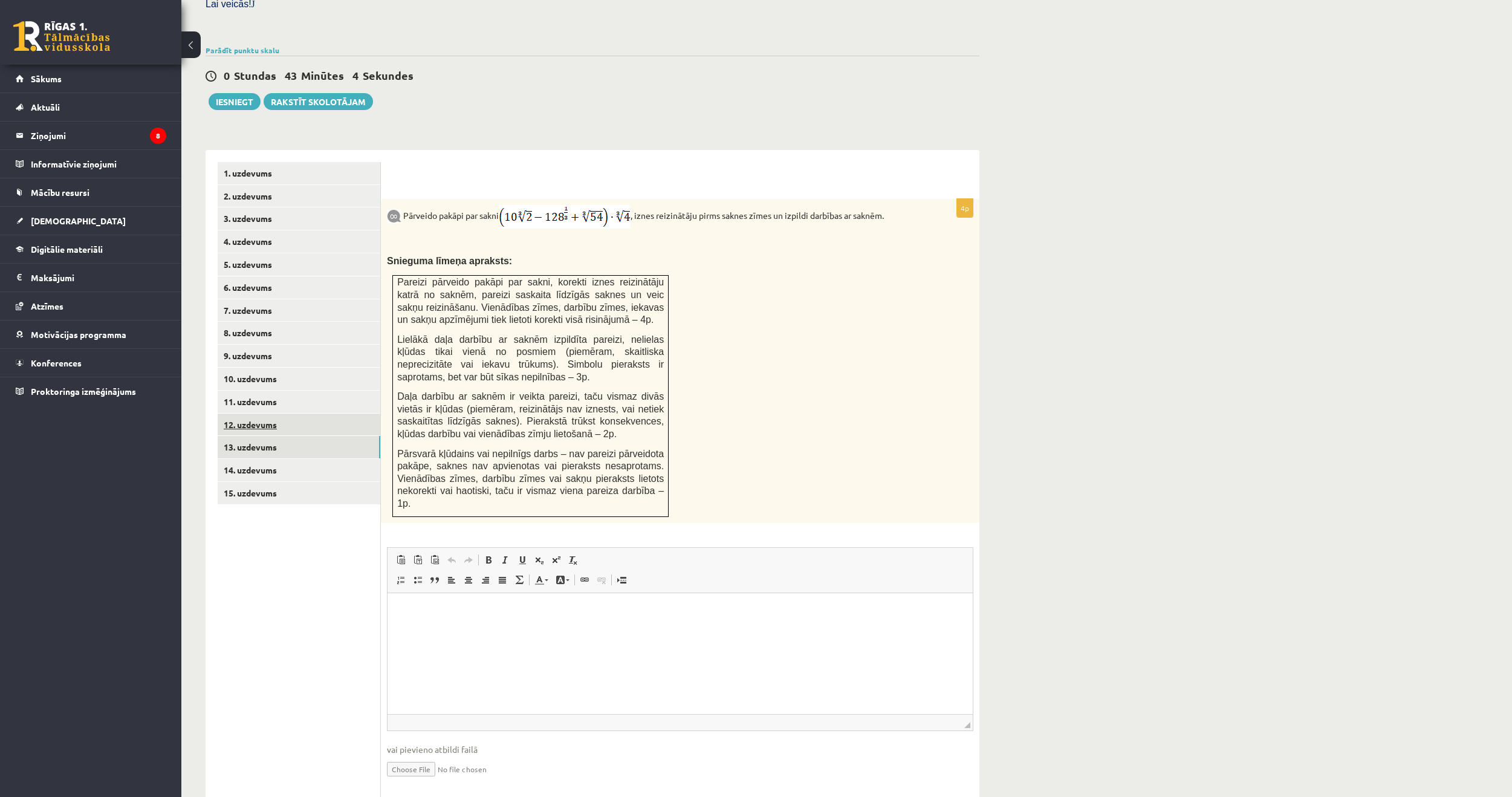
click at [248, 414] on link "12. uzdevums" at bounding box center [299, 425] width 163 height 23
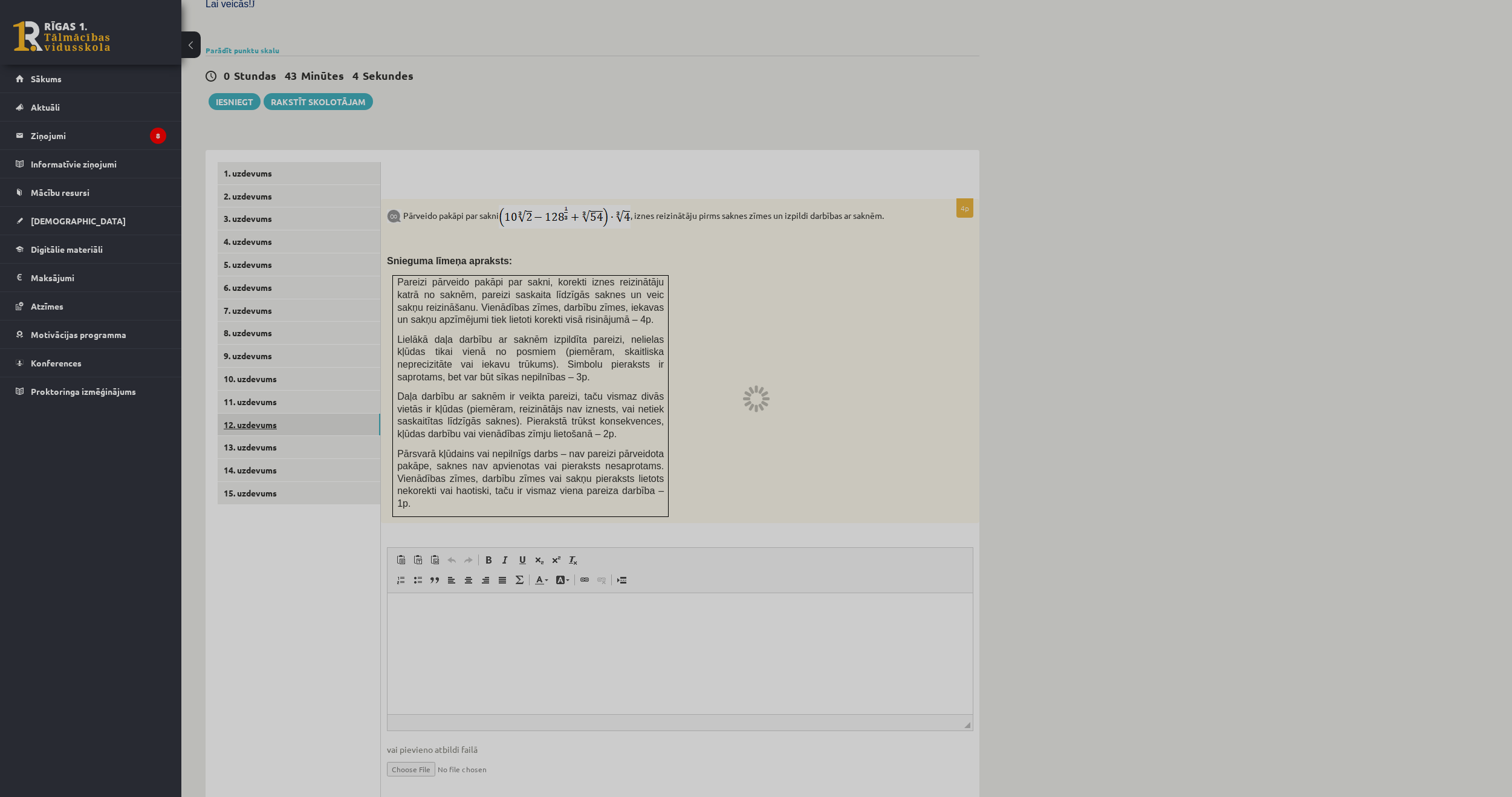
scroll to position [120, 0]
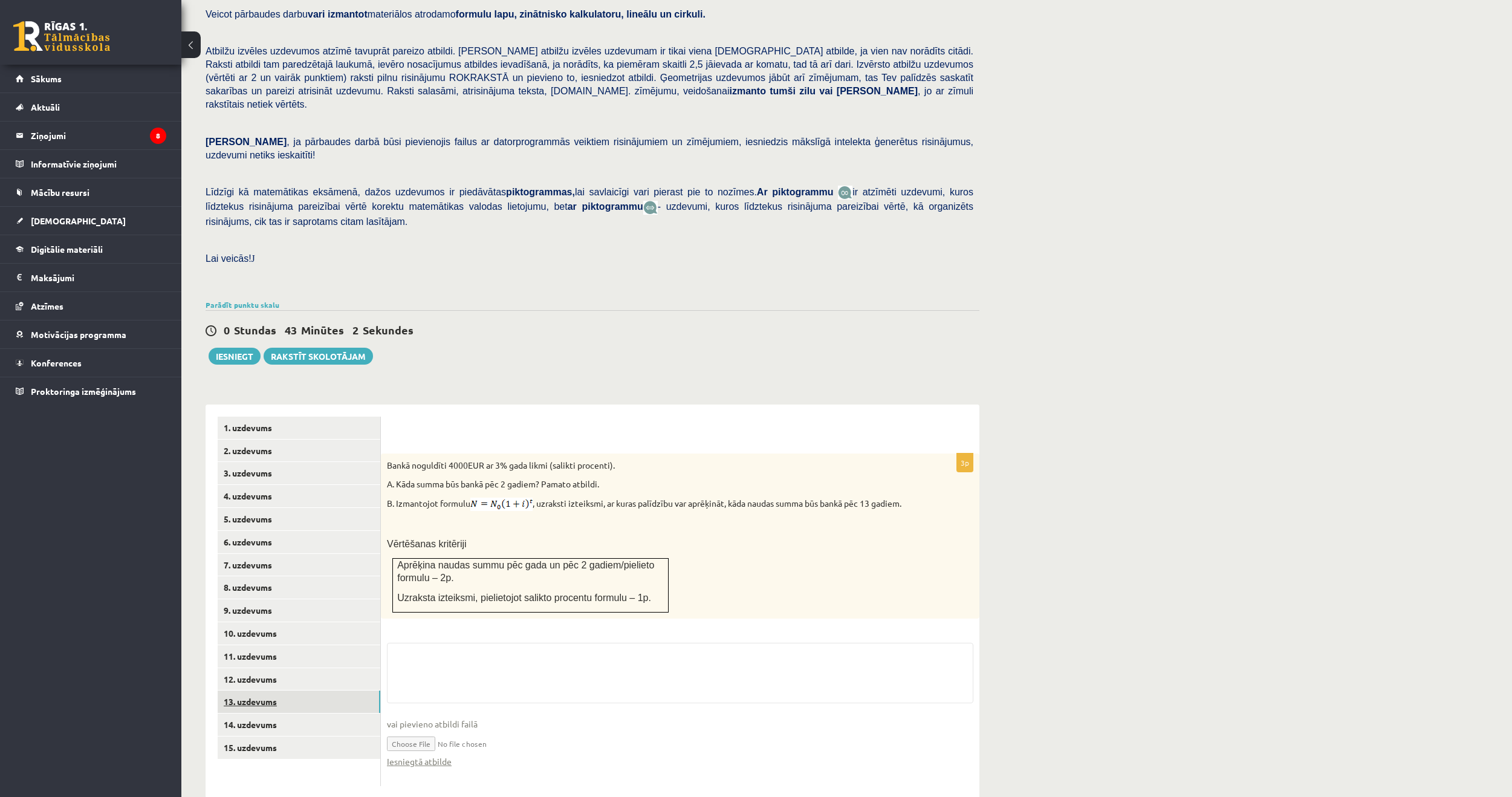
click at [255, 690] on link "13. uzdevums" at bounding box center [299, 701] width 163 height 23
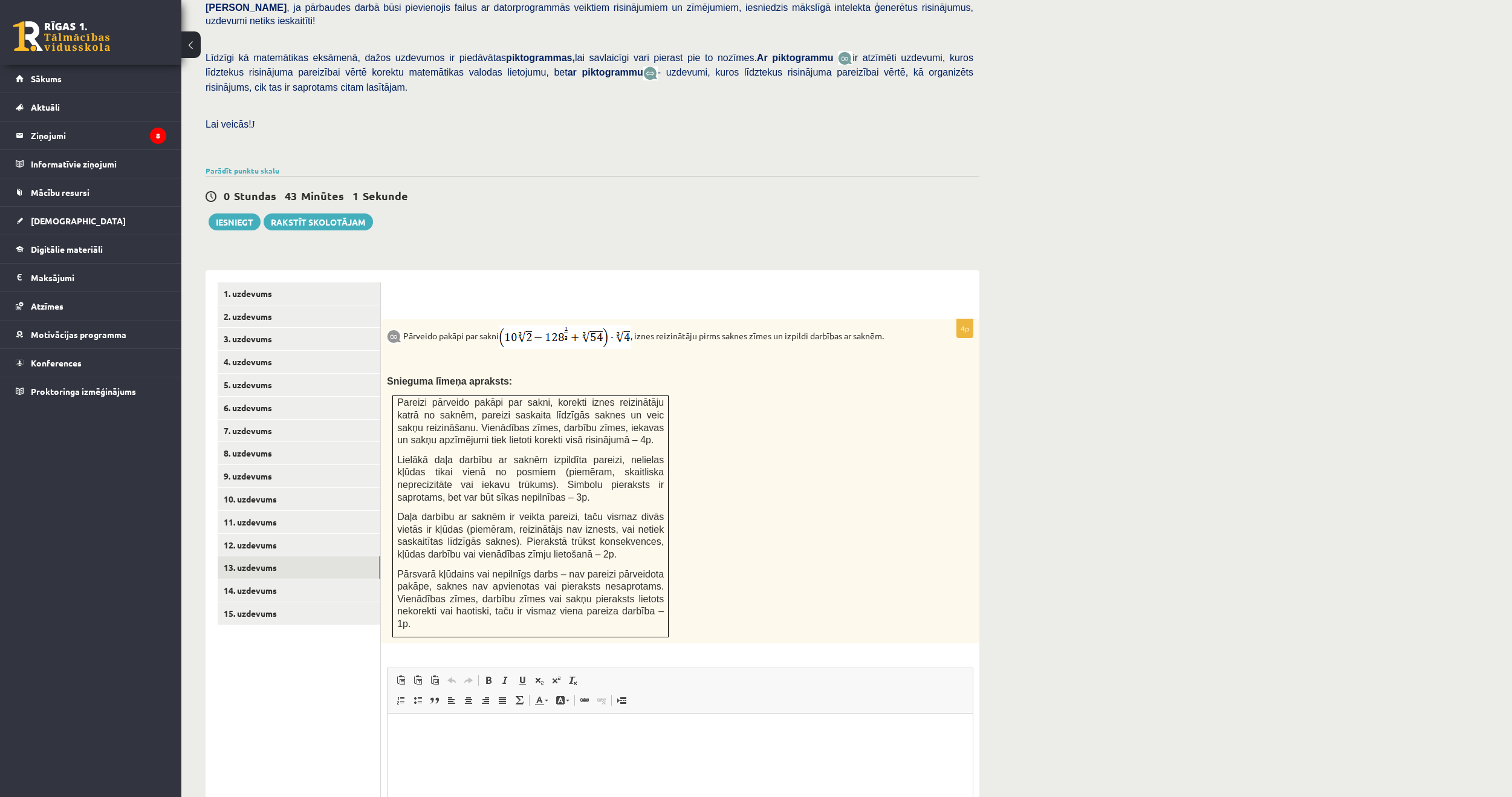
scroll to position [0, 0]
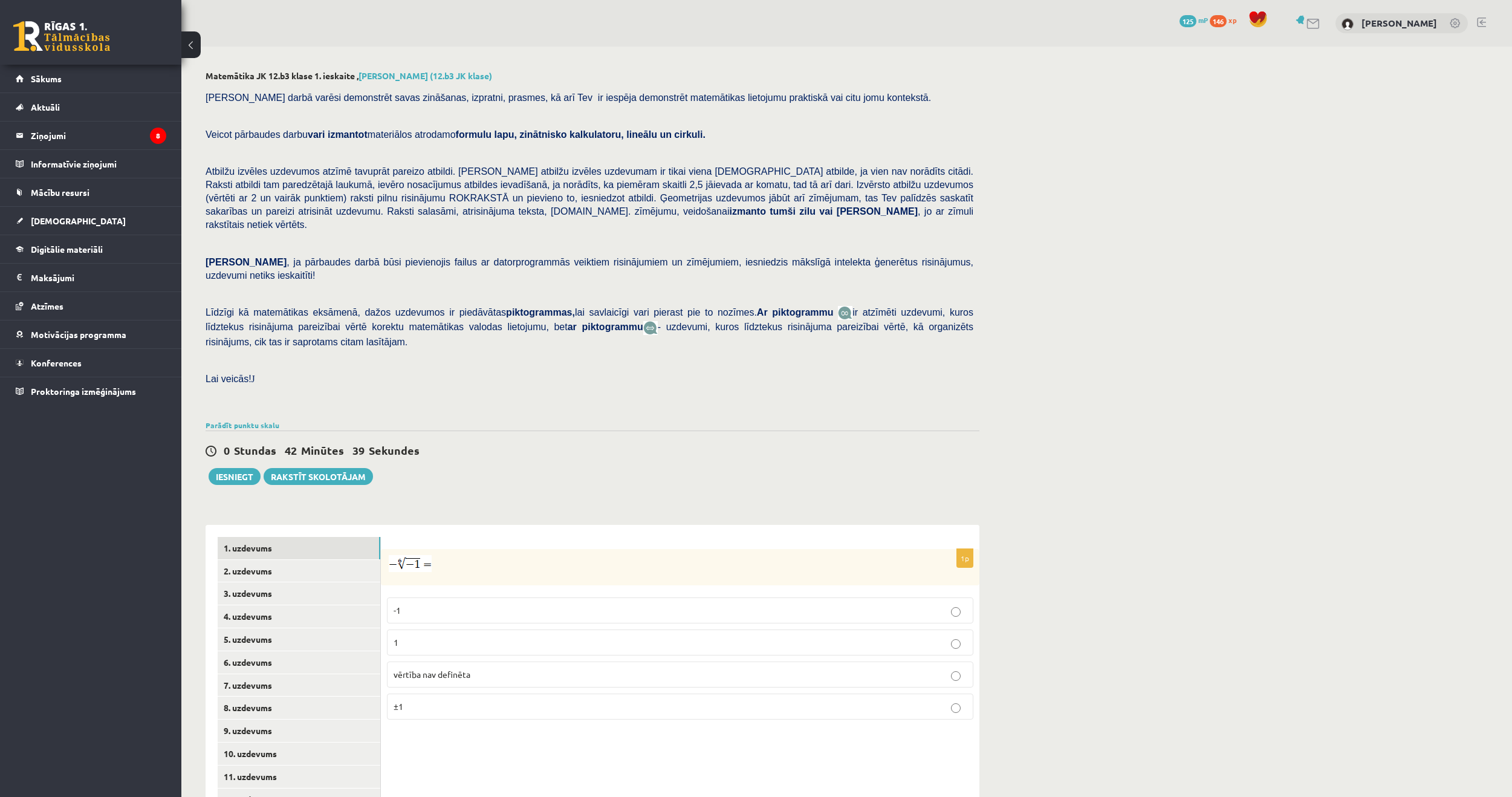
scroll to position [93, 0]
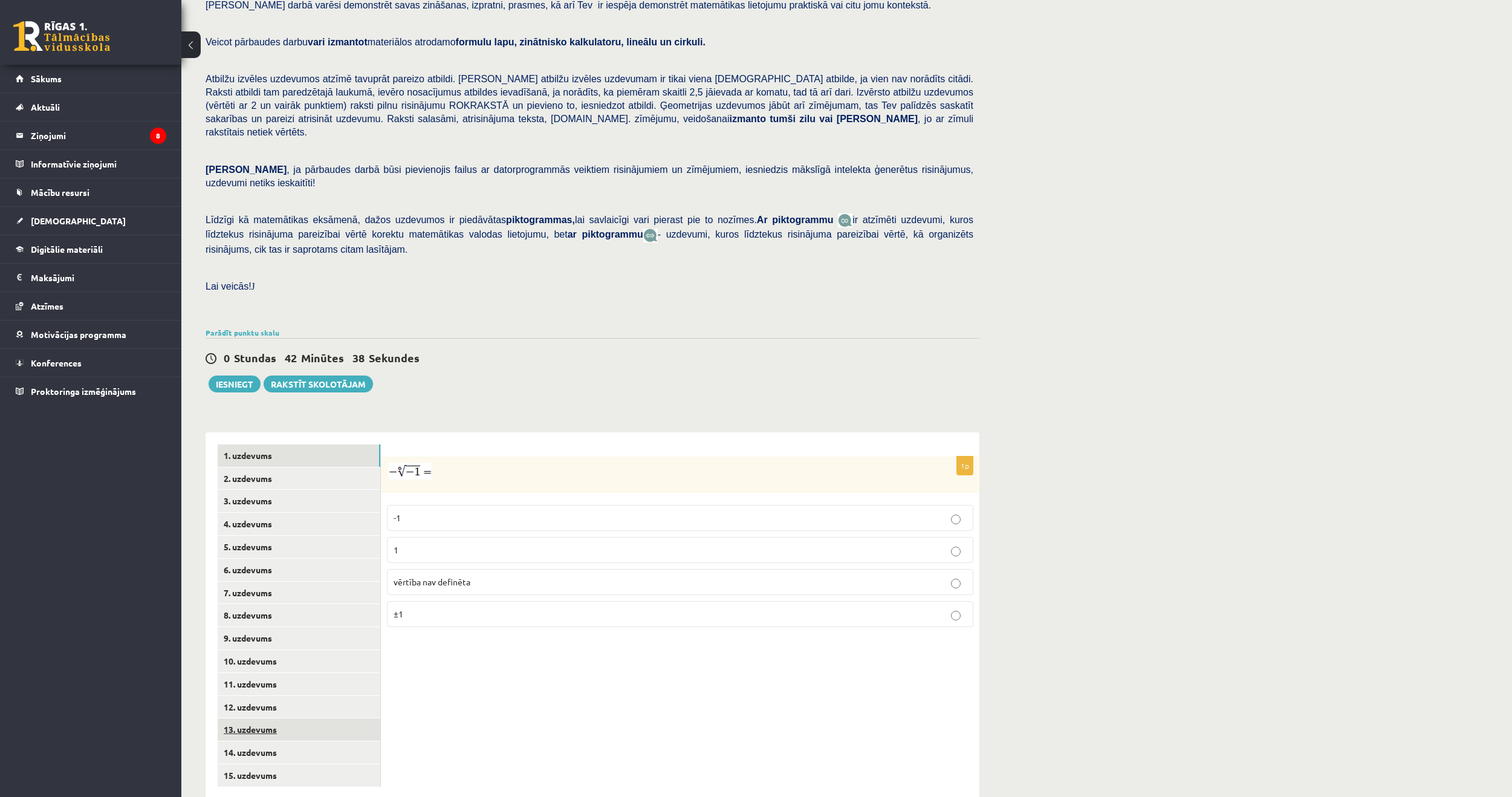
click at [256, 718] on link "13. uzdevums" at bounding box center [299, 729] width 163 height 23
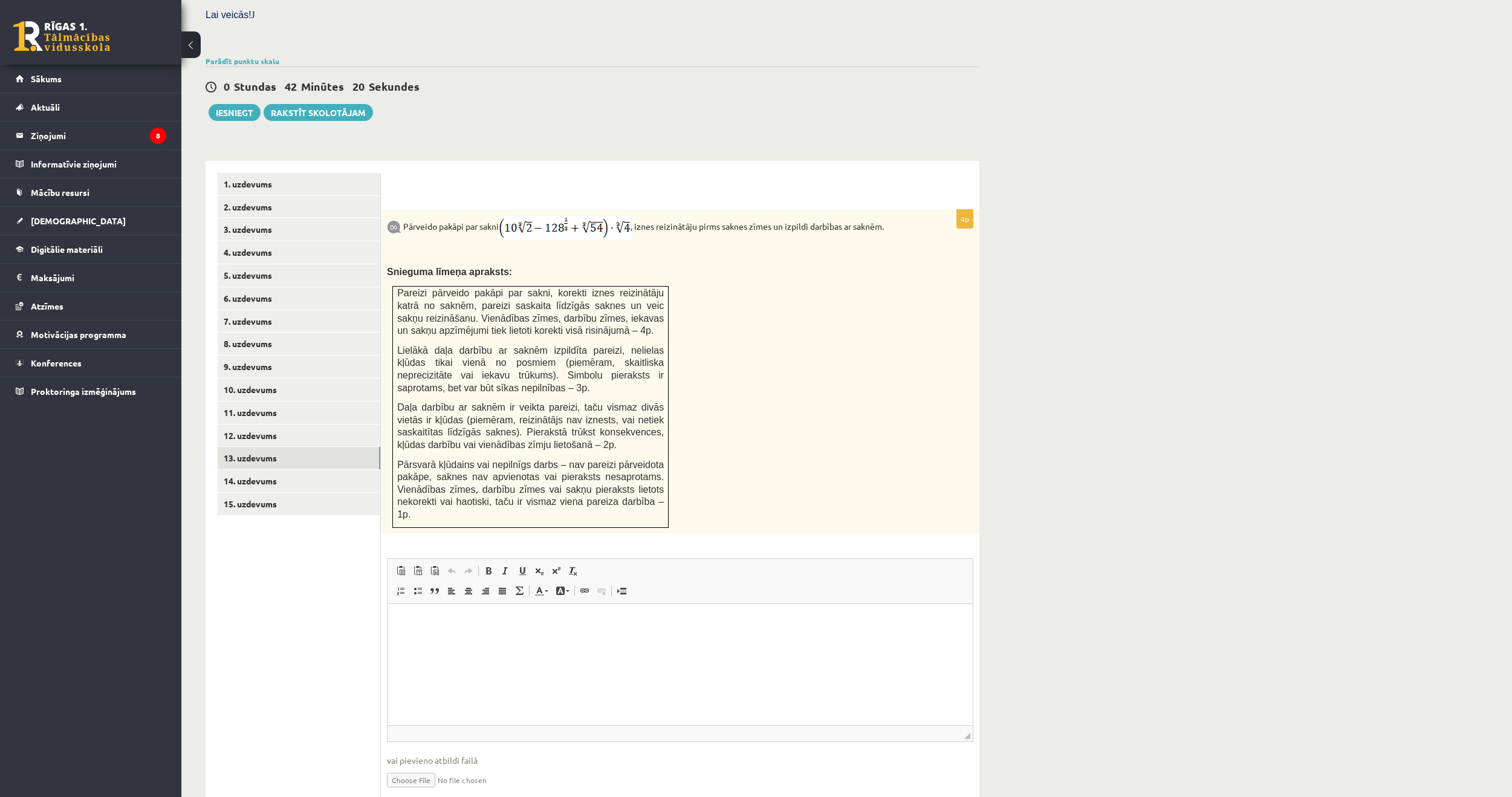
scroll to position [375, 0]
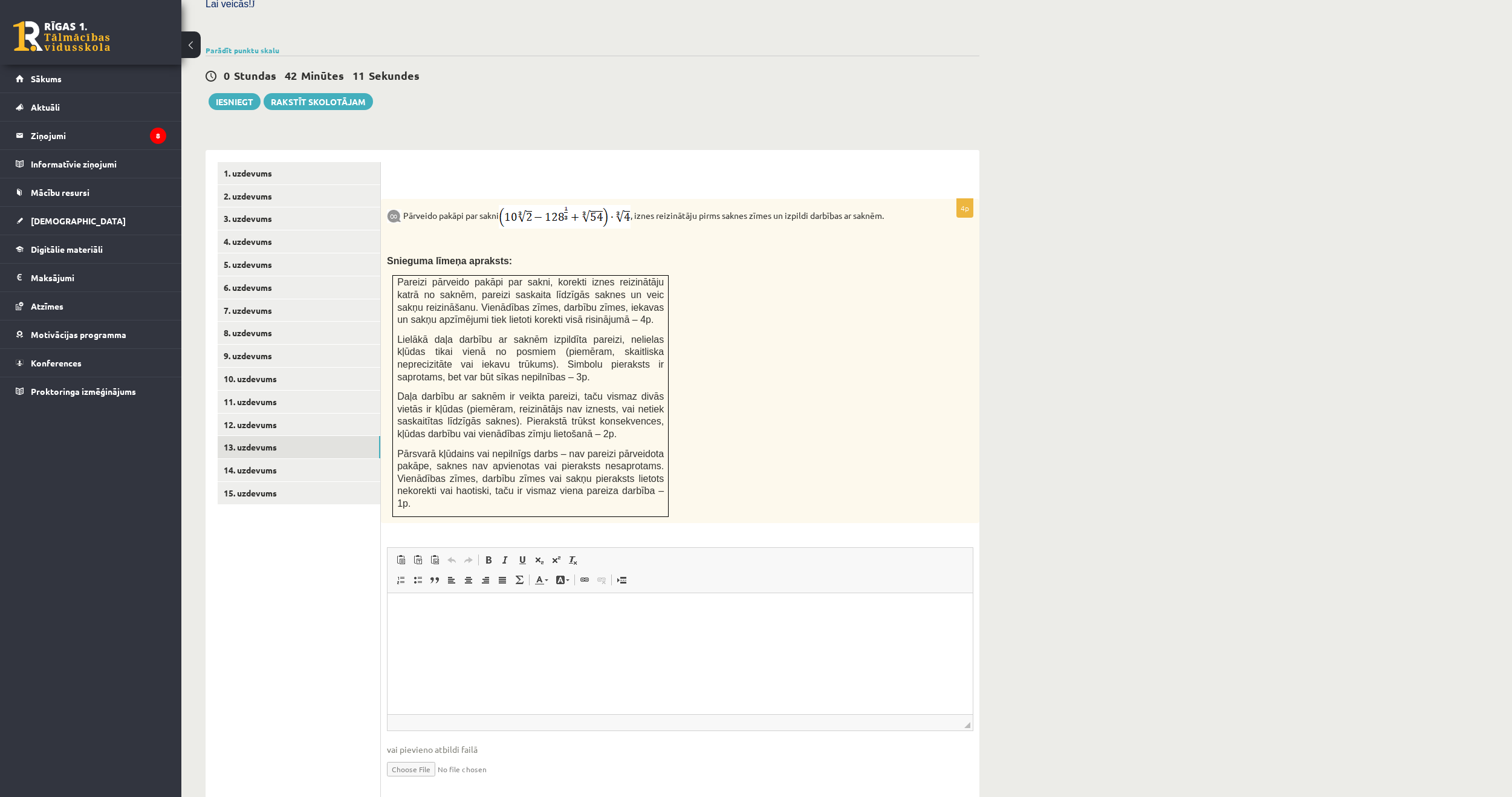
click at [431, 756] on input "file" at bounding box center [680, 768] width 586 height 25
click at [780, 455] on div "Pārveido pakāpi par sakni , iznes reizinātāju pirms saknes zīmes un izpildi dar…" at bounding box center [680, 360] width 598 height 324
click at [412, 756] on input "file" at bounding box center [680, 768] width 586 height 25
type input "**********"
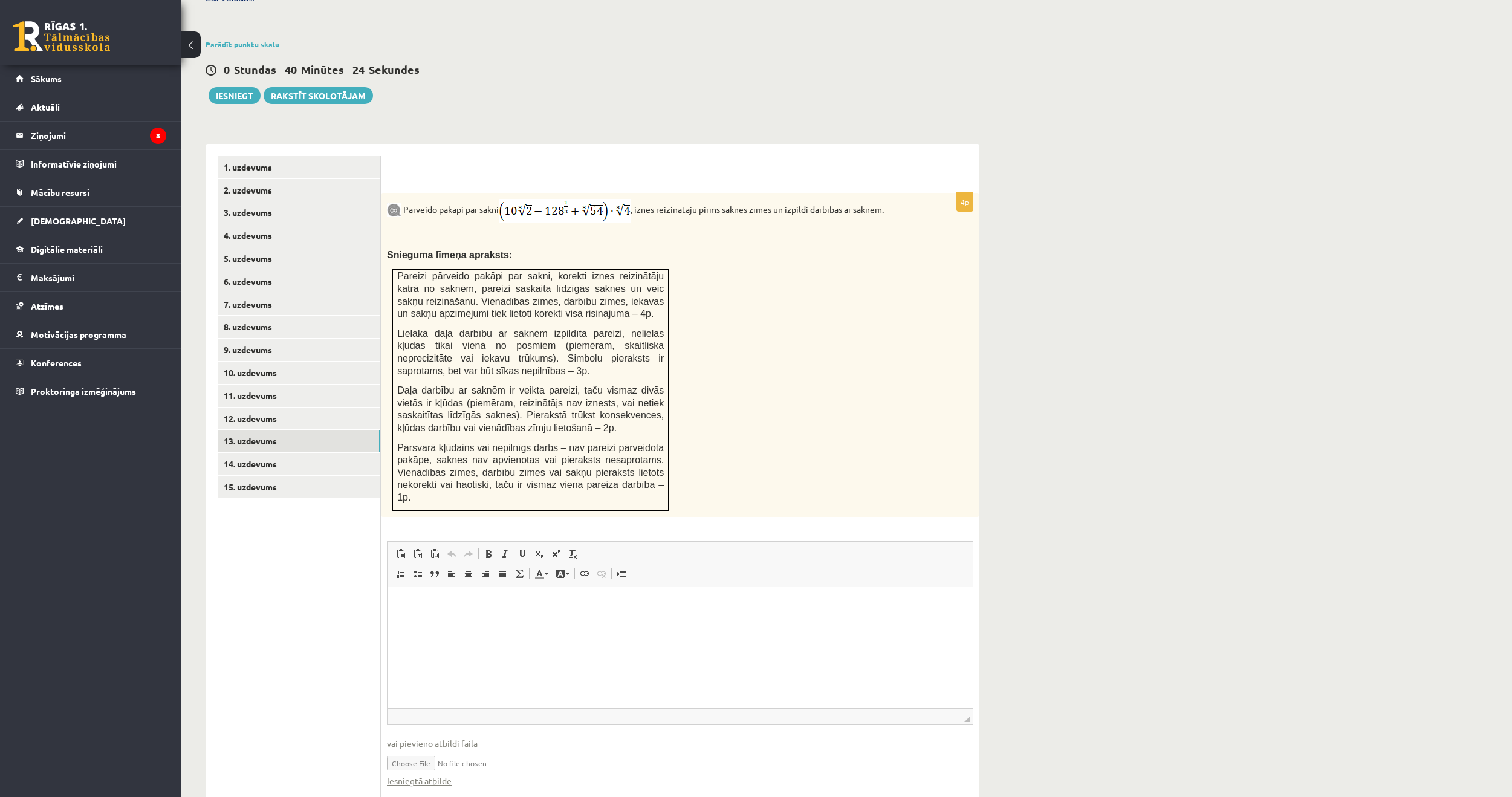
scroll to position [388, 0]
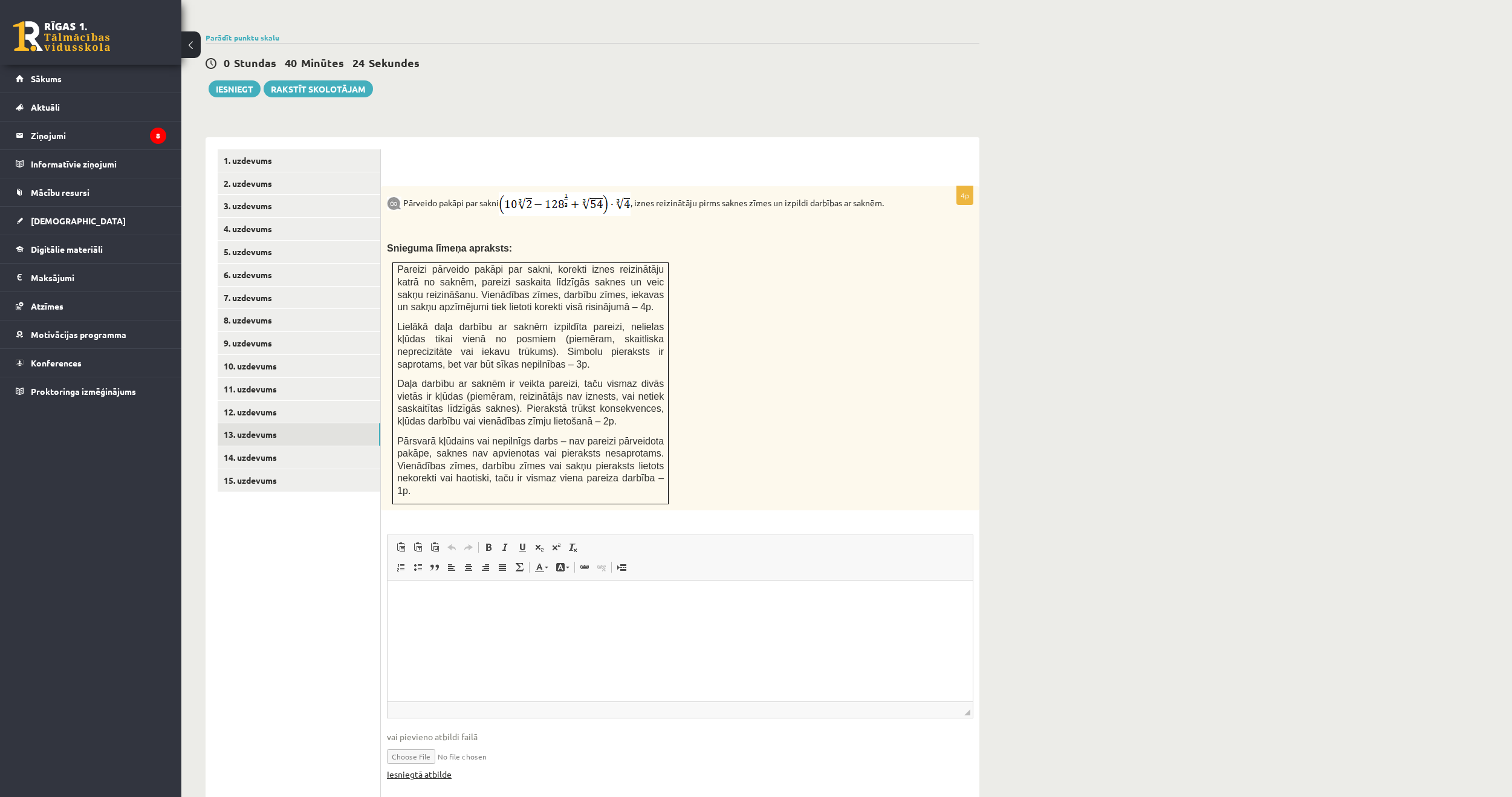
click at [432, 768] on link "Iesniegtā atbilde" at bounding box center [419, 774] width 65 height 13
click at [253, 446] on link "14. uzdevums" at bounding box center [299, 458] width 163 height 23
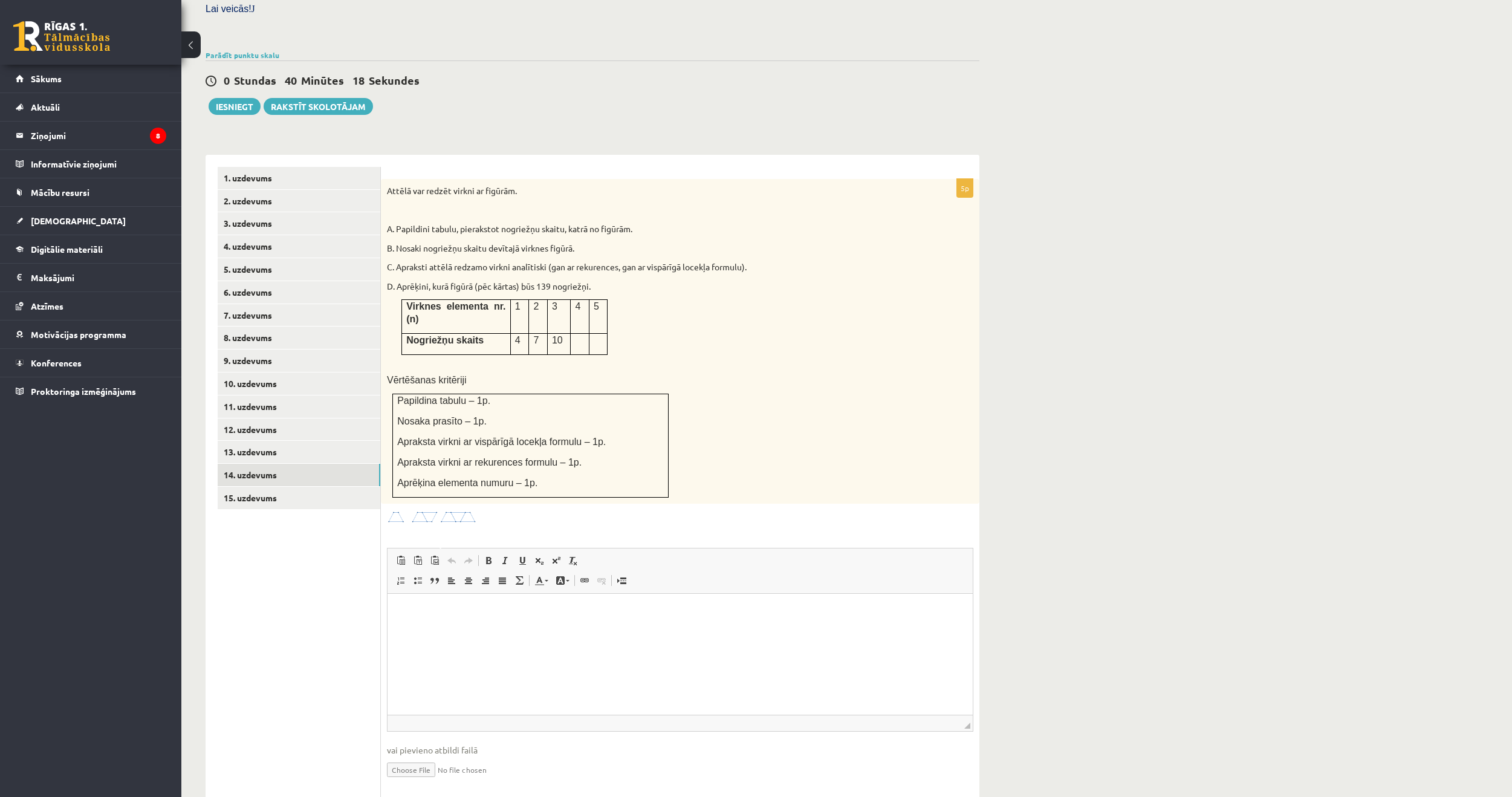
scroll to position [0, 0]
click at [248, 487] on link "15. uzdevums" at bounding box center [299, 498] width 163 height 23
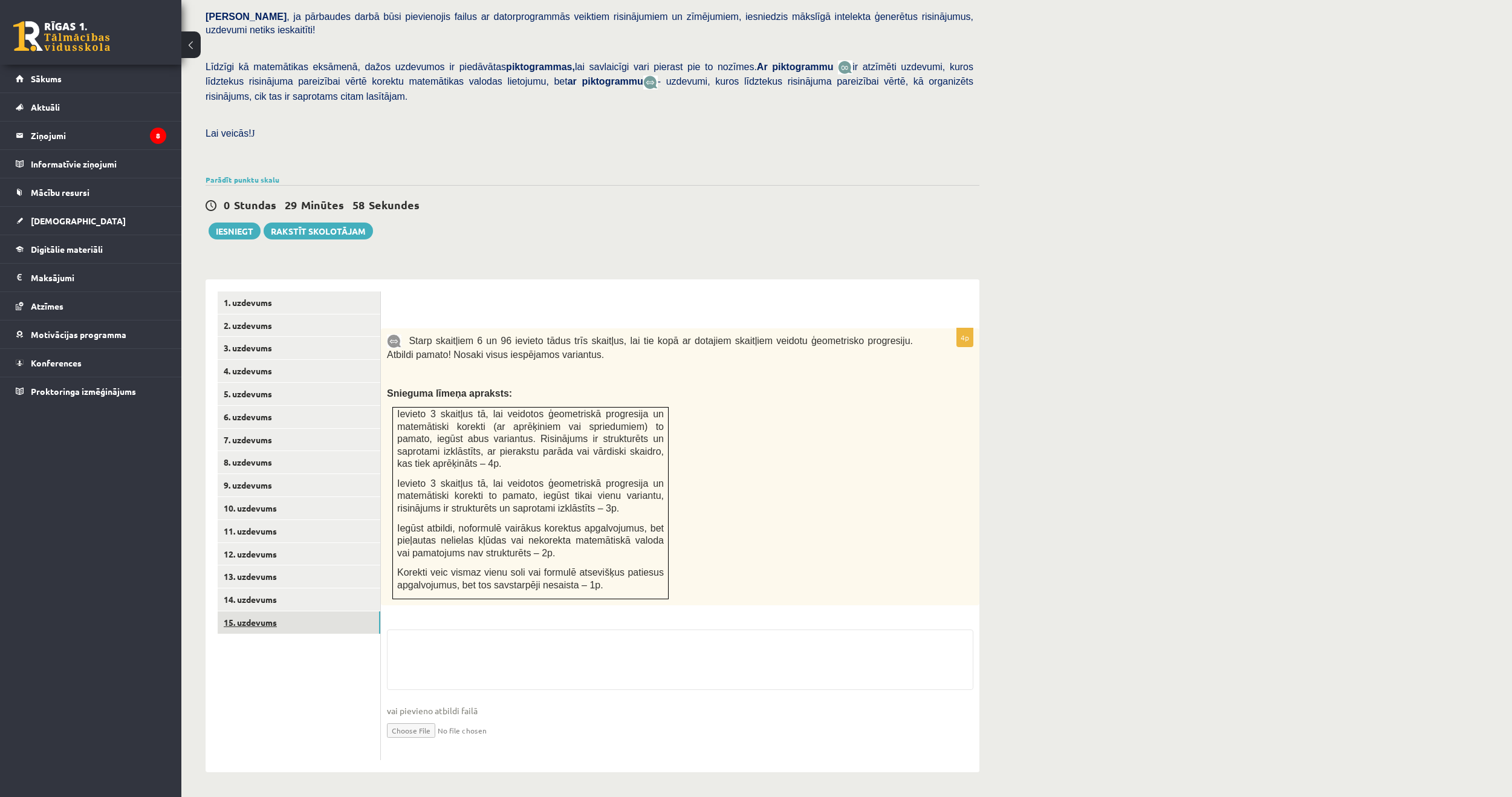
scroll to position [219, 0]
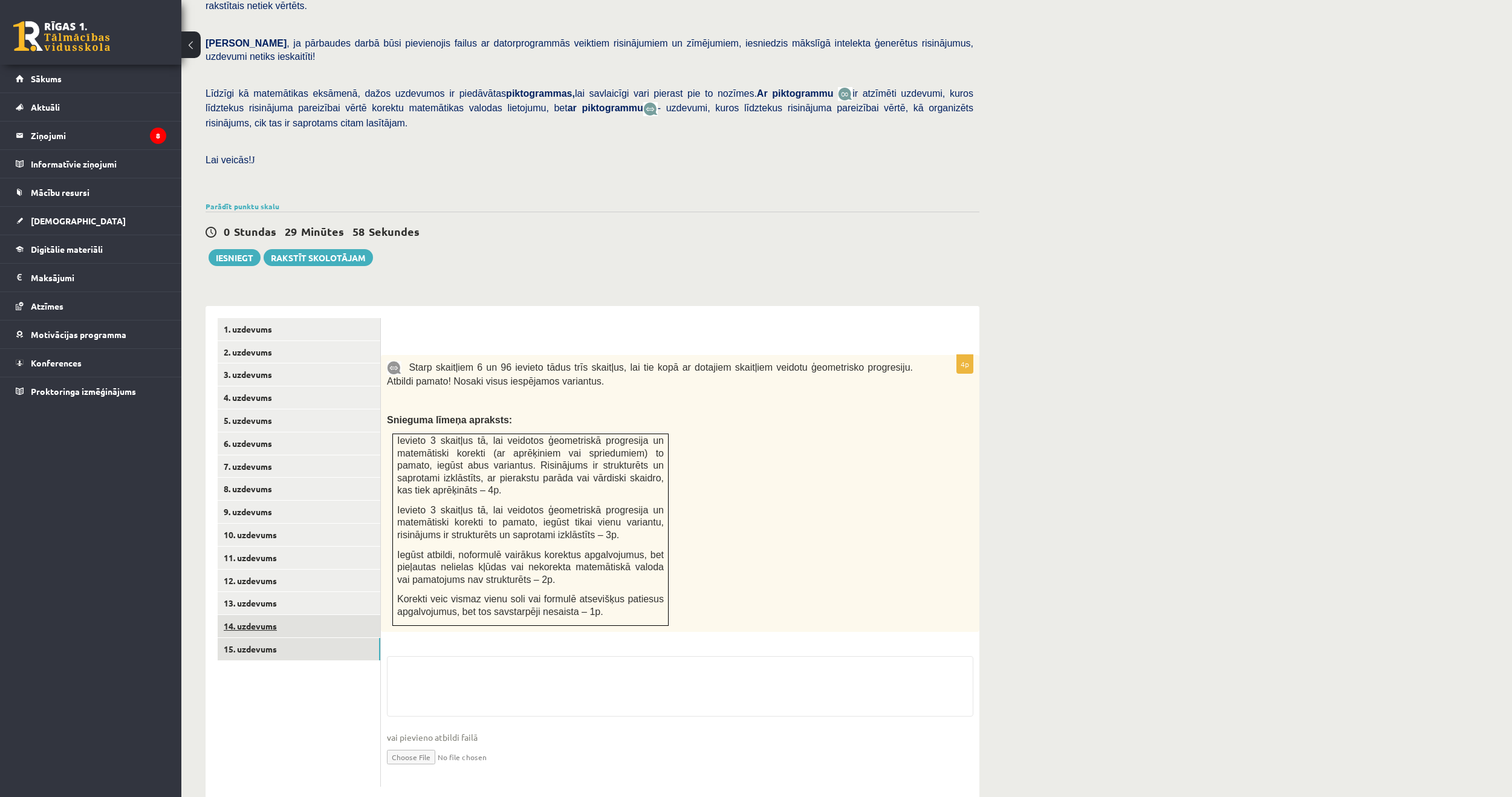
click at [250, 615] on link "14. uzdevums" at bounding box center [299, 626] width 163 height 23
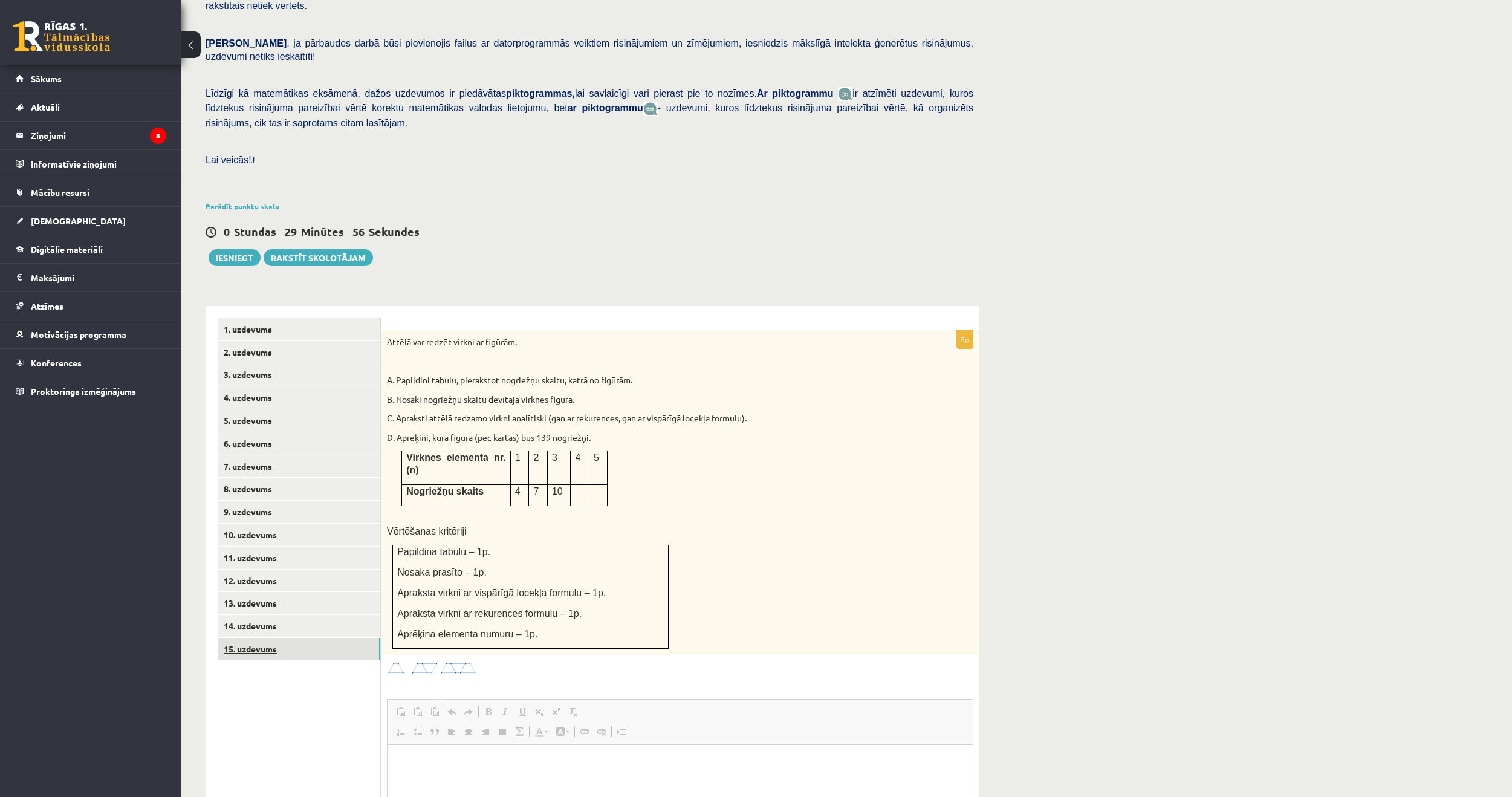
click at [260, 638] on link "15. uzdevums" at bounding box center [299, 649] width 163 height 23
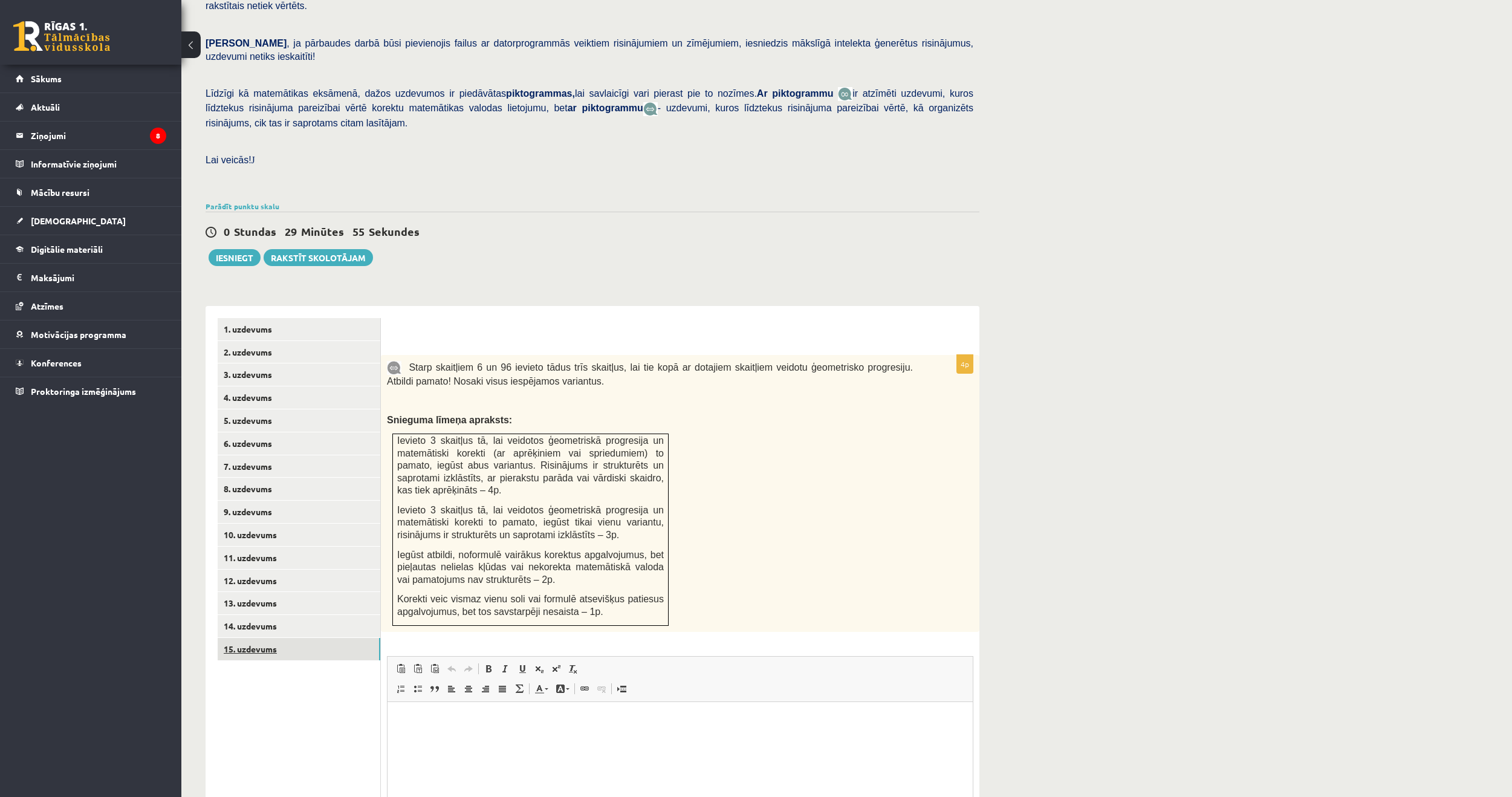
scroll to position [0, 0]
click at [710, 537] on div "Starp skaitļiem 6 un 96 ievieto tādus trīs skaitļus, lai tie kopā ar dotajiem s…" at bounding box center [680, 494] width 598 height 277
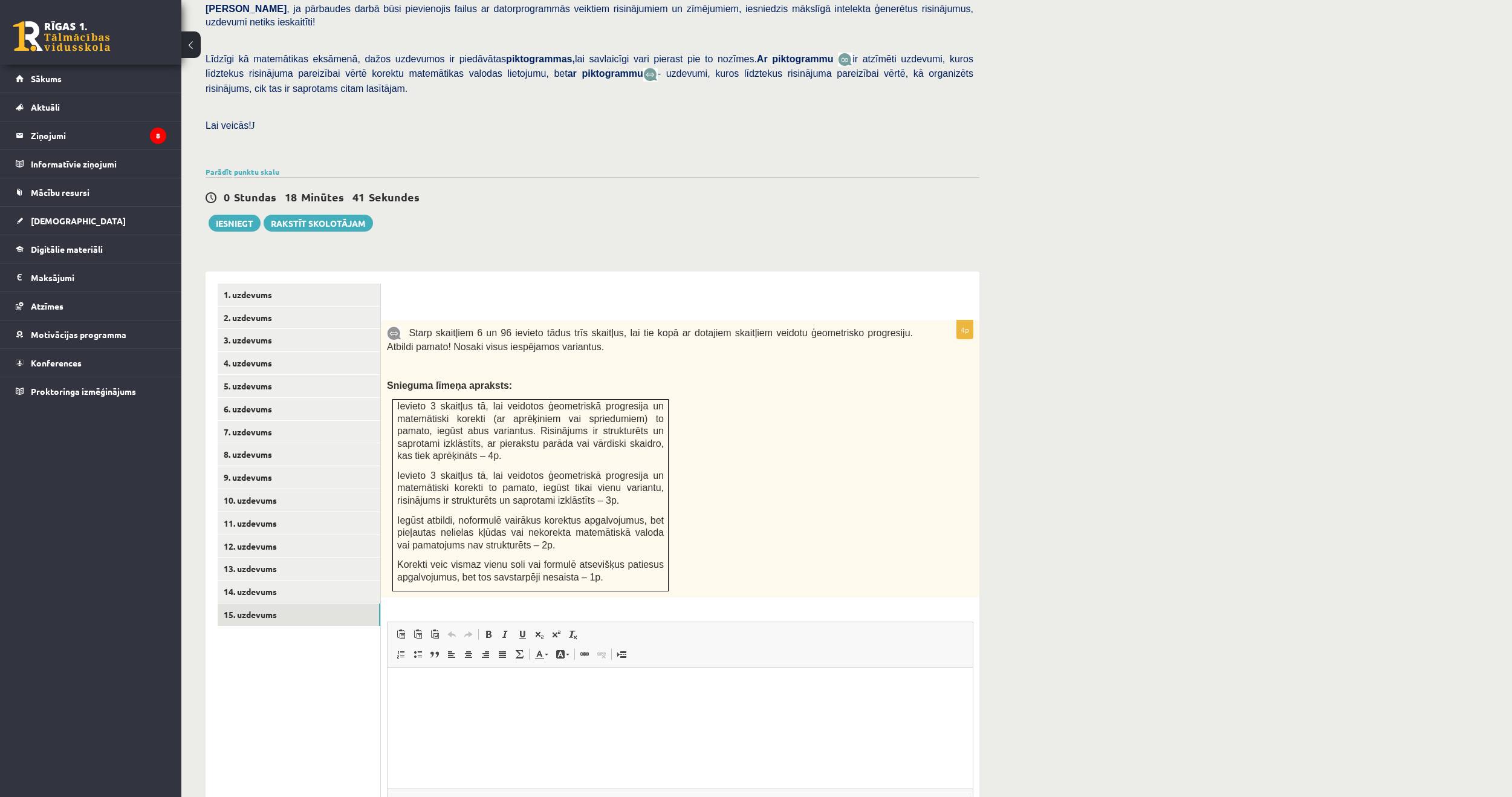
scroll to position [339, 0]
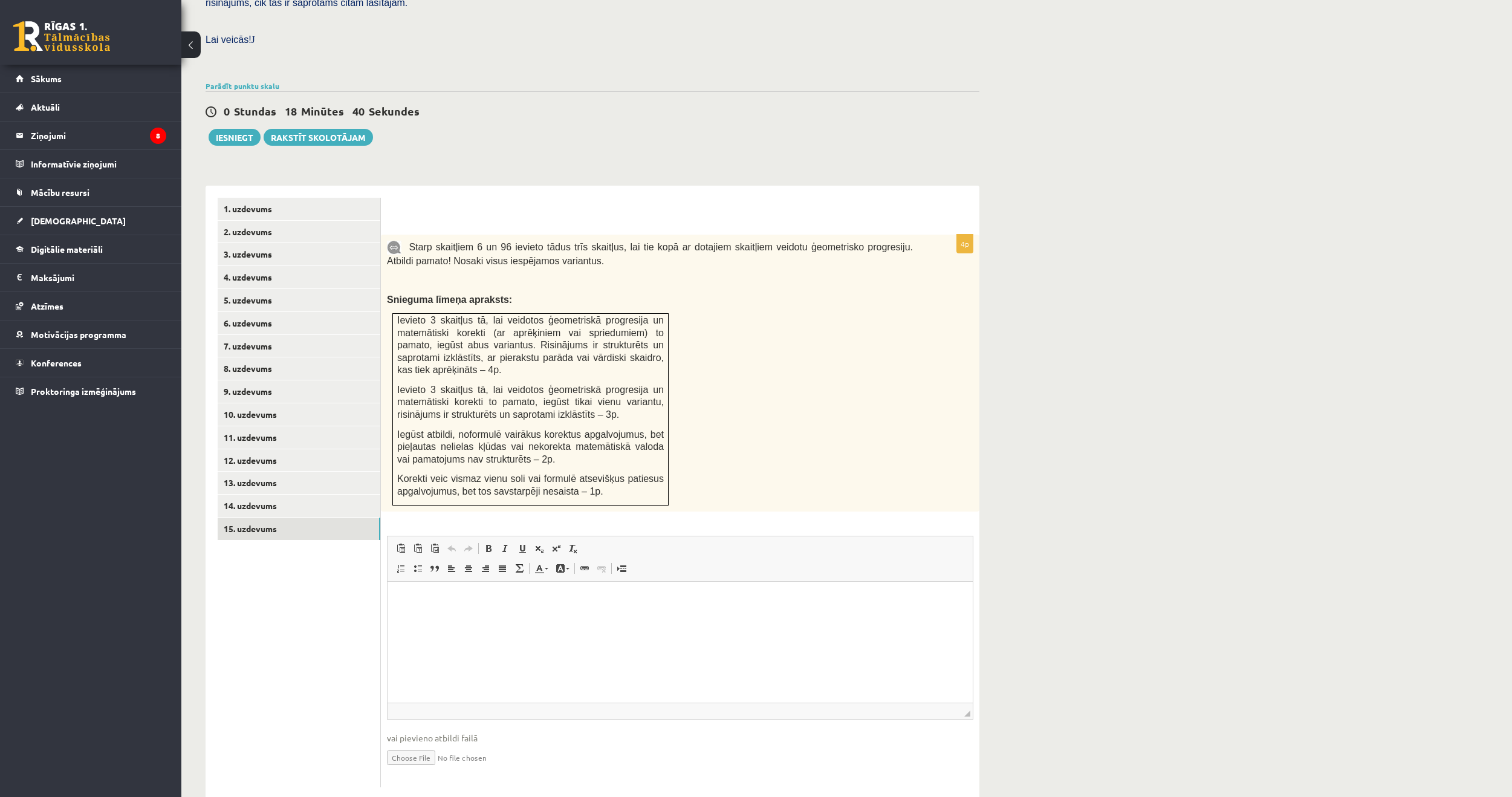
click at [427, 744] on input "file" at bounding box center [680, 756] width 586 height 25
type input "**********"
click at [421, 744] on input "file" at bounding box center [680, 756] width 586 height 25
click at [432, 744] on input "file" at bounding box center [680, 756] width 586 height 25
type input "**********"
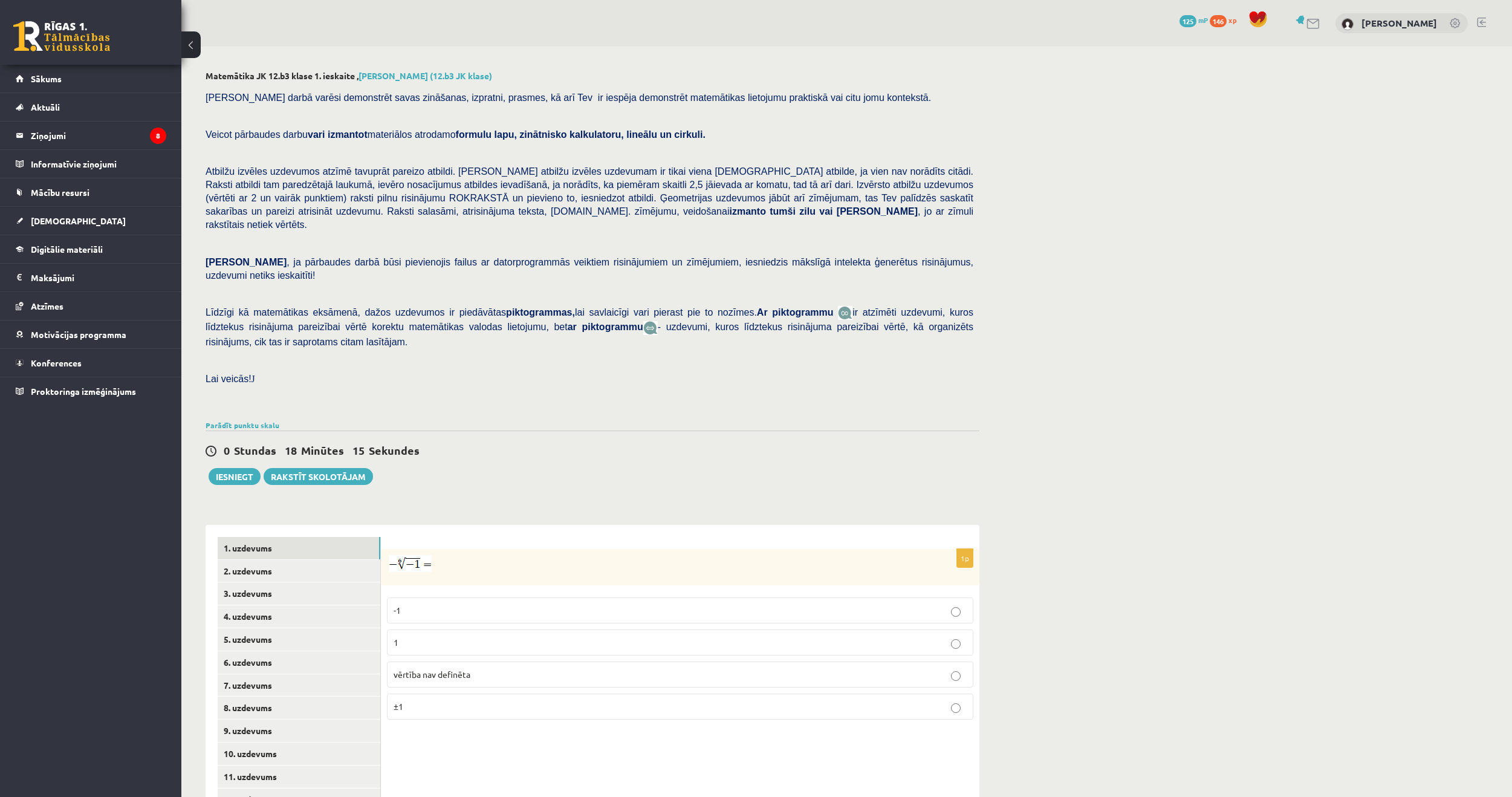
scroll to position [93, 0]
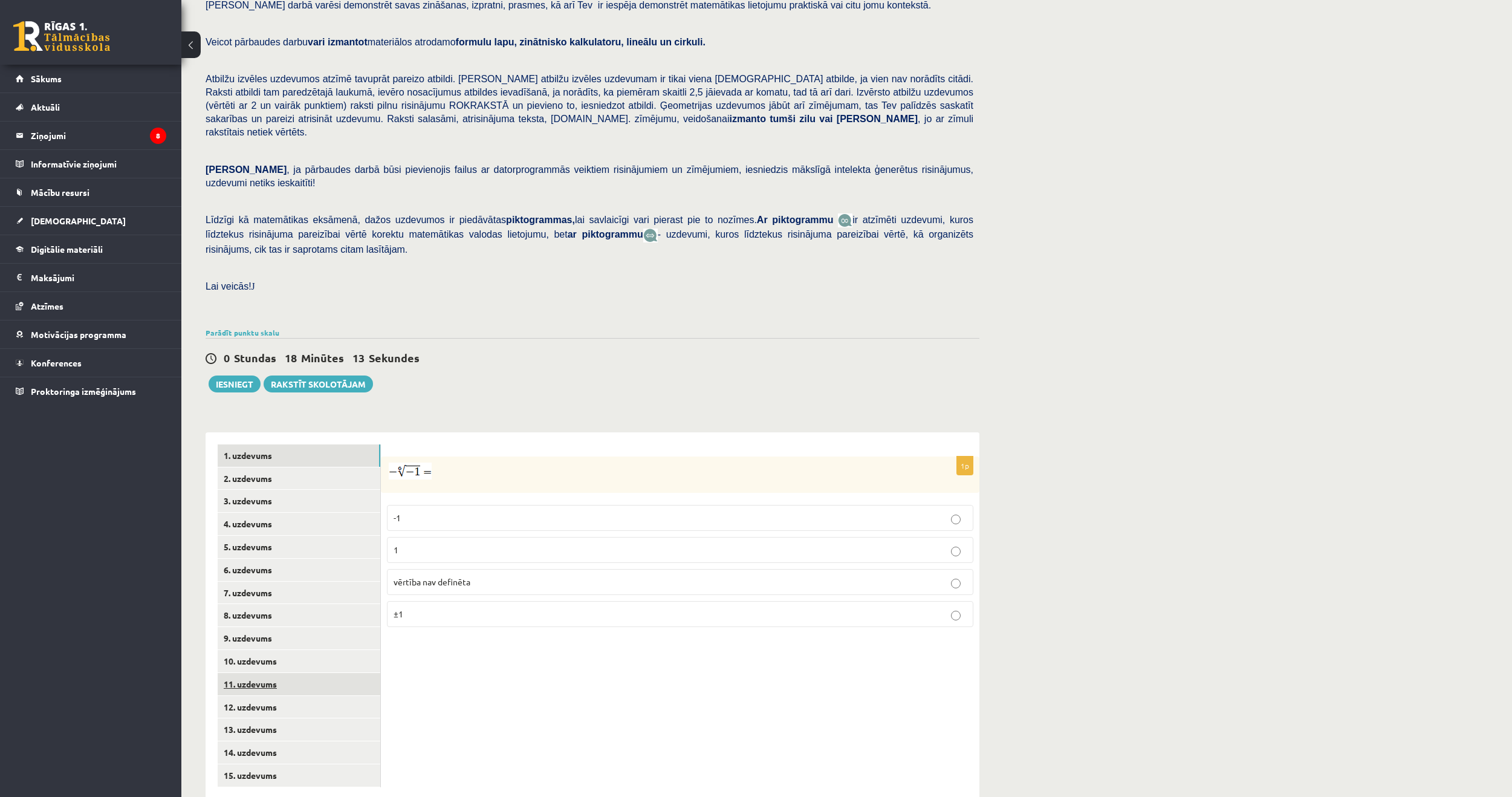
click at [252, 673] on link "11. uzdevums" at bounding box center [299, 684] width 163 height 23
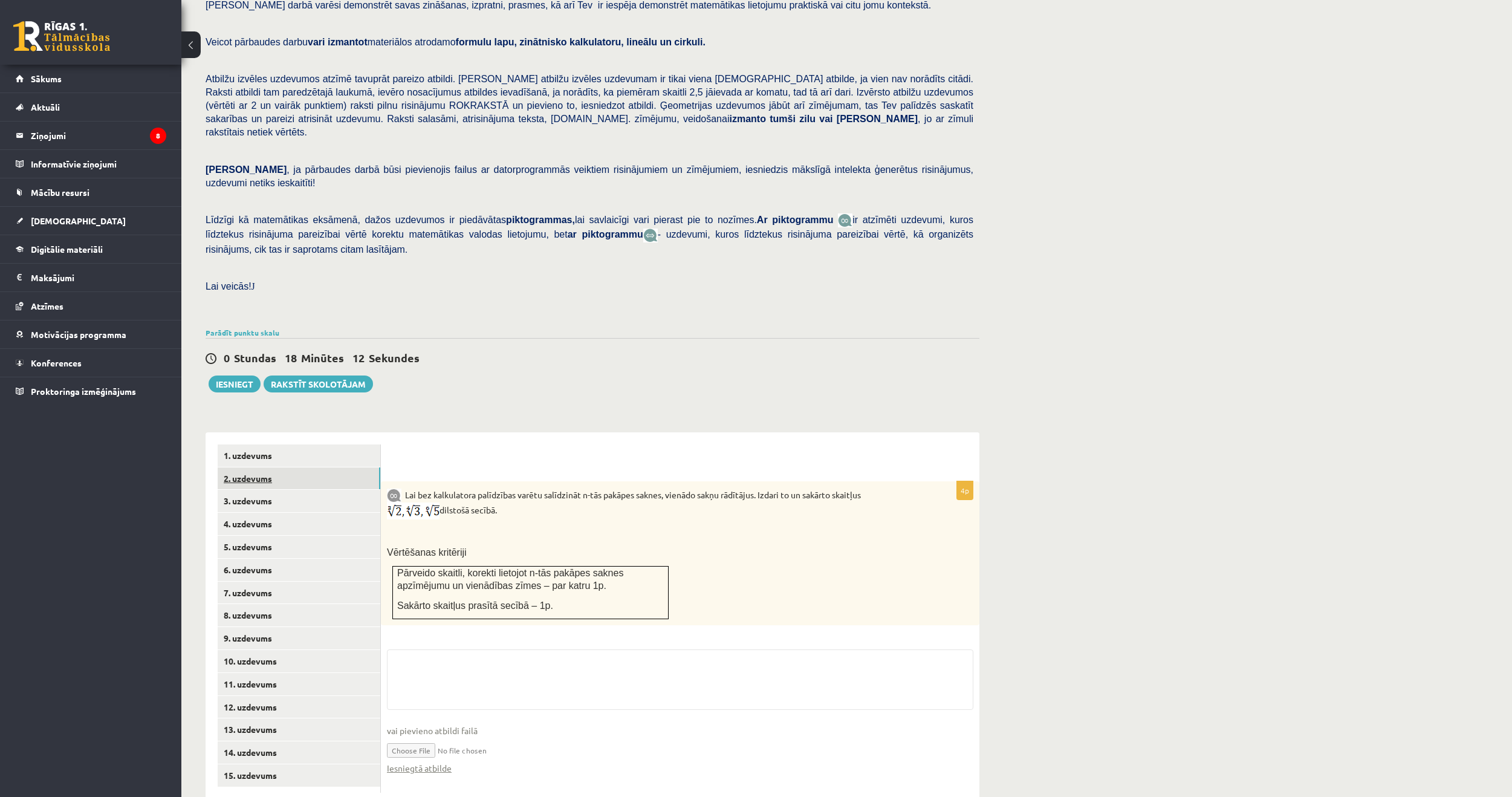
click at [257, 467] on link "2. uzdevums" at bounding box center [299, 479] width 163 height 23
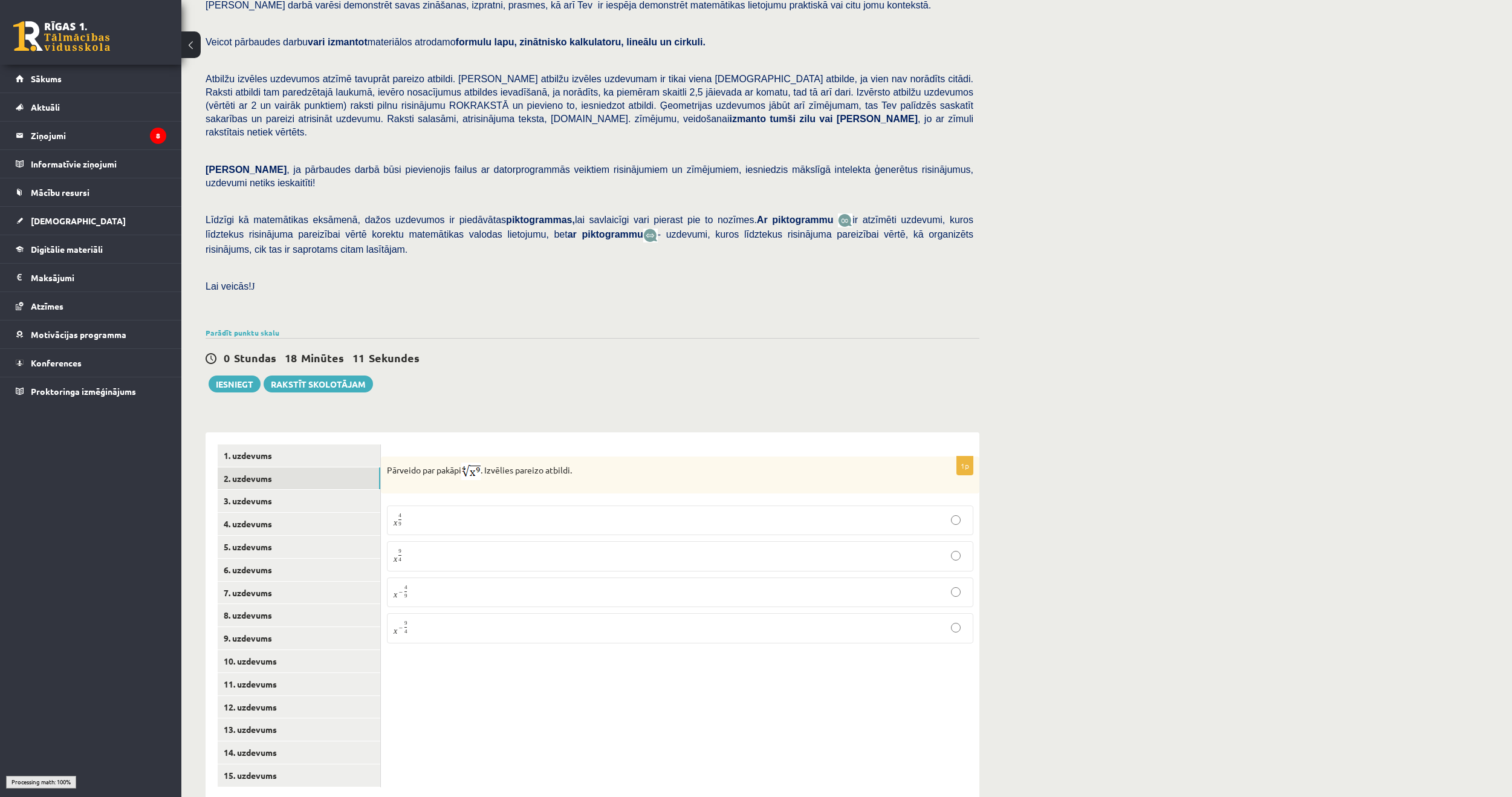
click at [254, 432] on div "1. uzdevums 2. uzdevums 3. uzdevums 4. uzdevums 5. uzdevums 6. uzdevums 7. uzde…" at bounding box center [293, 616] width 175 height 367
click at [254, 444] on link "1. uzdevums" at bounding box center [299, 455] width 163 height 23
click at [260, 696] on link "12. uzdevums" at bounding box center [299, 707] width 163 height 23
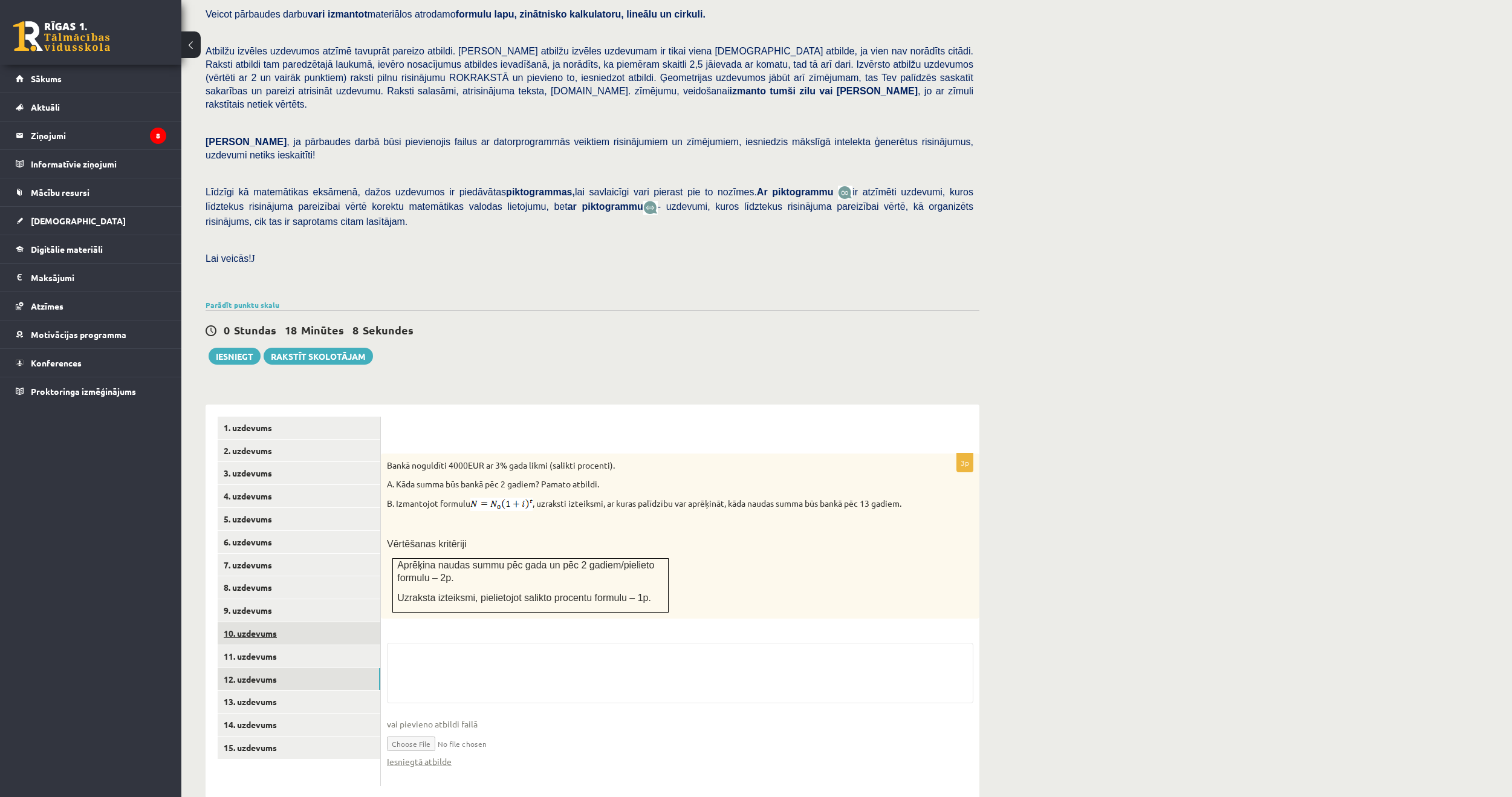
click at [257, 622] on link "10. uzdevums" at bounding box center [299, 634] width 163 height 23
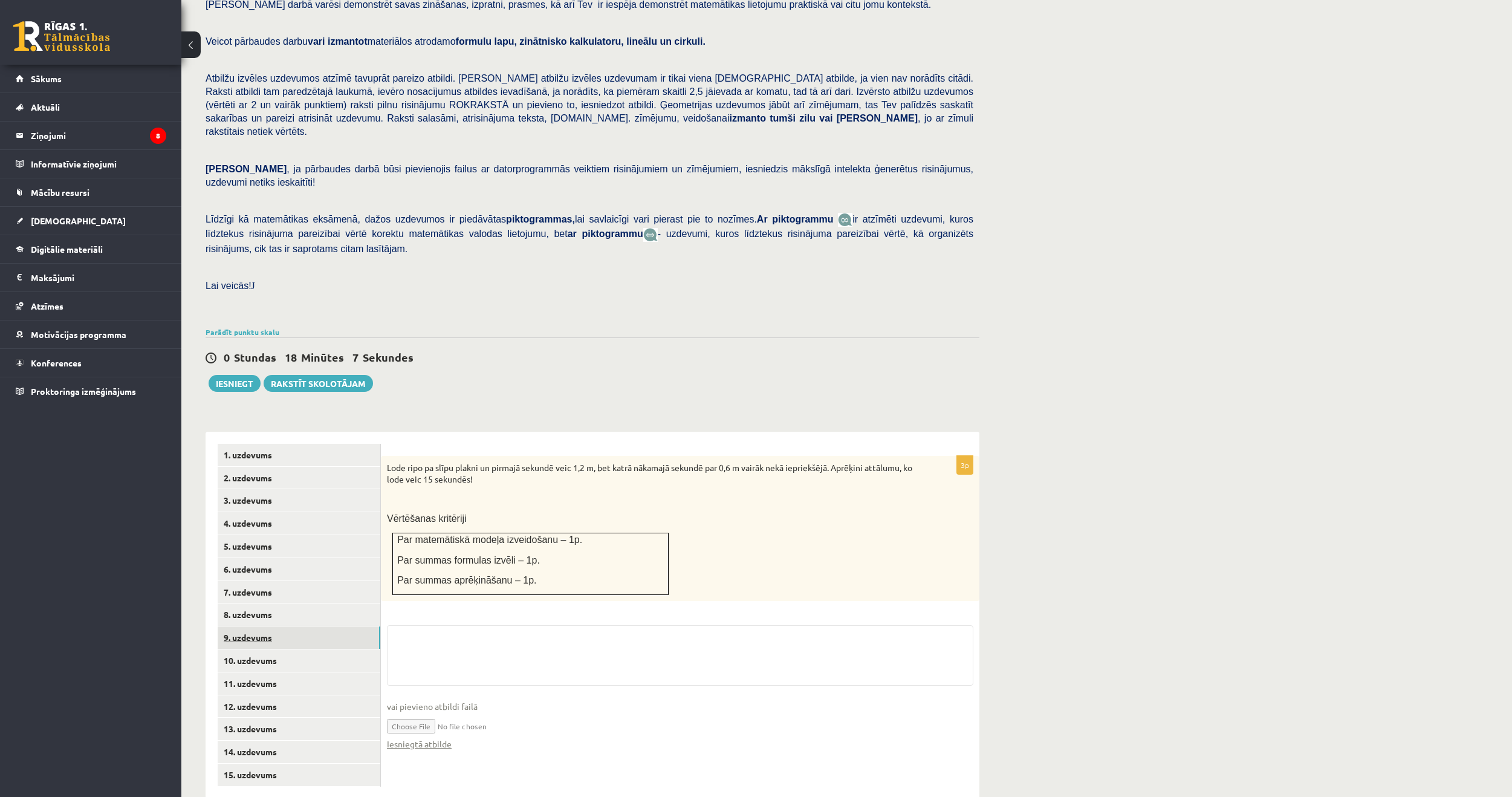
click at [249, 626] on link "9. uzdevums" at bounding box center [299, 637] width 163 height 23
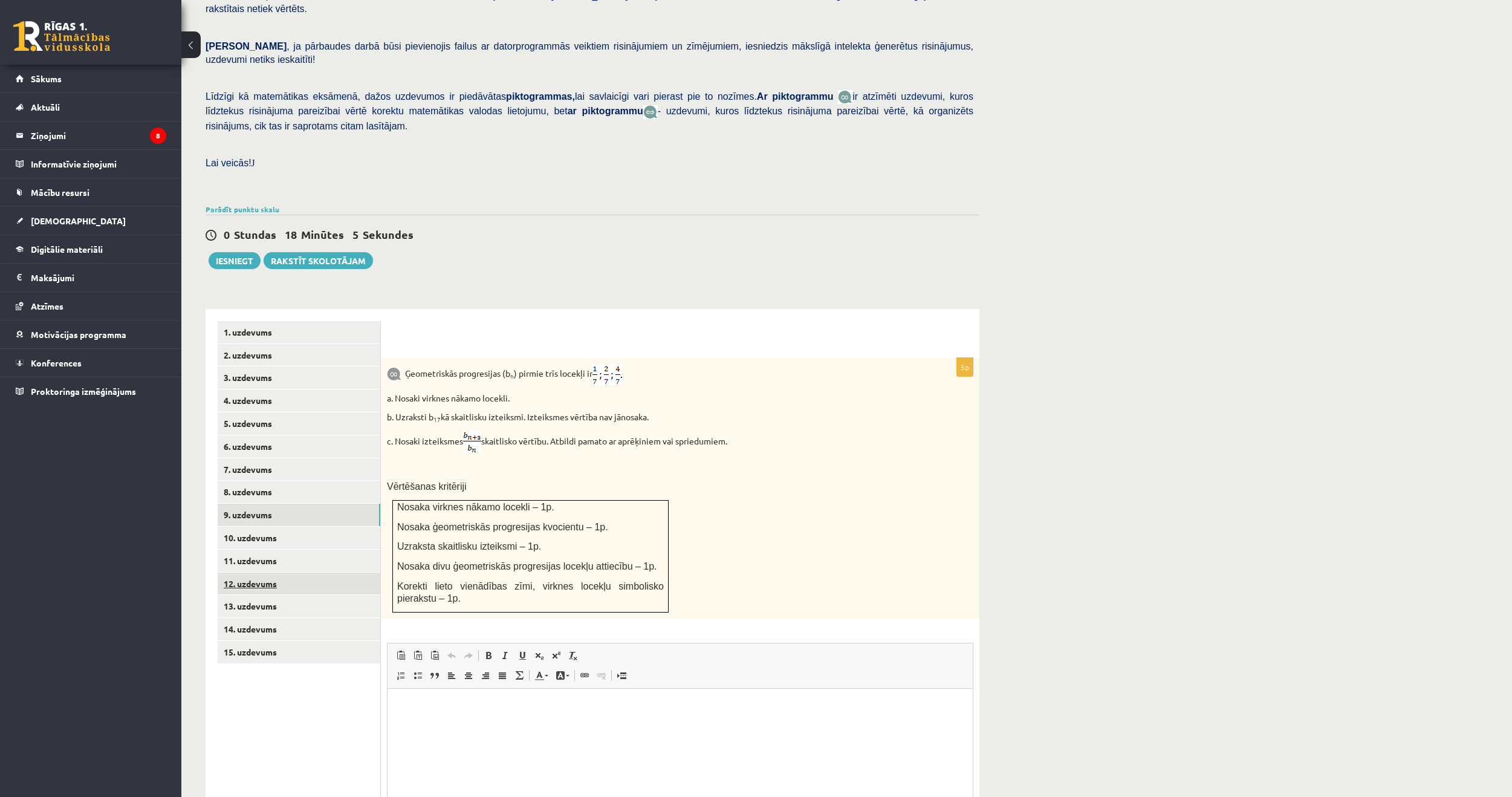
scroll to position [0, 0]
click at [257, 573] on link "12. uzdevums" at bounding box center [299, 584] width 163 height 23
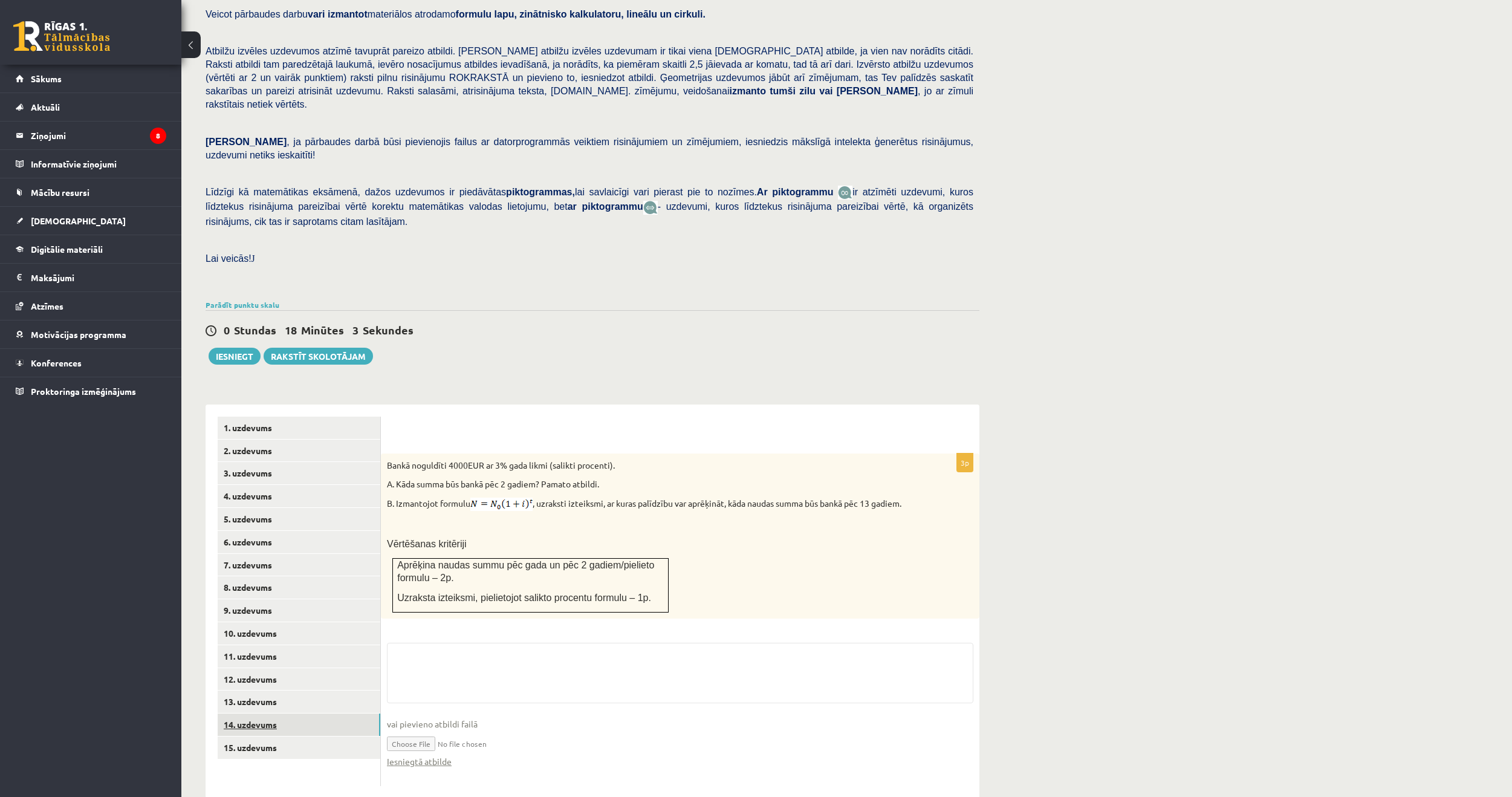
click at [262, 713] on link "14. uzdevums" at bounding box center [299, 725] width 163 height 23
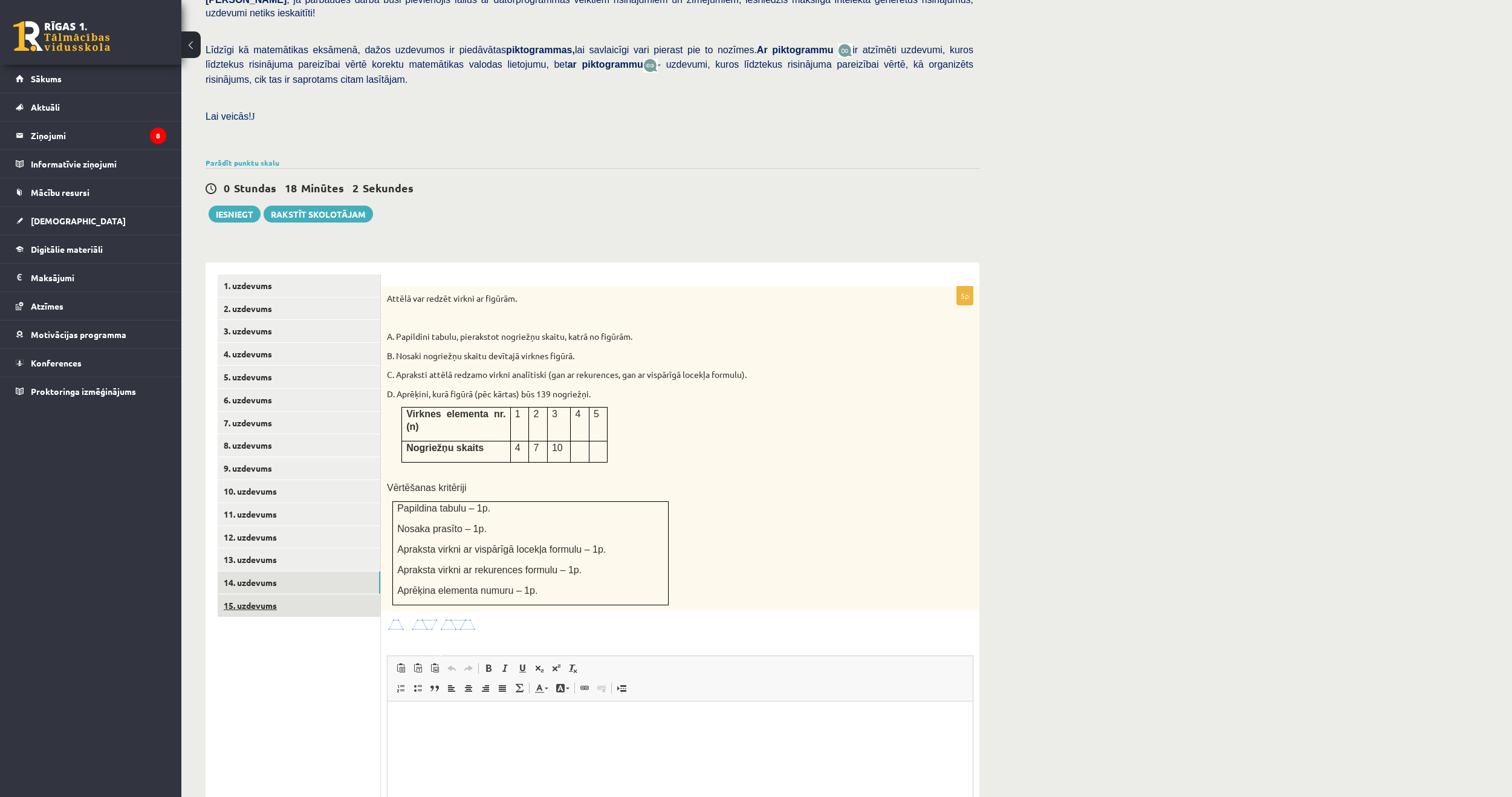
scroll to position [0, 0]
click at [257, 595] on link "15. uzdevums" at bounding box center [299, 606] width 163 height 23
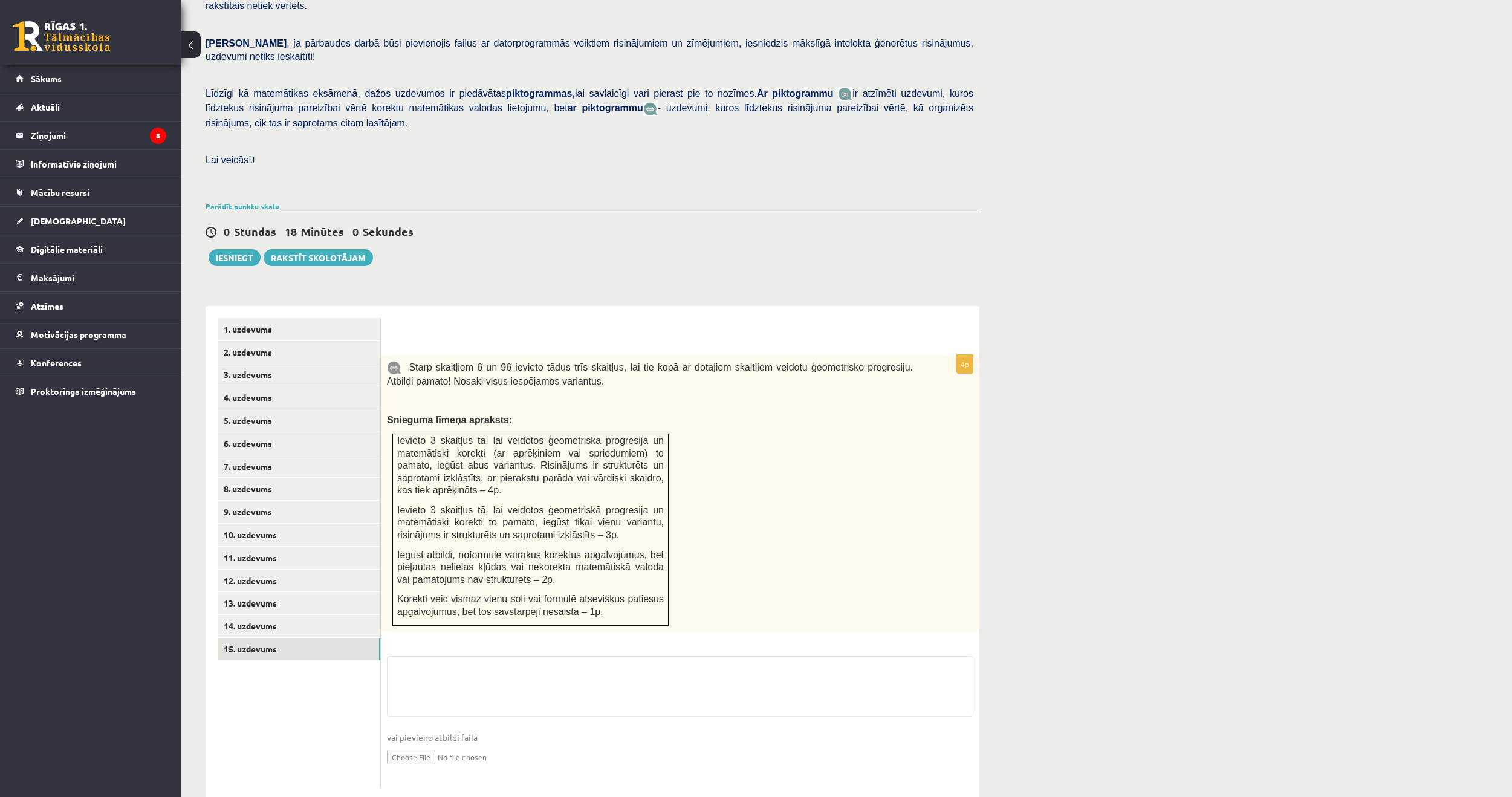
click at [423, 744] on input "file" at bounding box center [680, 756] width 586 height 25
type input "**********"
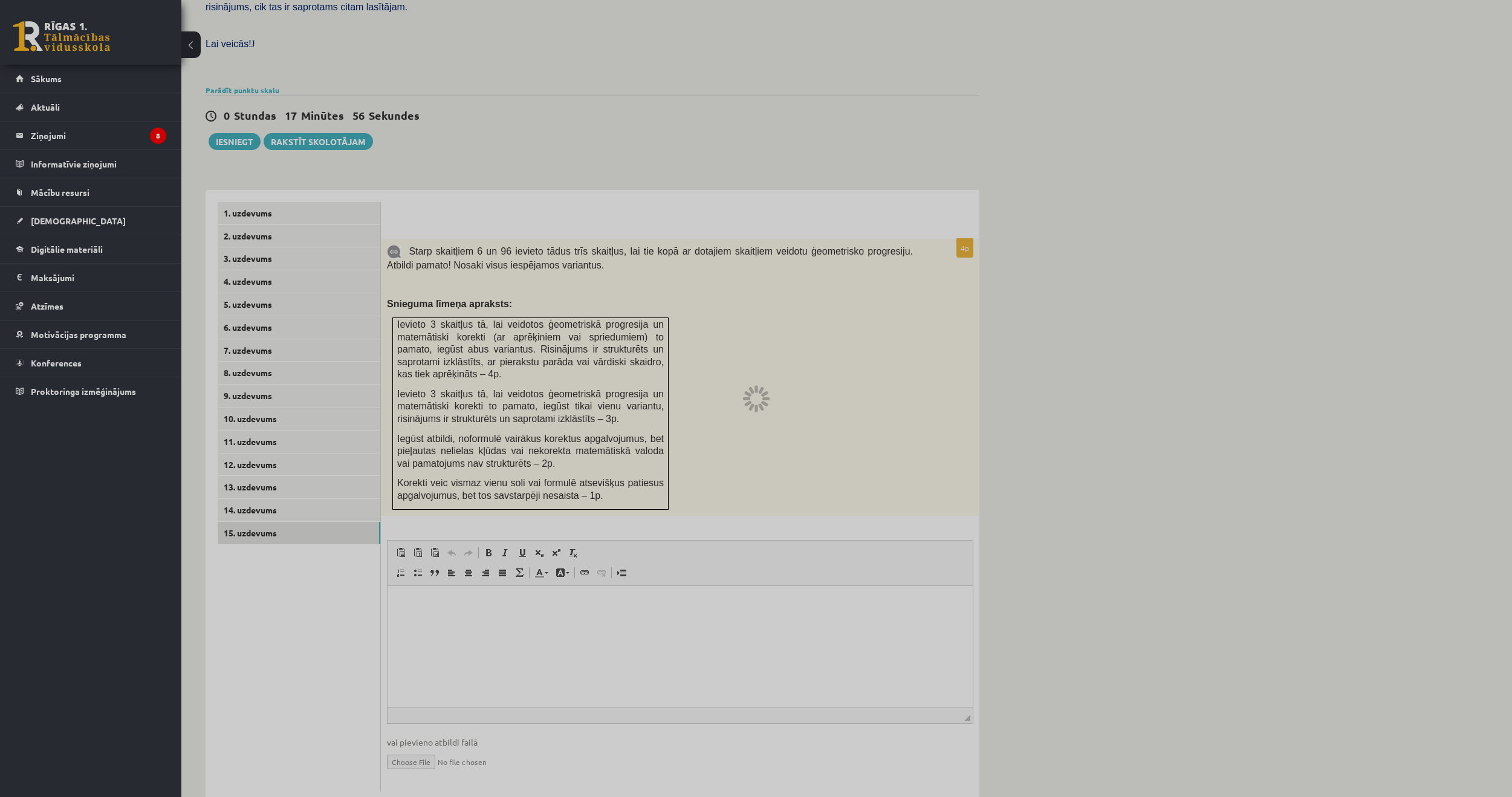
scroll to position [339, 0]
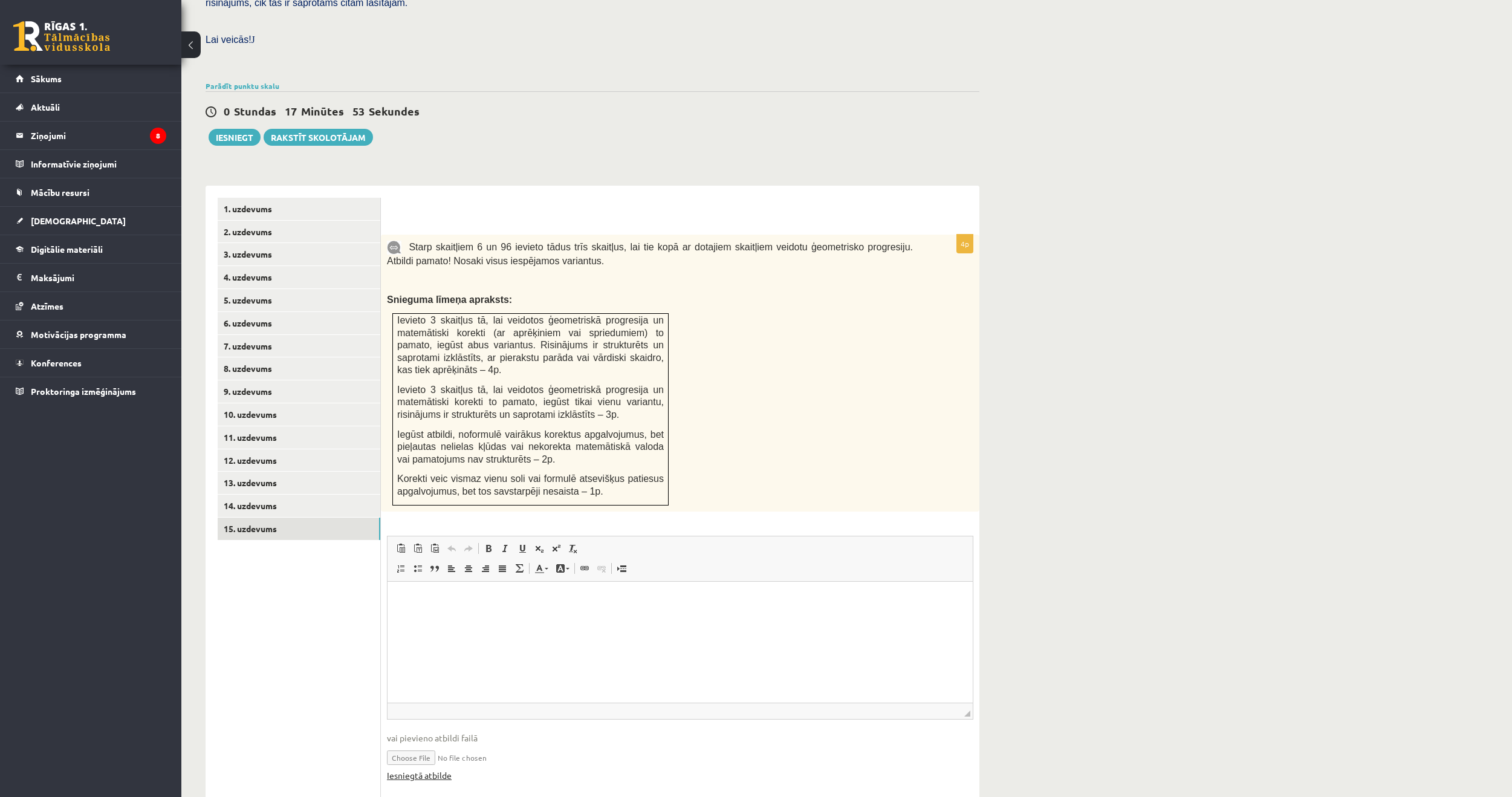
click at [431, 769] on link "Iesniegtā atbilde" at bounding box center [419, 775] width 65 height 13
click at [235, 129] on button "Iesniegt" at bounding box center [234, 137] width 52 height 17
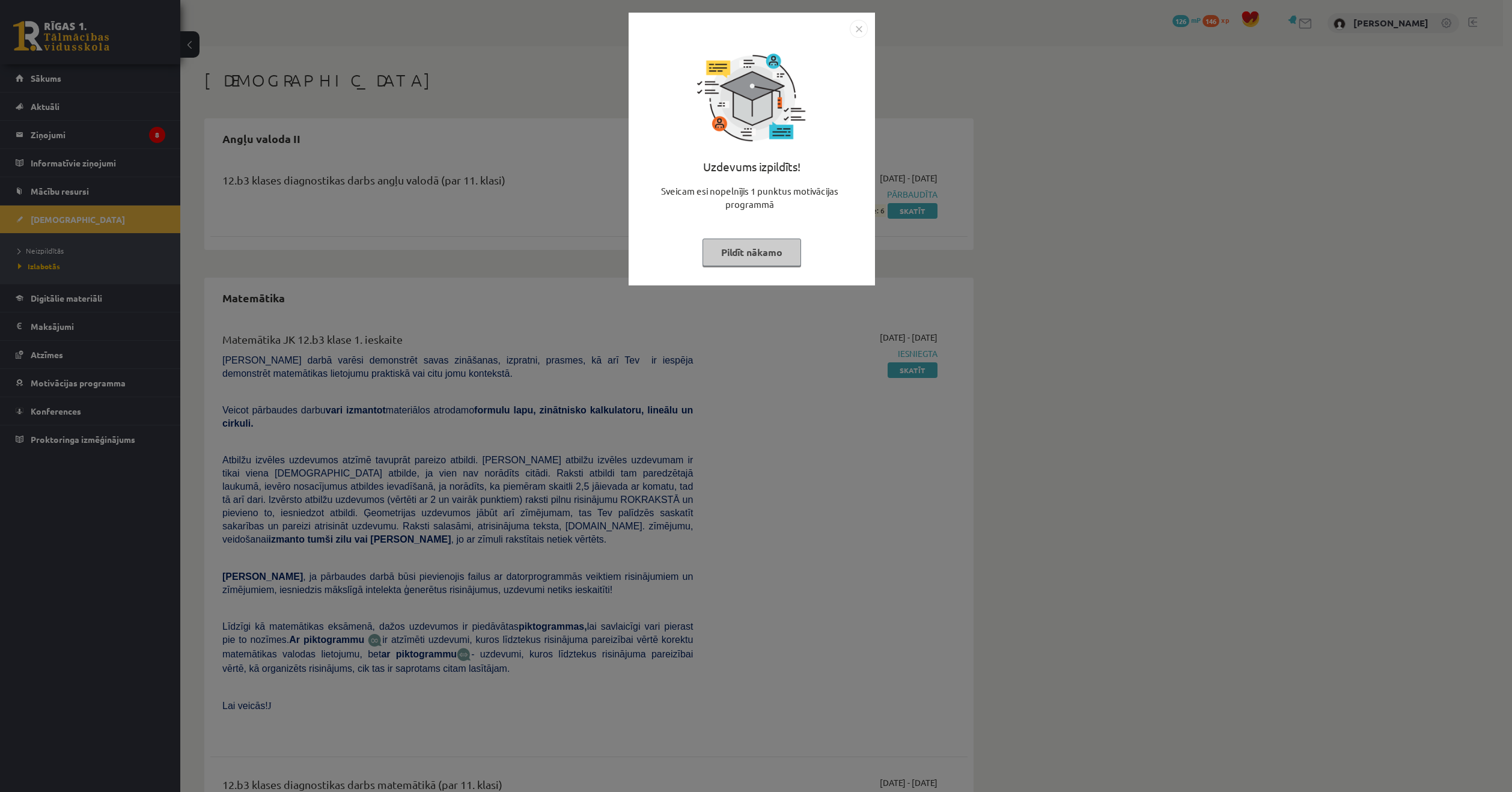
click at [863, 32] on img "Close" at bounding box center [859, 29] width 18 height 18
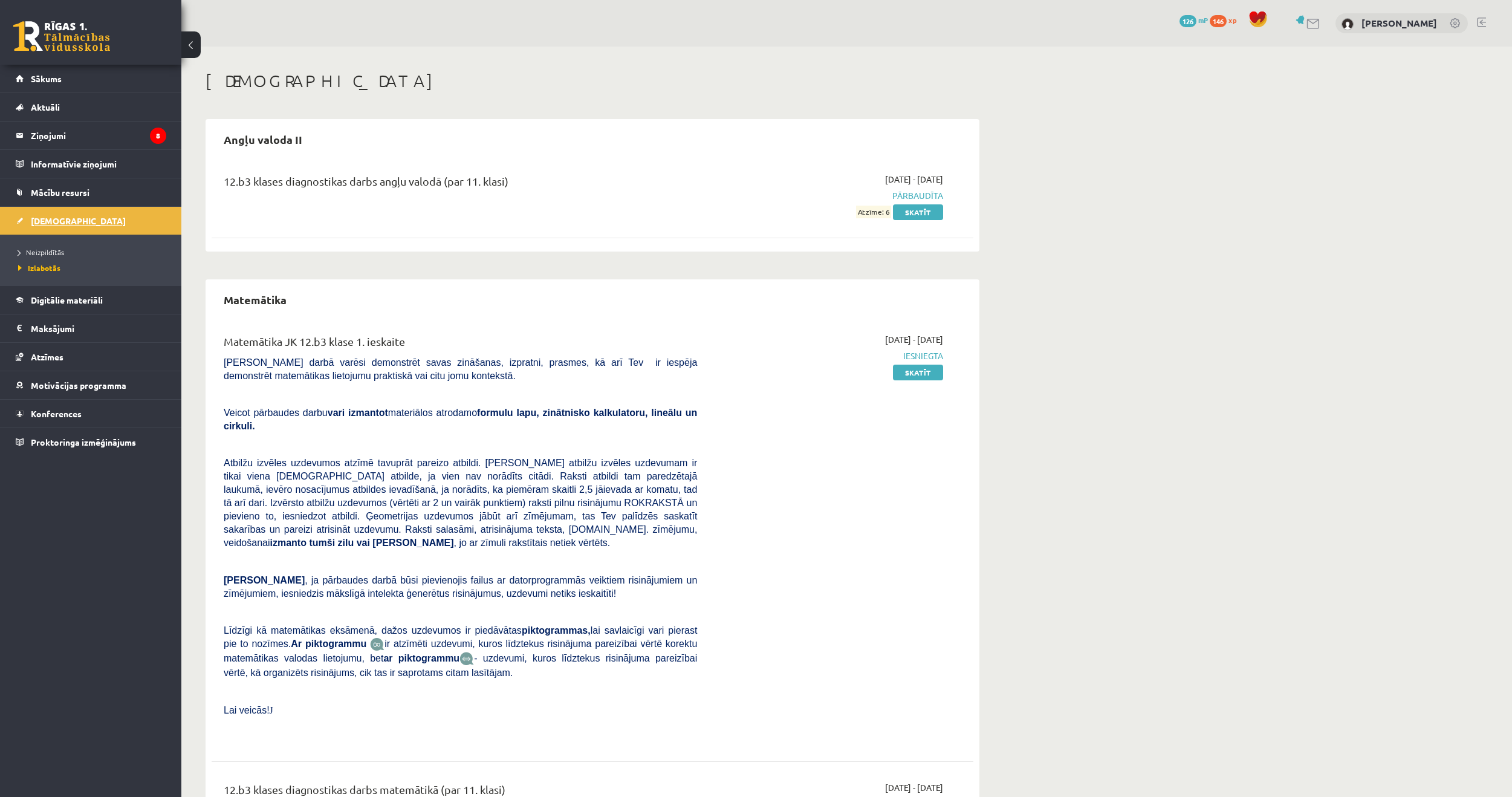
click at [57, 214] on link "[DEMOGRAPHIC_DATA]" at bounding box center [91, 221] width 151 height 28
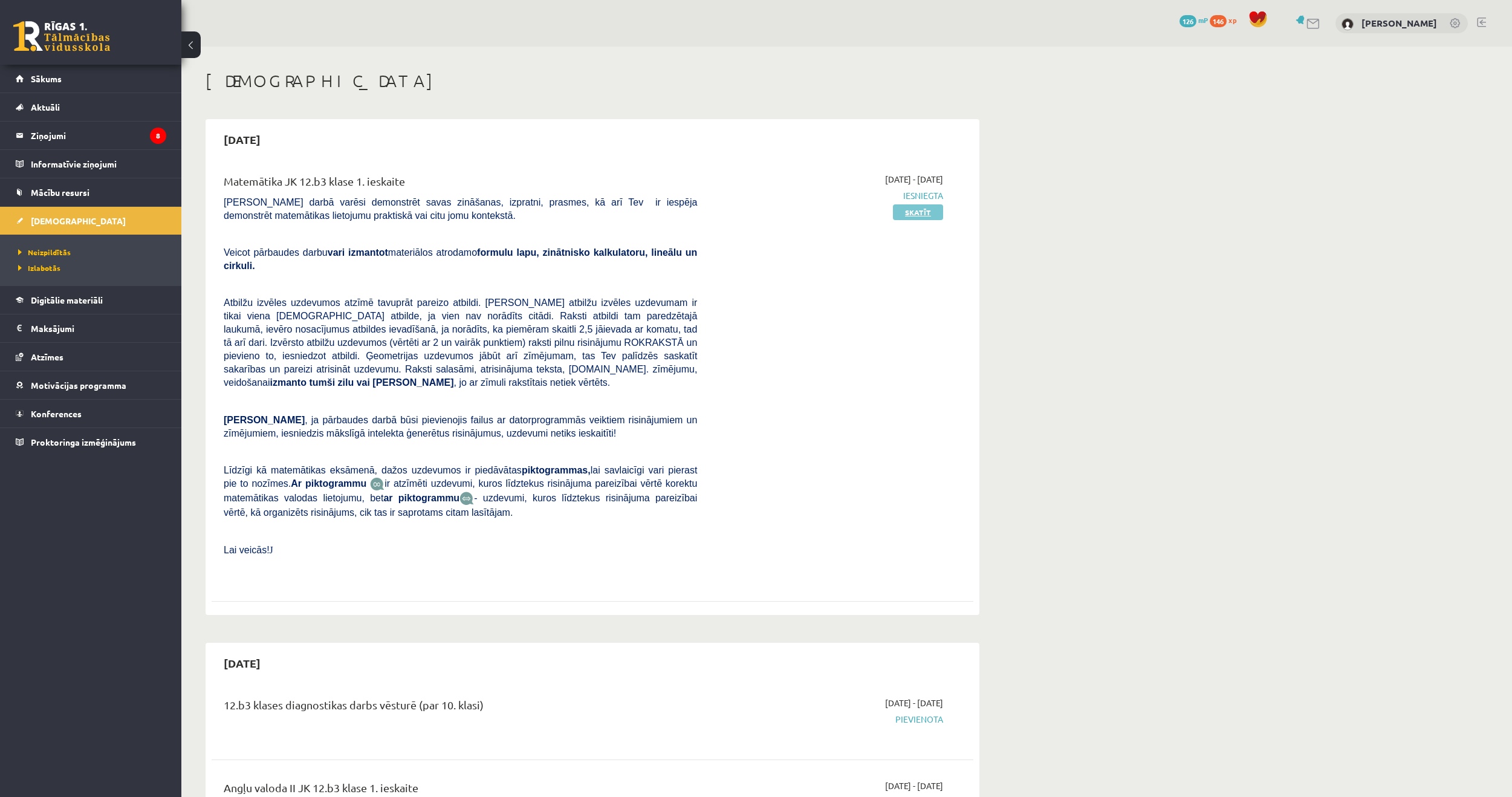
click at [930, 213] on link "Skatīt" at bounding box center [918, 212] width 50 height 16
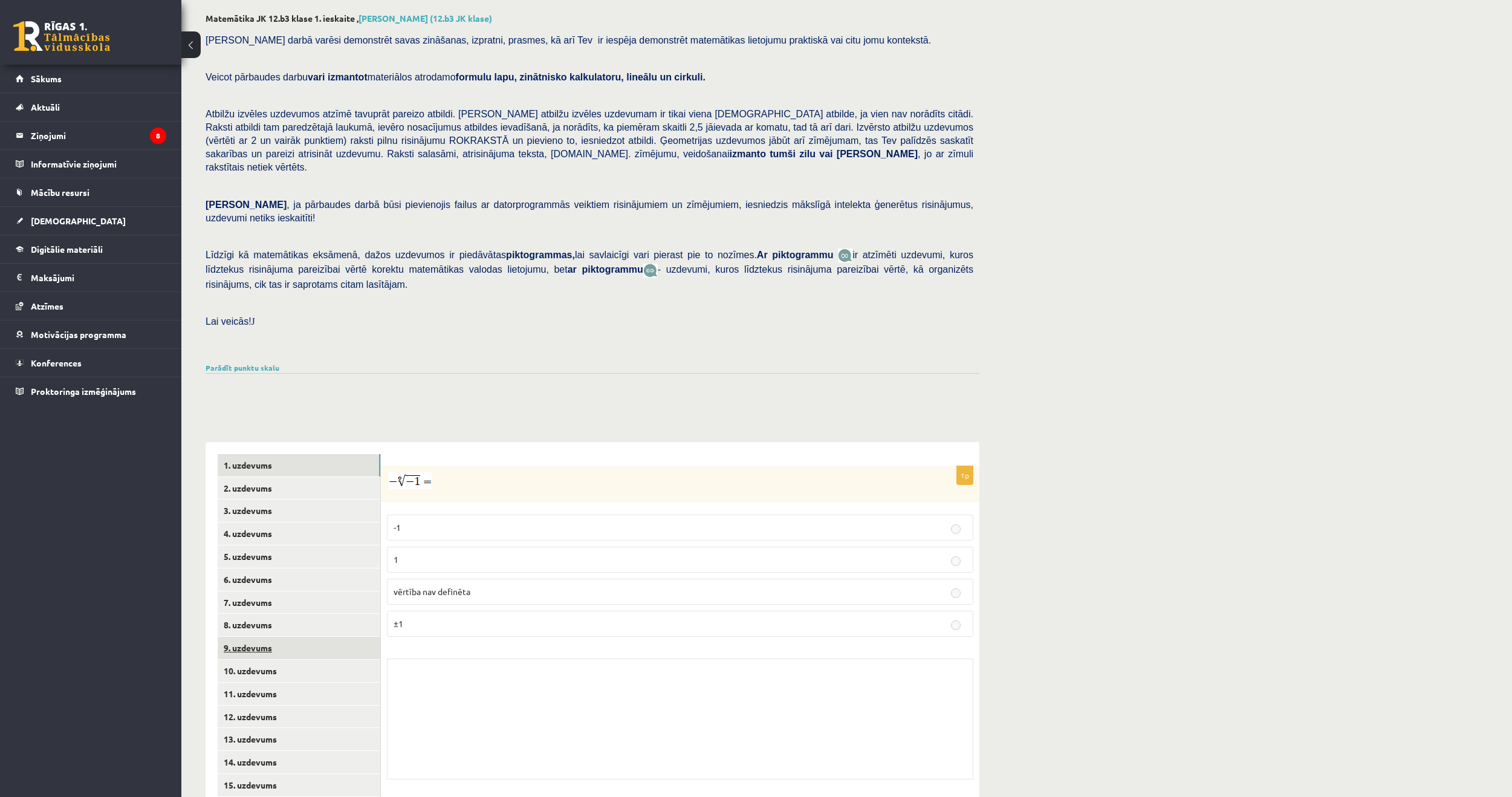
scroll to position [66, 0]
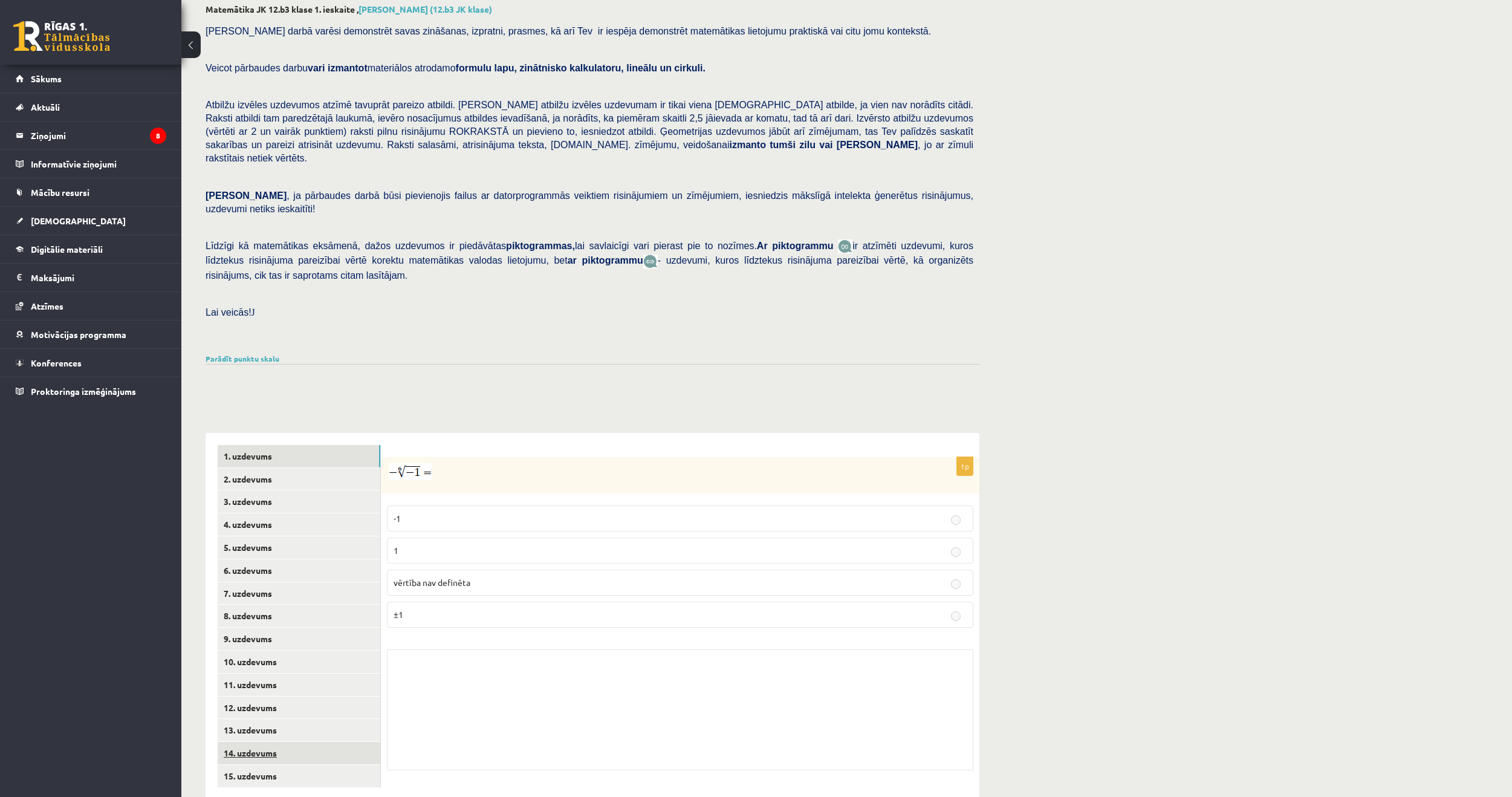
click at [263, 742] on link "14. uzdevums" at bounding box center [299, 753] width 163 height 23
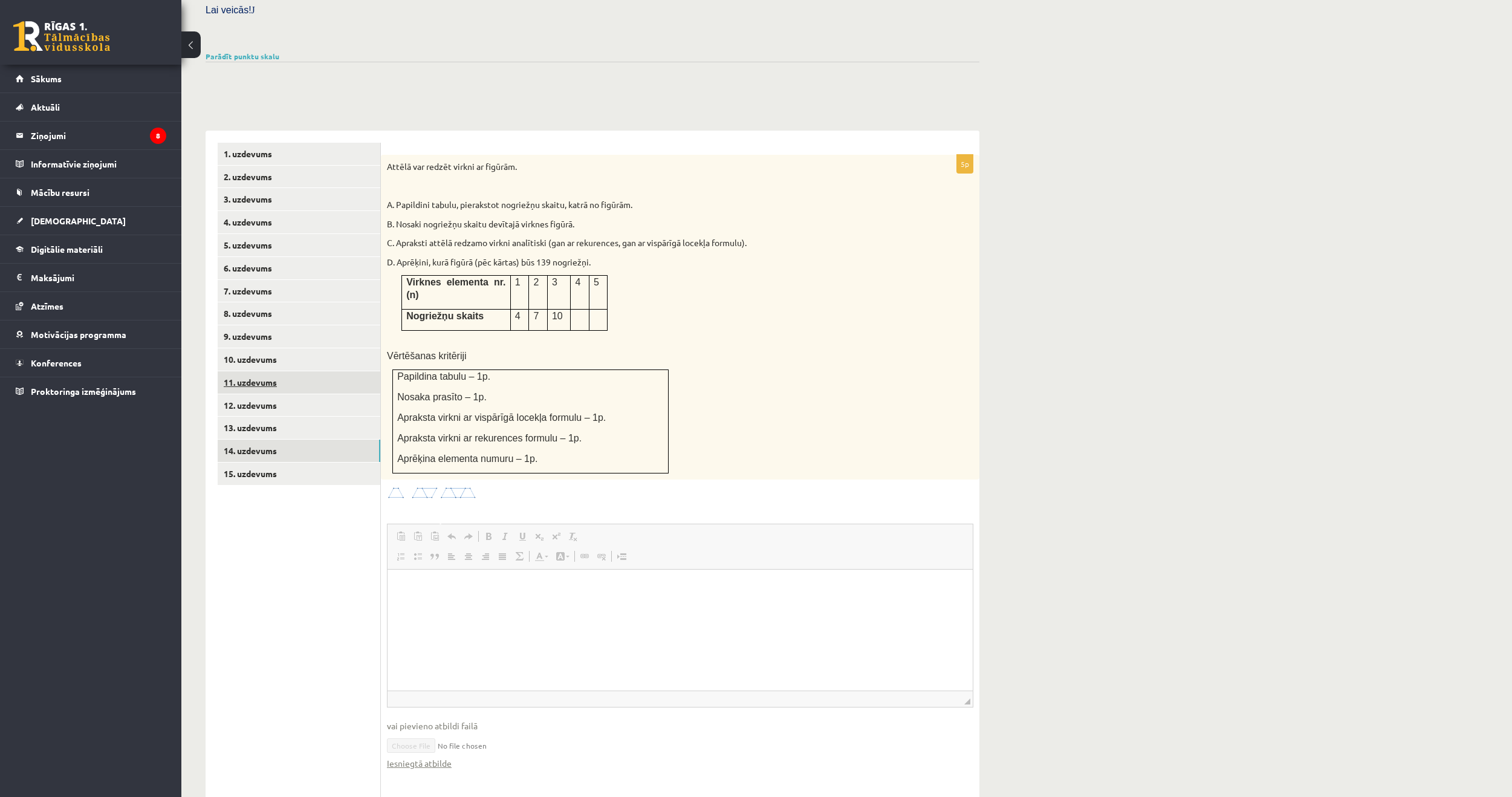
scroll to position [0, 0]
click at [236, 417] on link "13. uzdevums" at bounding box center [299, 428] width 163 height 23
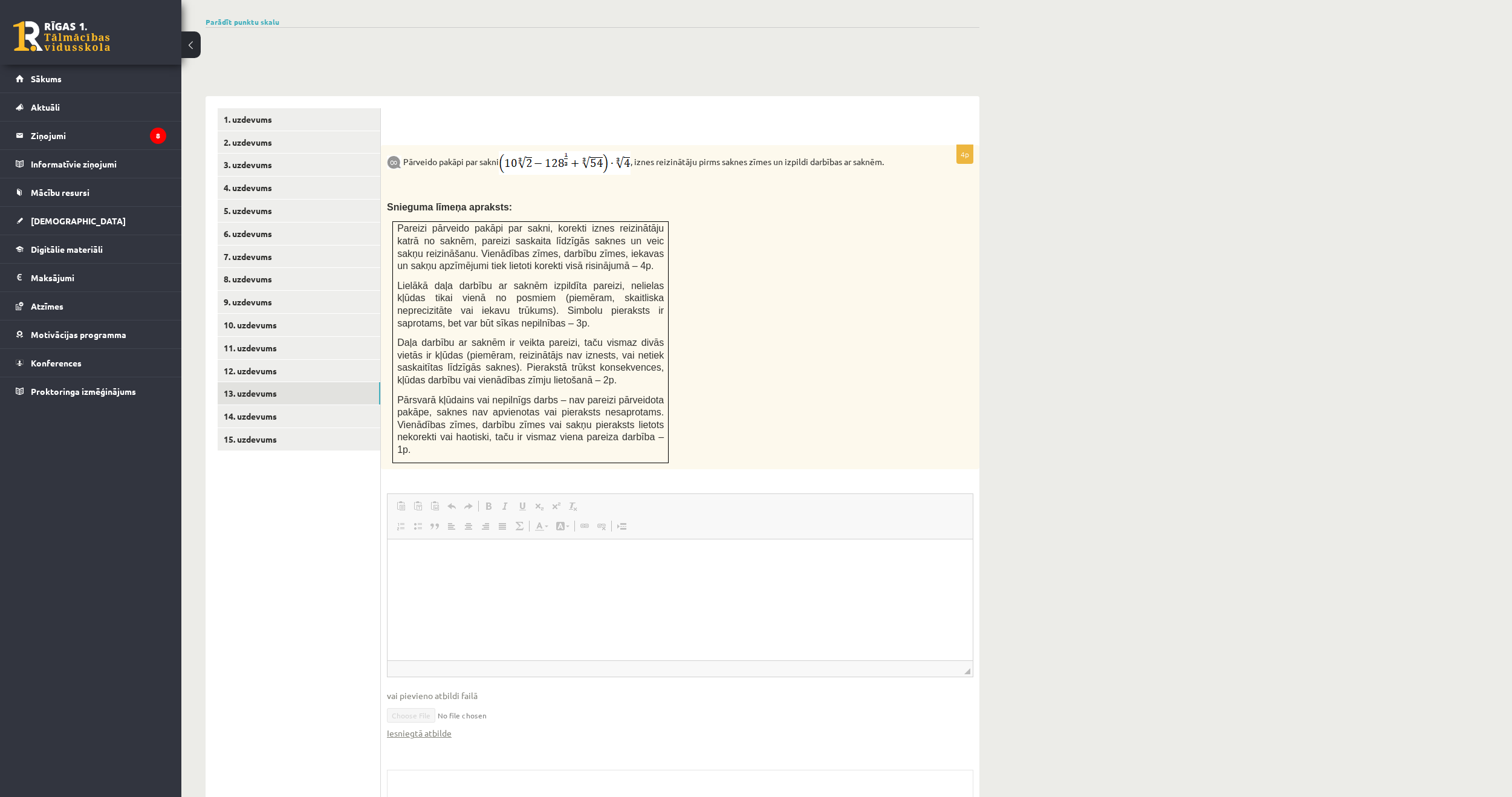
scroll to position [429, 0]
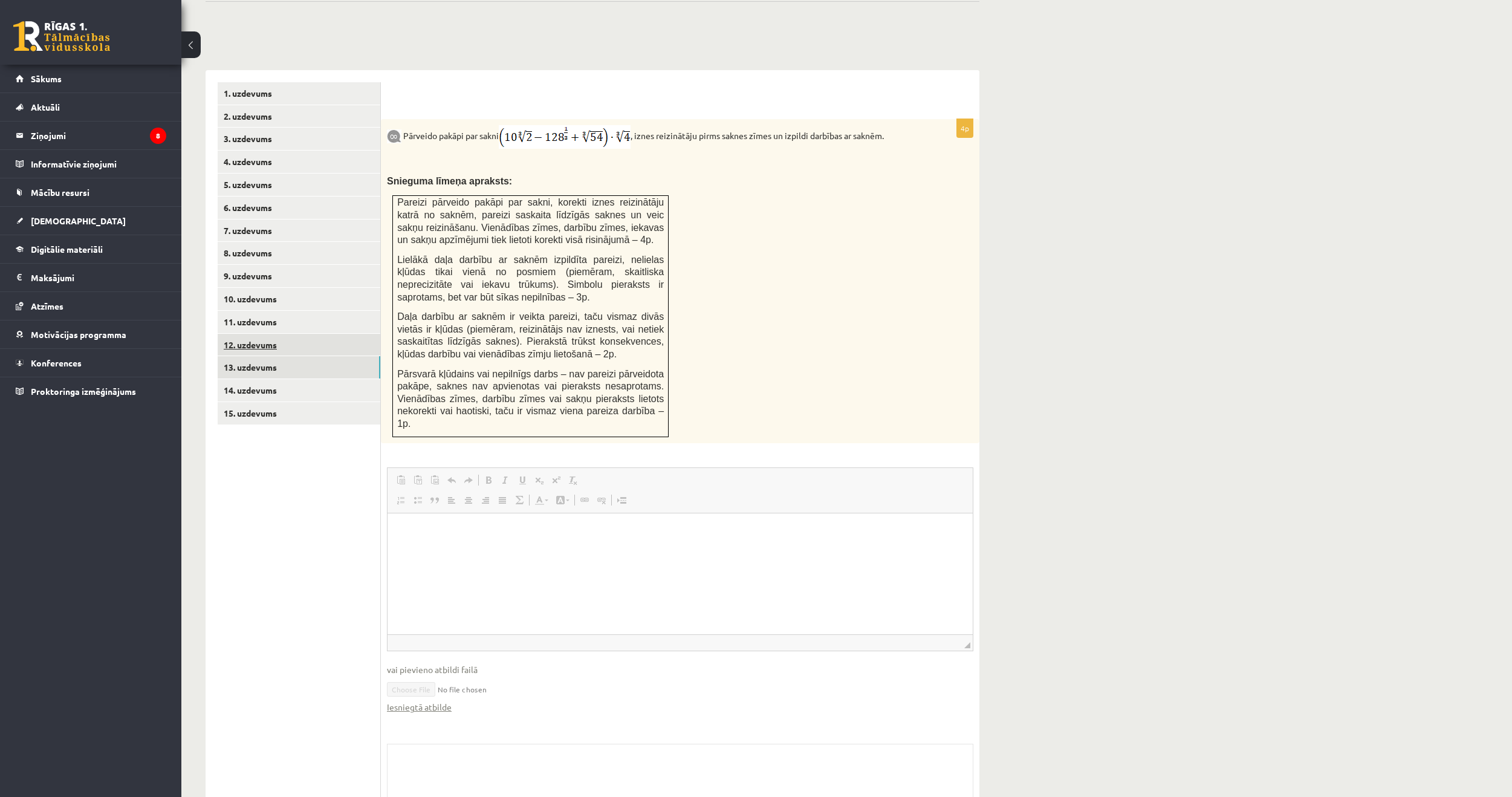
click at [256, 333] on link "12. uzdevums" at bounding box center [299, 345] width 163 height 23
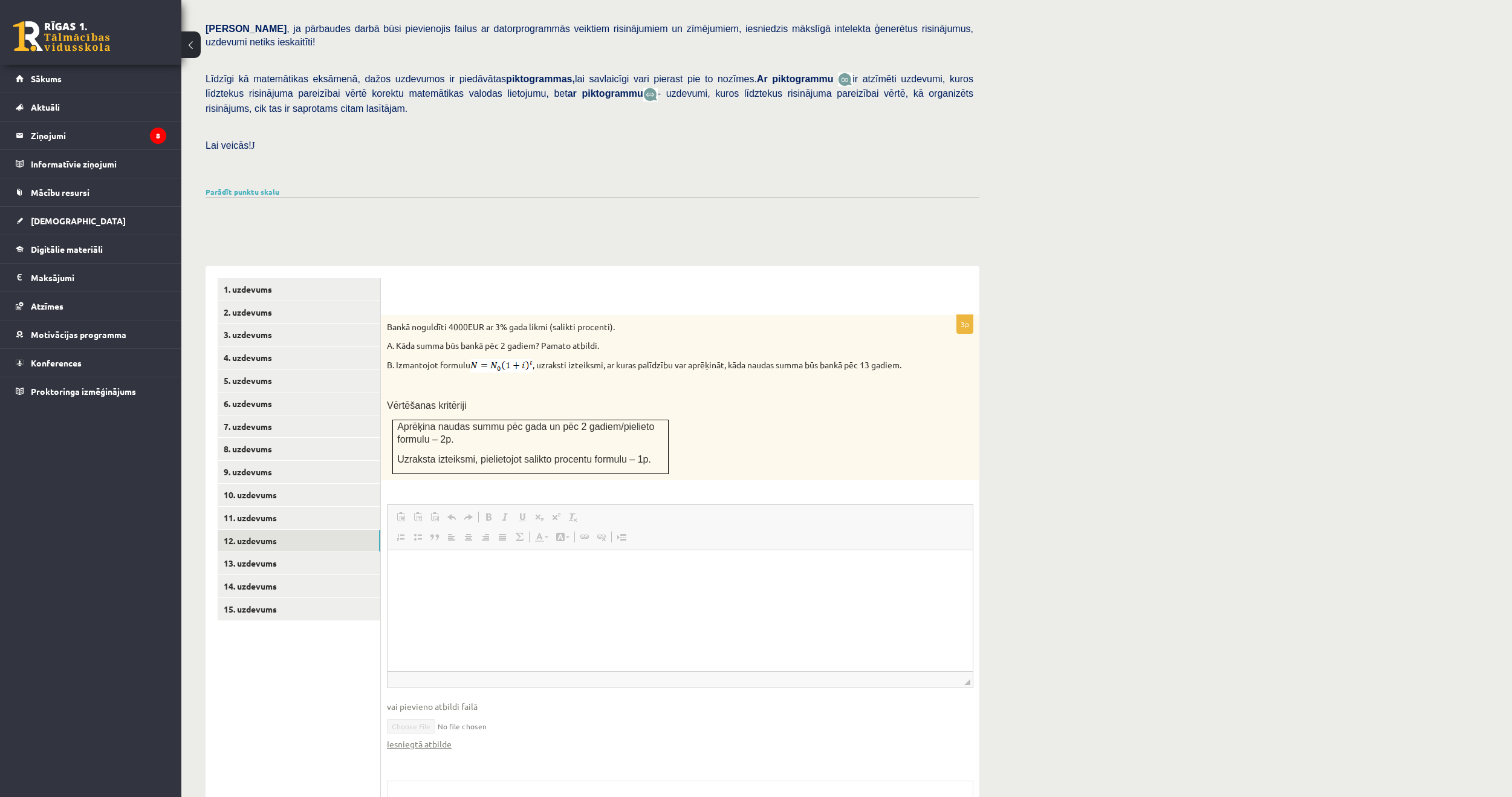
scroll to position [0, 0]
click at [249, 575] on link "14. uzdevums" at bounding box center [299, 586] width 163 height 23
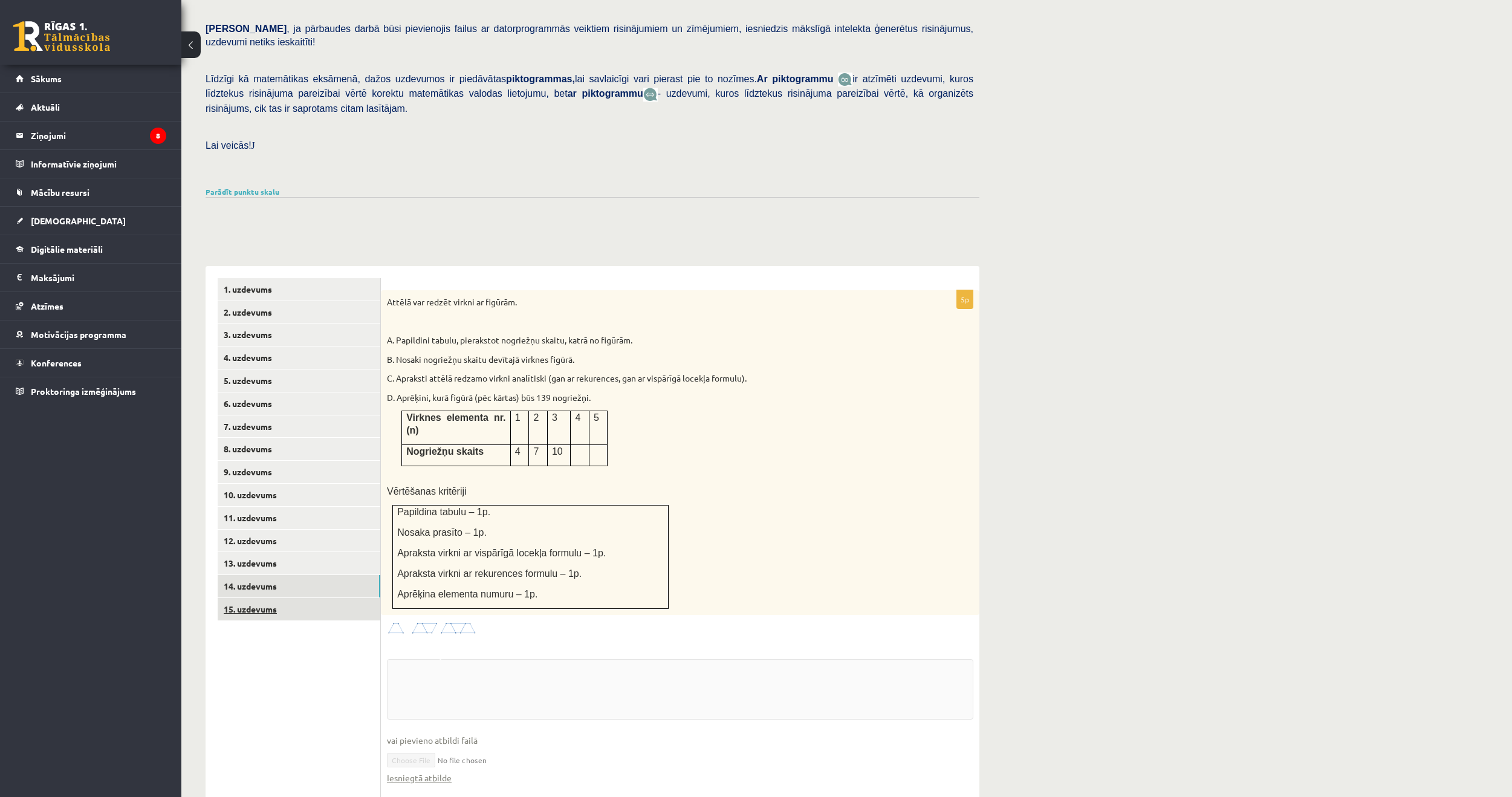
click at [246, 598] on link "15. uzdevums" at bounding box center [299, 610] width 163 height 23
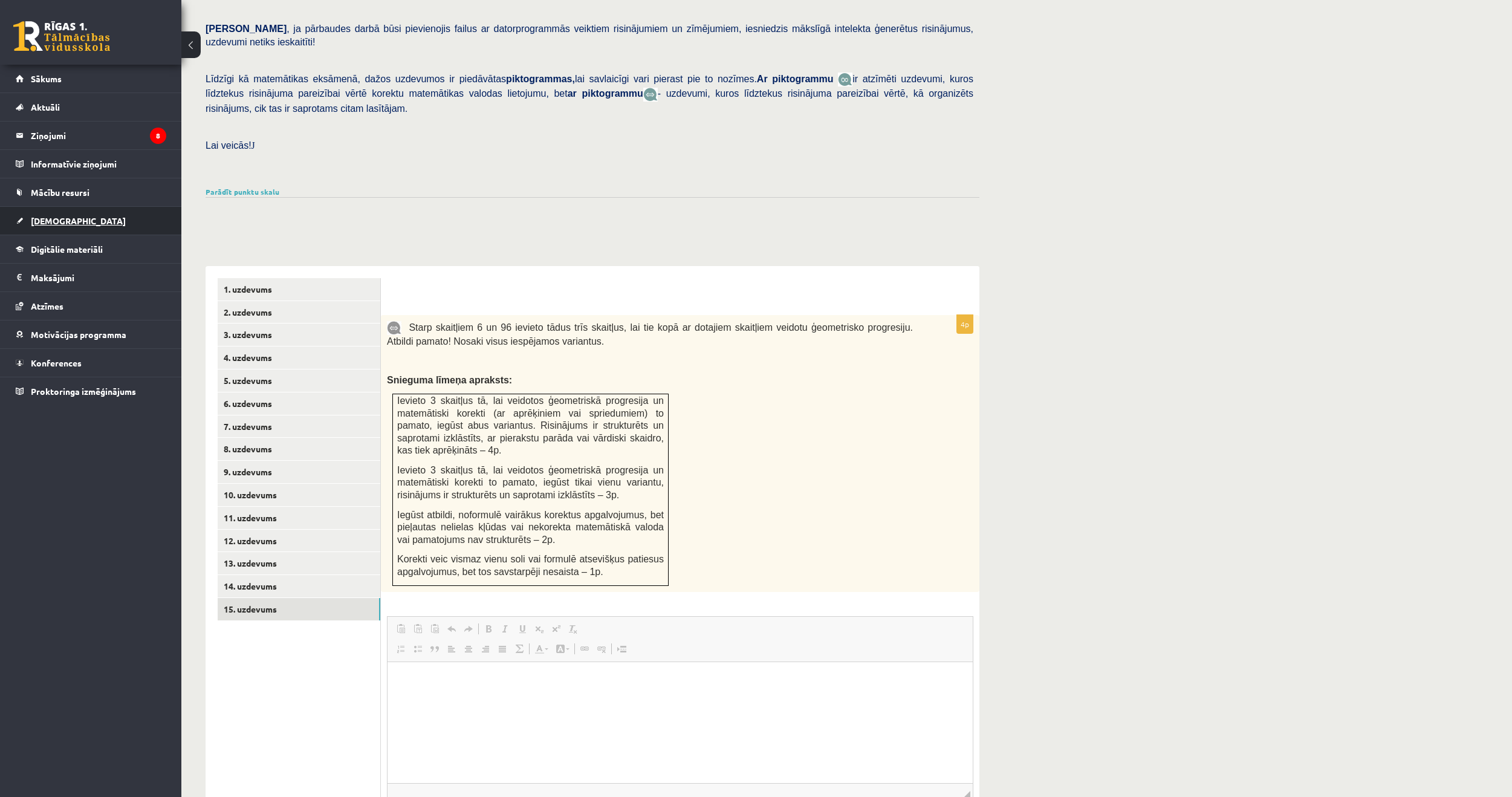
click at [65, 217] on span "[DEMOGRAPHIC_DATA]" at bounding box center [78, 221] width 95 height 11
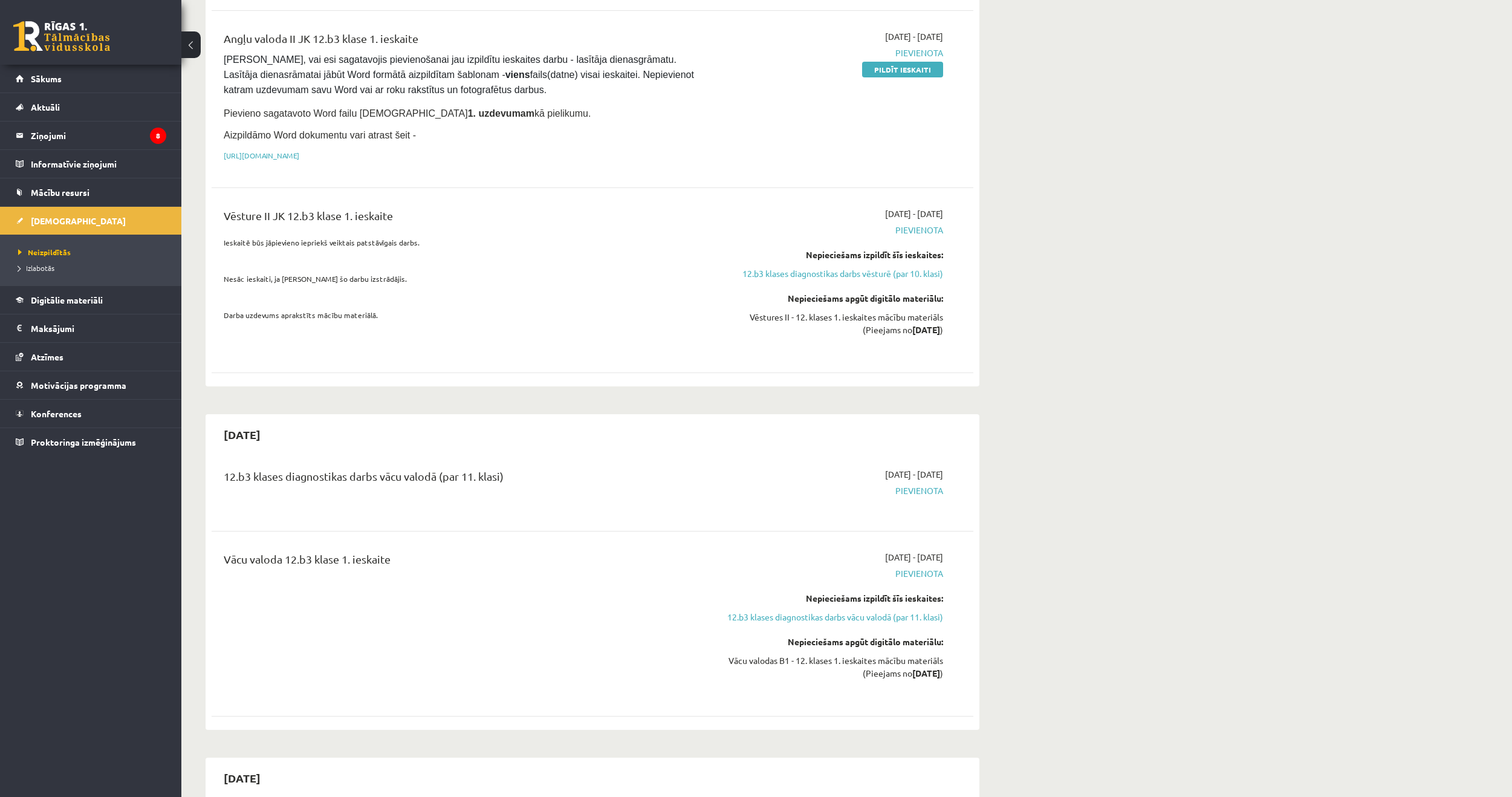
scroll to position [604, 0]
